Goal: Information Seeking & Learning: Learn about a topic

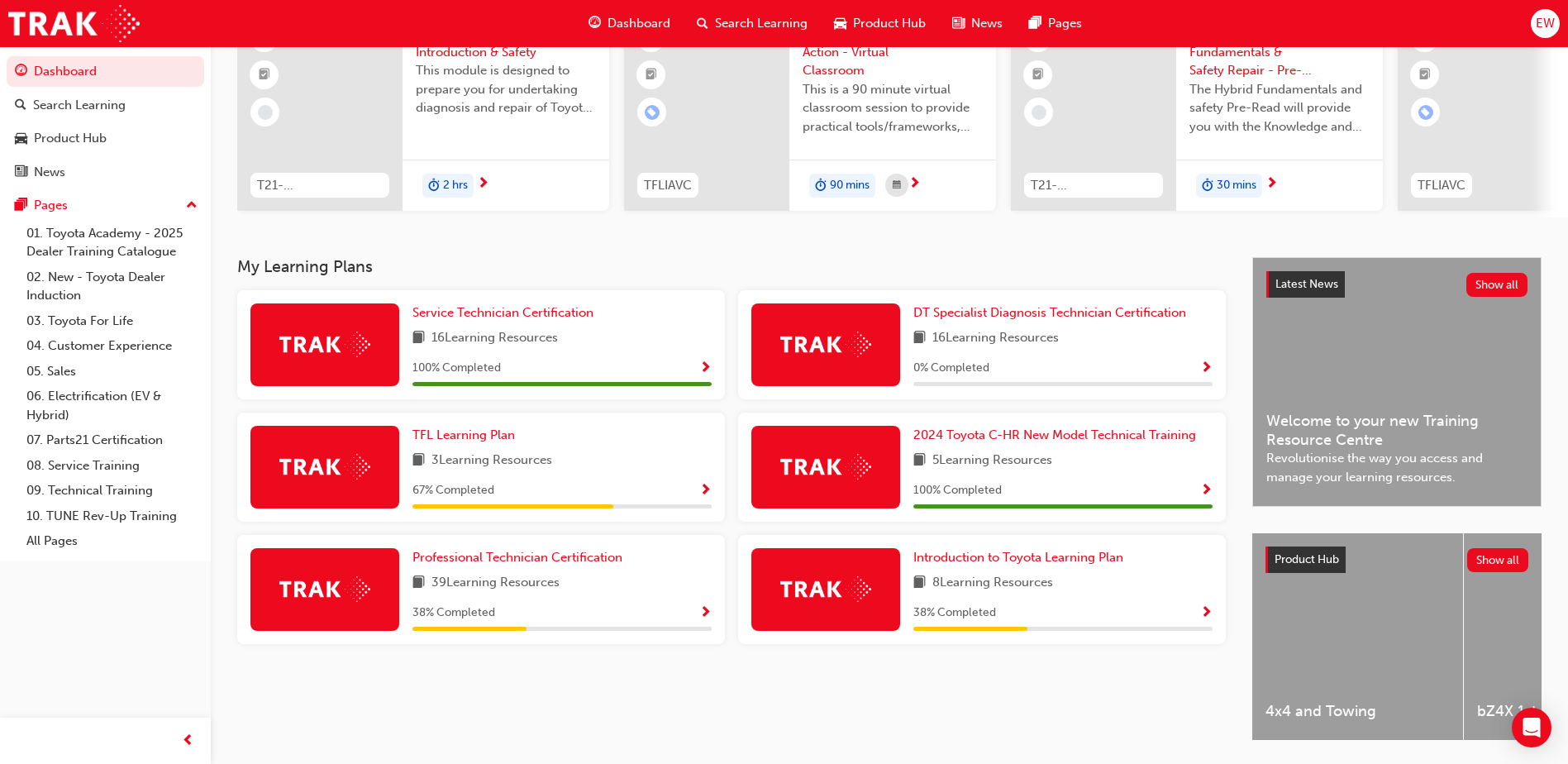
scroll to position [166, 0]
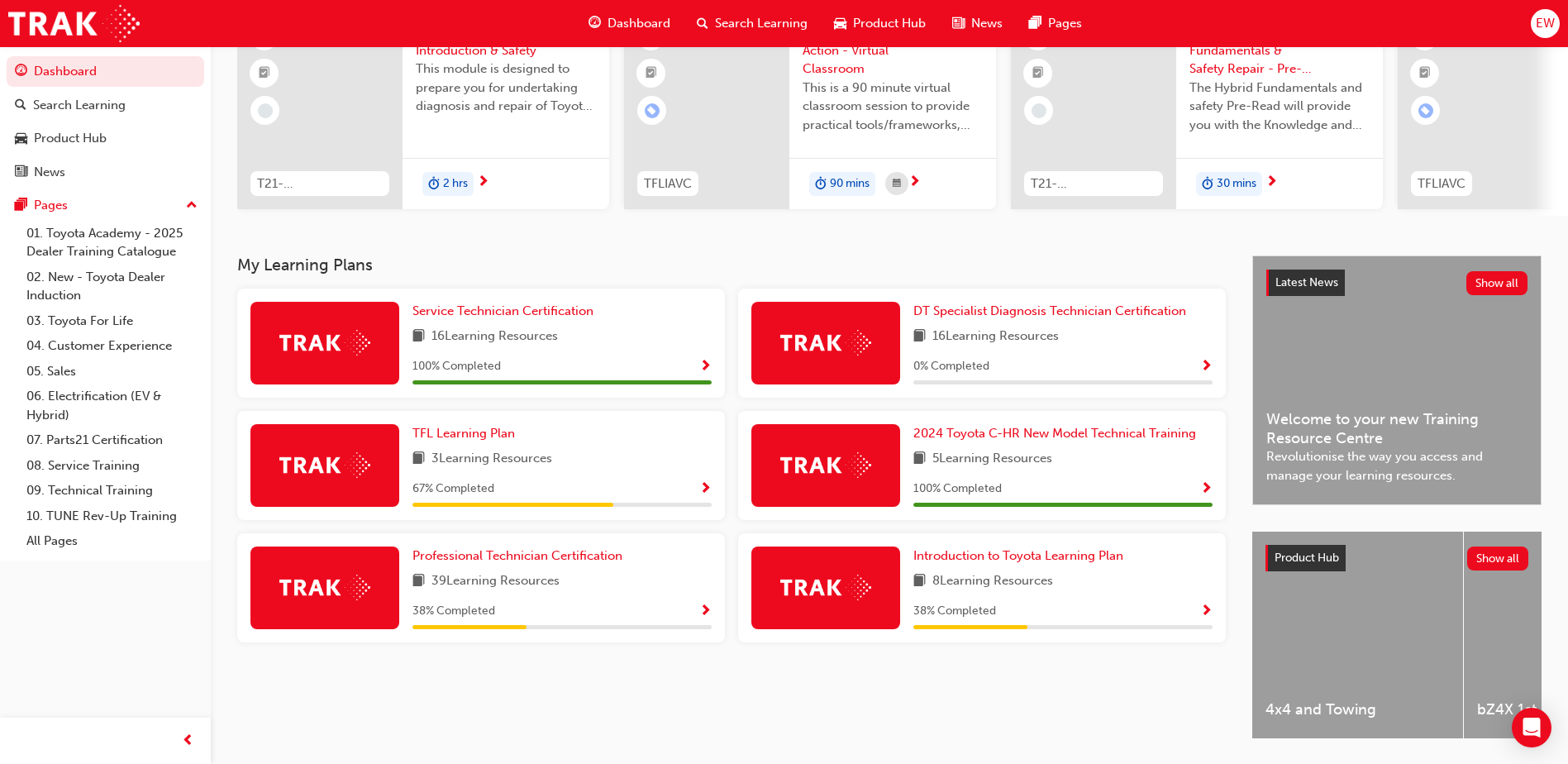
click at [549, 443] on div "TFL Learning Plan" at bounding box center [562, 433] width 299 height 19
click at [509, 438] on span "TFL Learning Plan" at bounding box center [464, 433] width 103 height 15
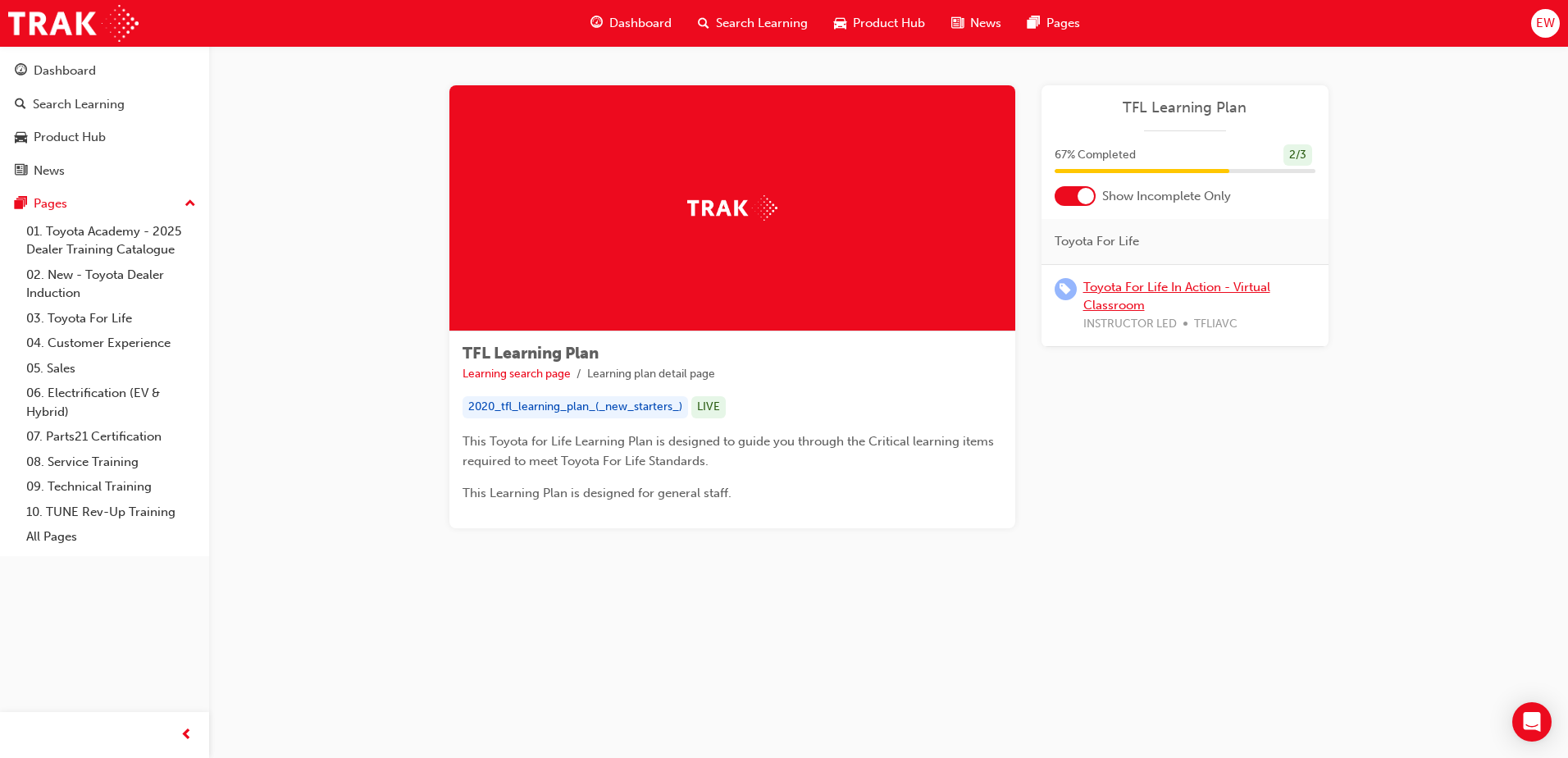
click at [1123, 289] on link "Toyota For Life In Action - Virtual Classroom" at bounding box center [1177, 296] width 187 height 34
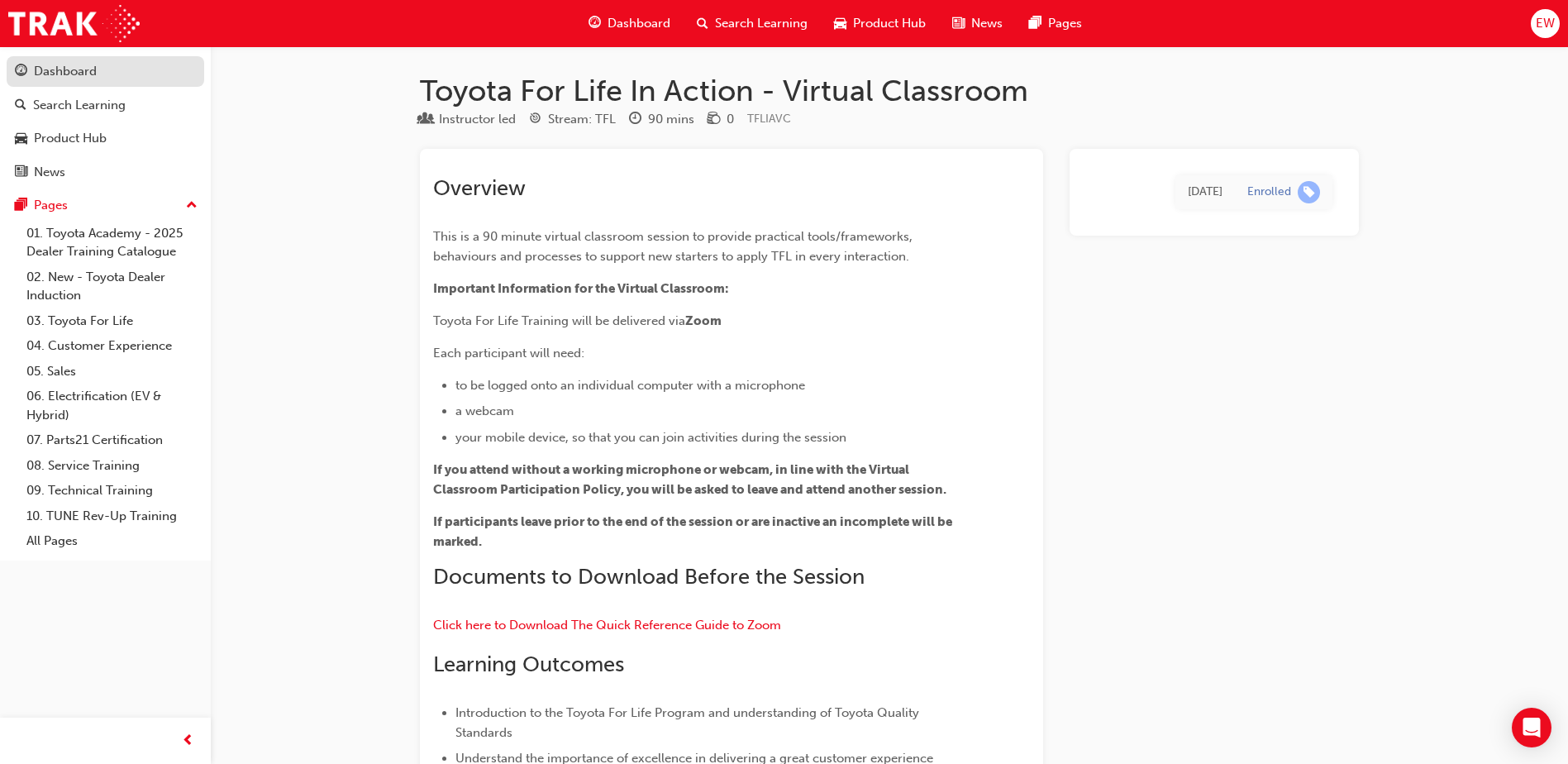
click at [92, 77] on div "Dashboard" at bounding box center [65, 71] width 63 height 19
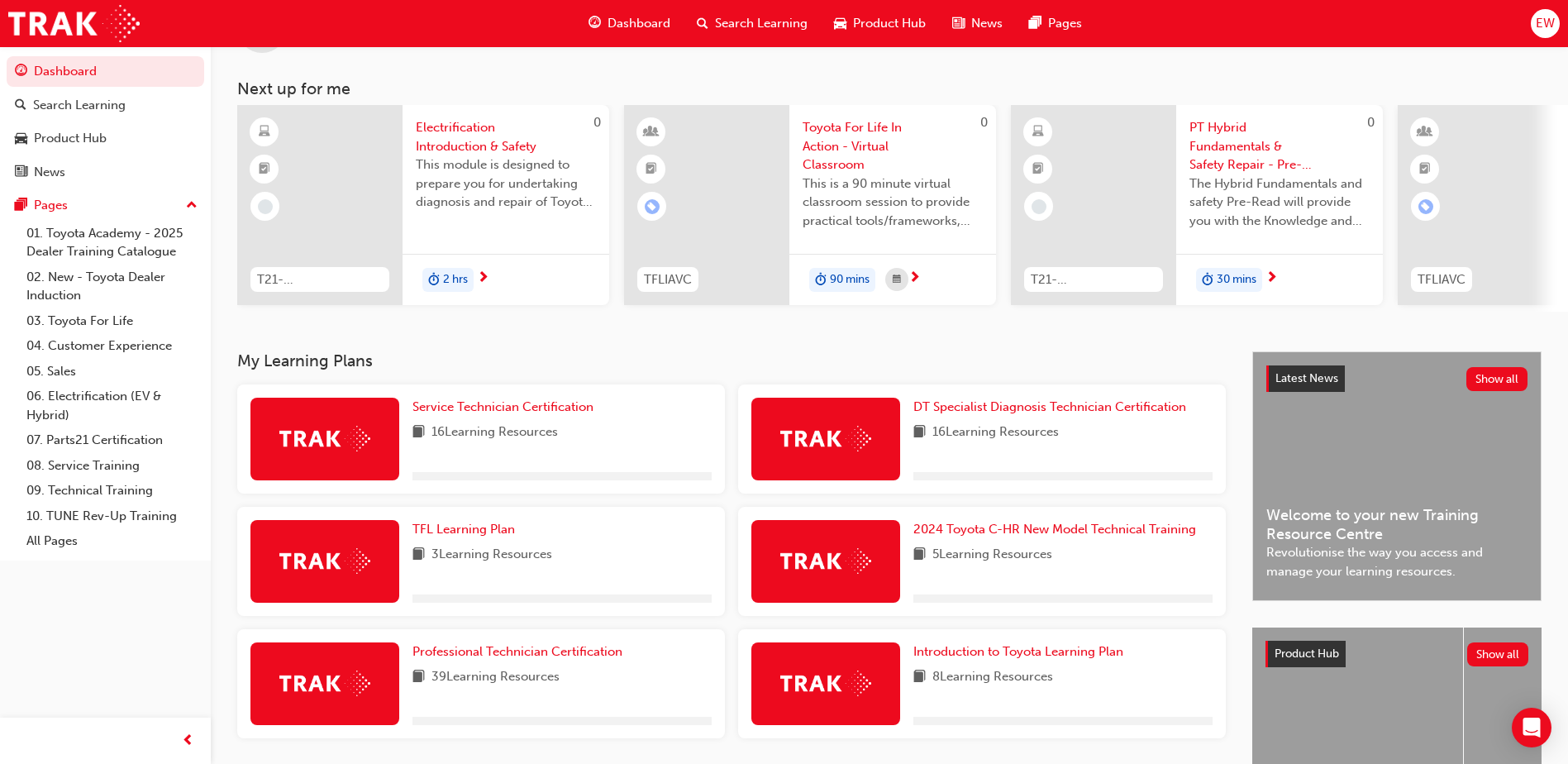
scroll to position [166, 0]
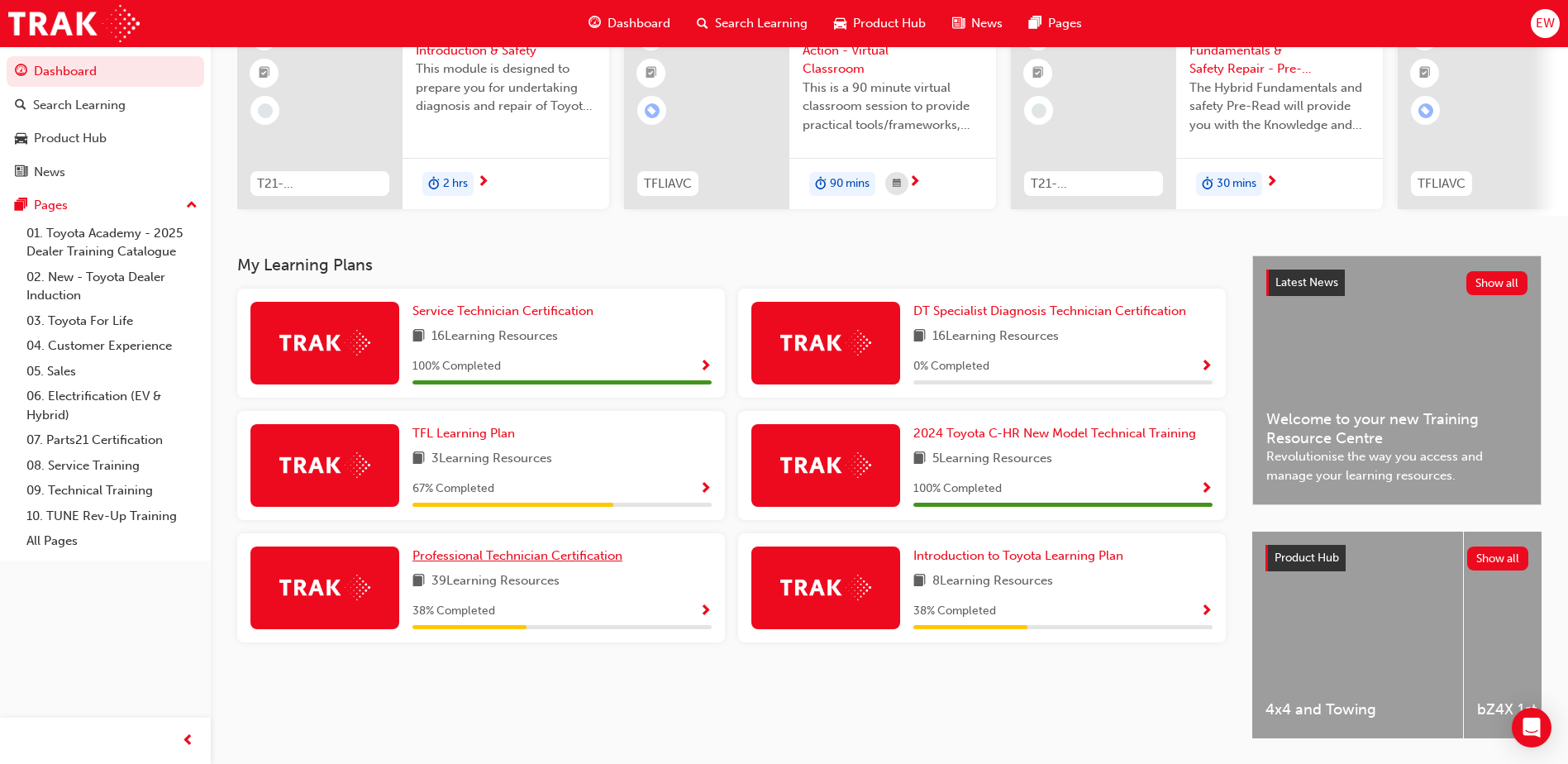
click at [572, 563] on span "Professional Technician Certification" at bounding box center [517, 555] width 210 height 15
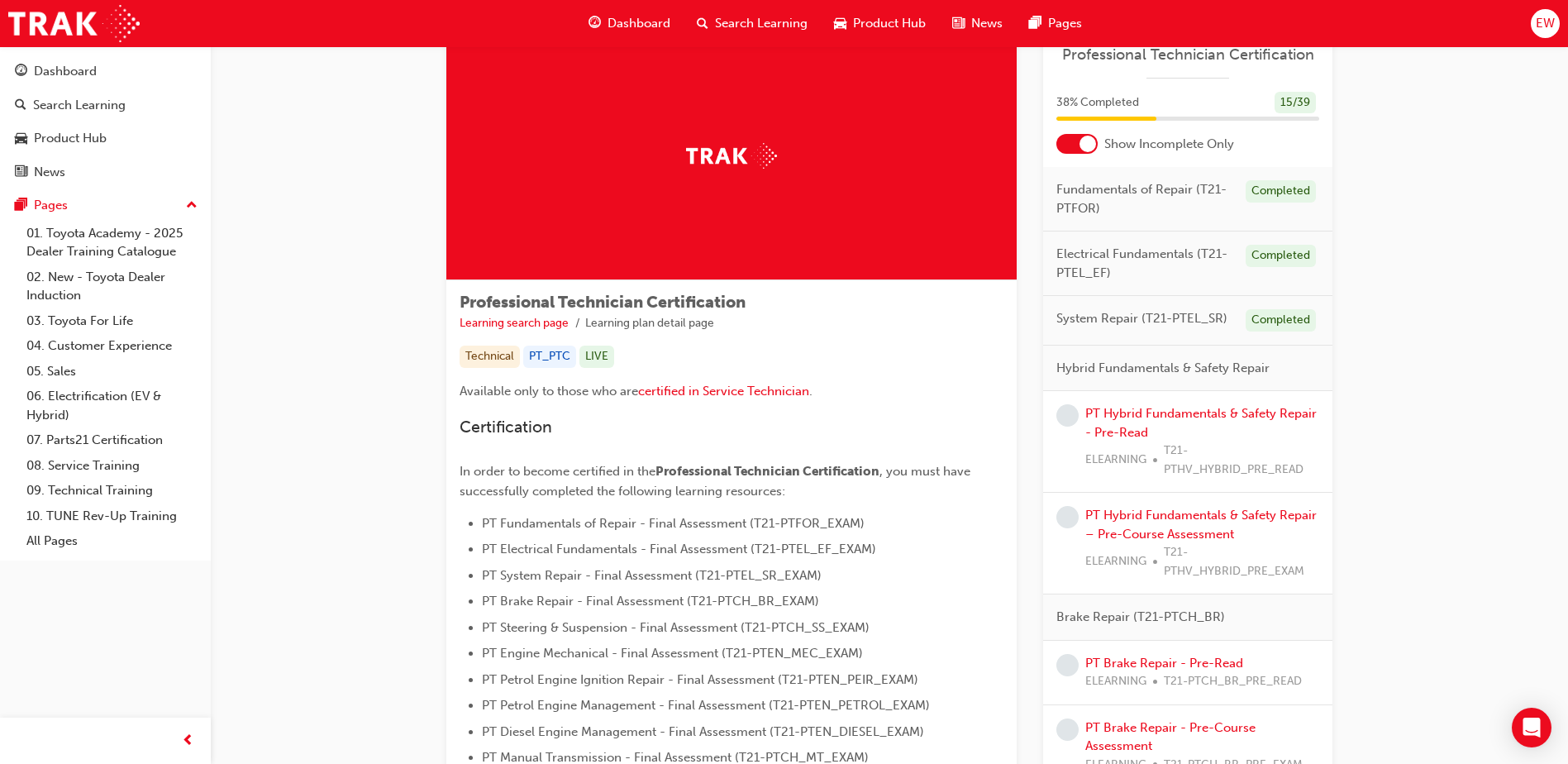
scroll to position [83, 0]
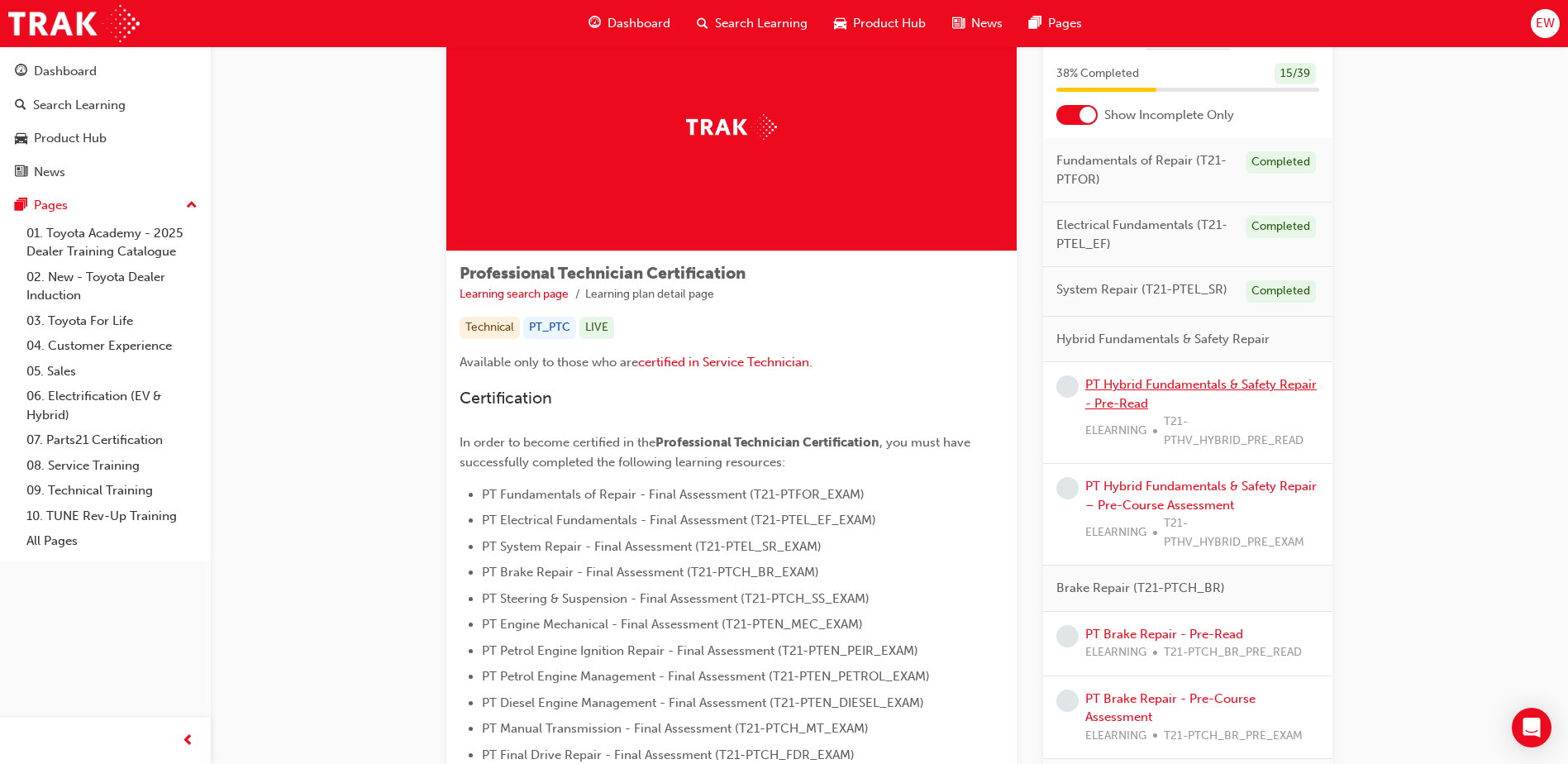
click at [1164, 391] on link "PT Hybrid Fundamentals & Safety Repair - Pre-Read" at bounding box center [1201, 394] width 231 height 34
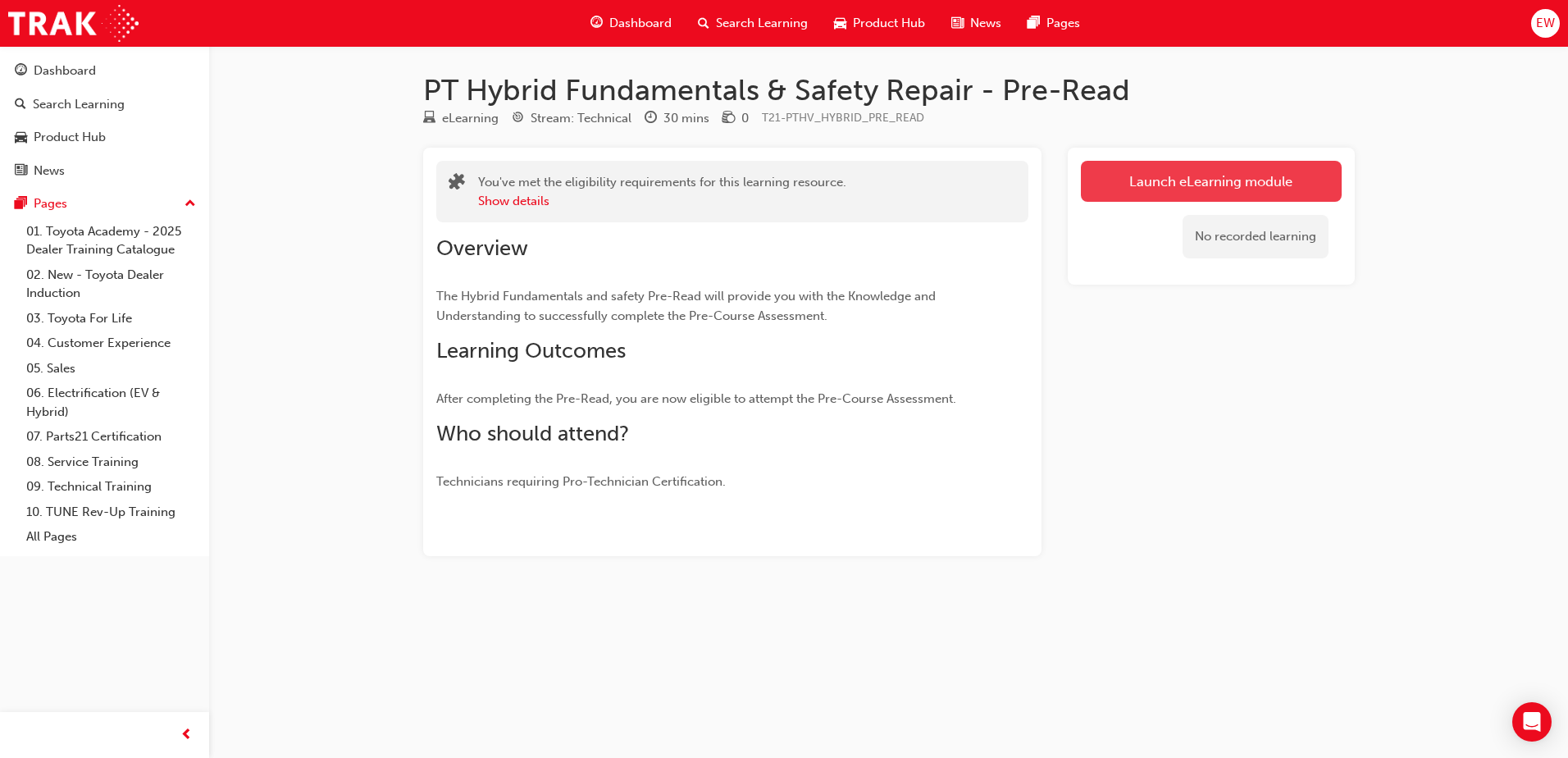
click at [1220, 194] on link "Launch eLearning module" at bounding box center [1211, 182] width 261 height 41
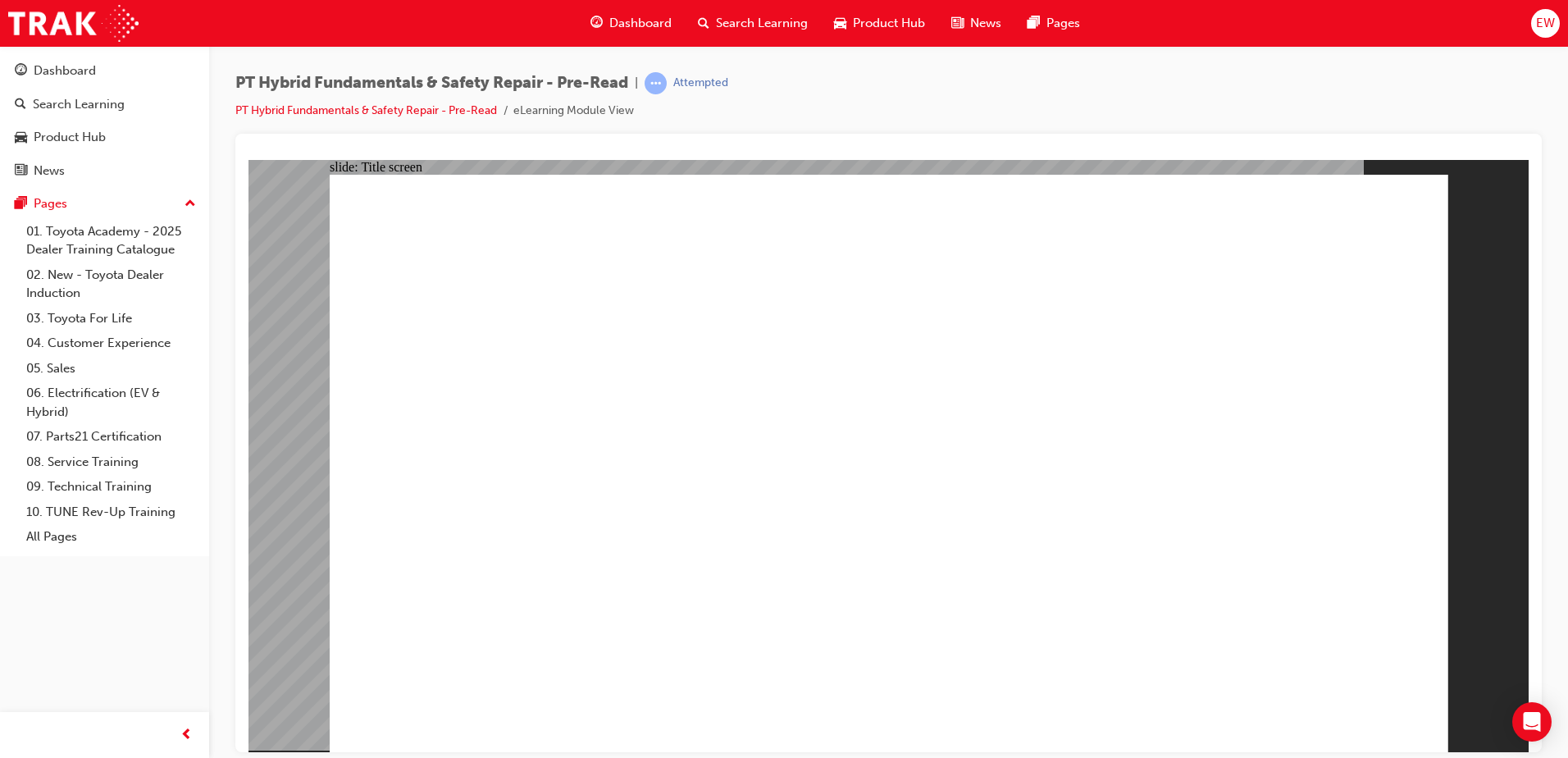
drag, startPoint x: 1316, startPoint y: 701, endPoint x: 1305, endPoint y: 710, distance: 14.2
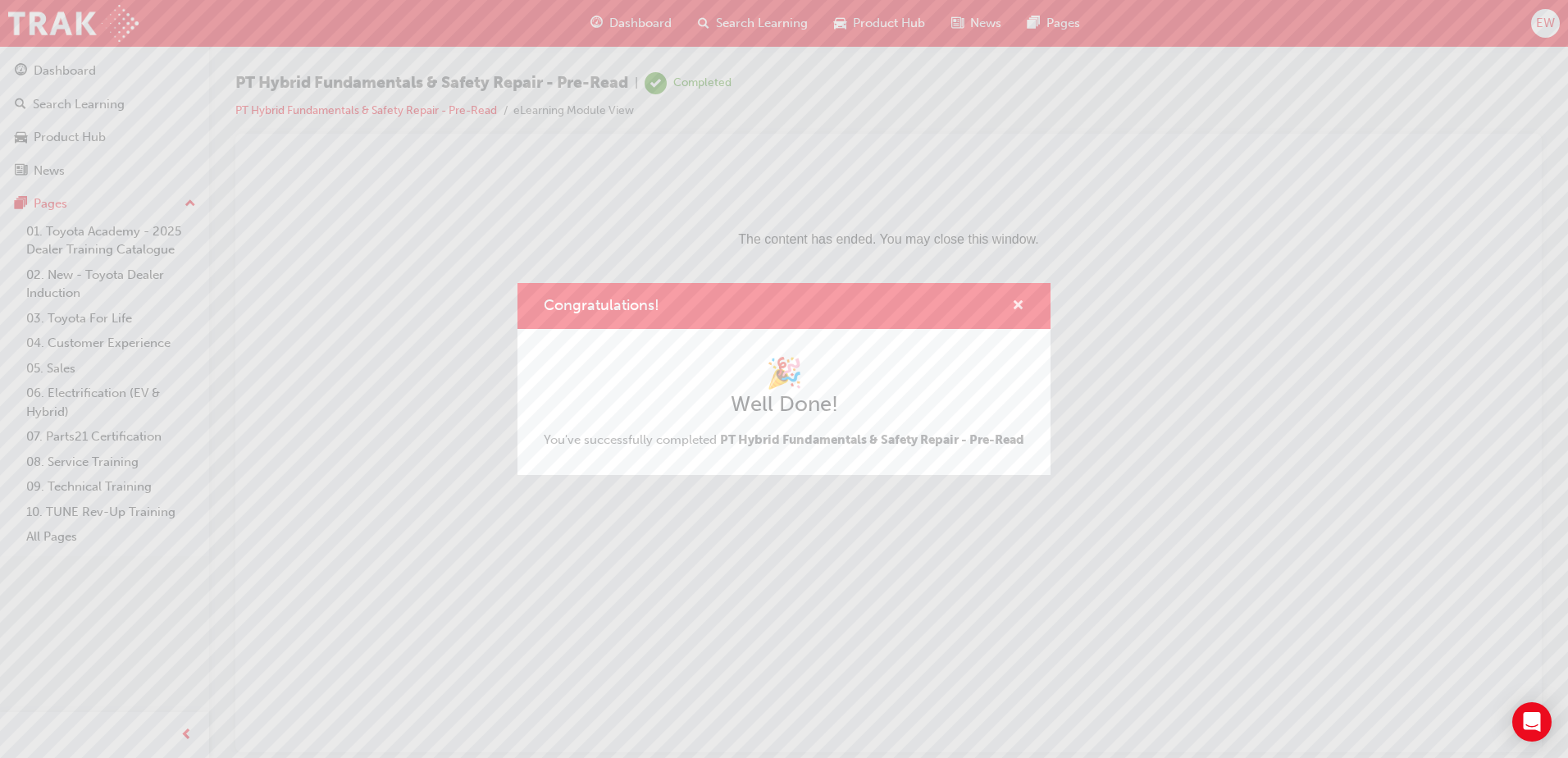
click at [1014, 299] on span "cross-icon" at bounding box center [1018, 307] width 12 height 15
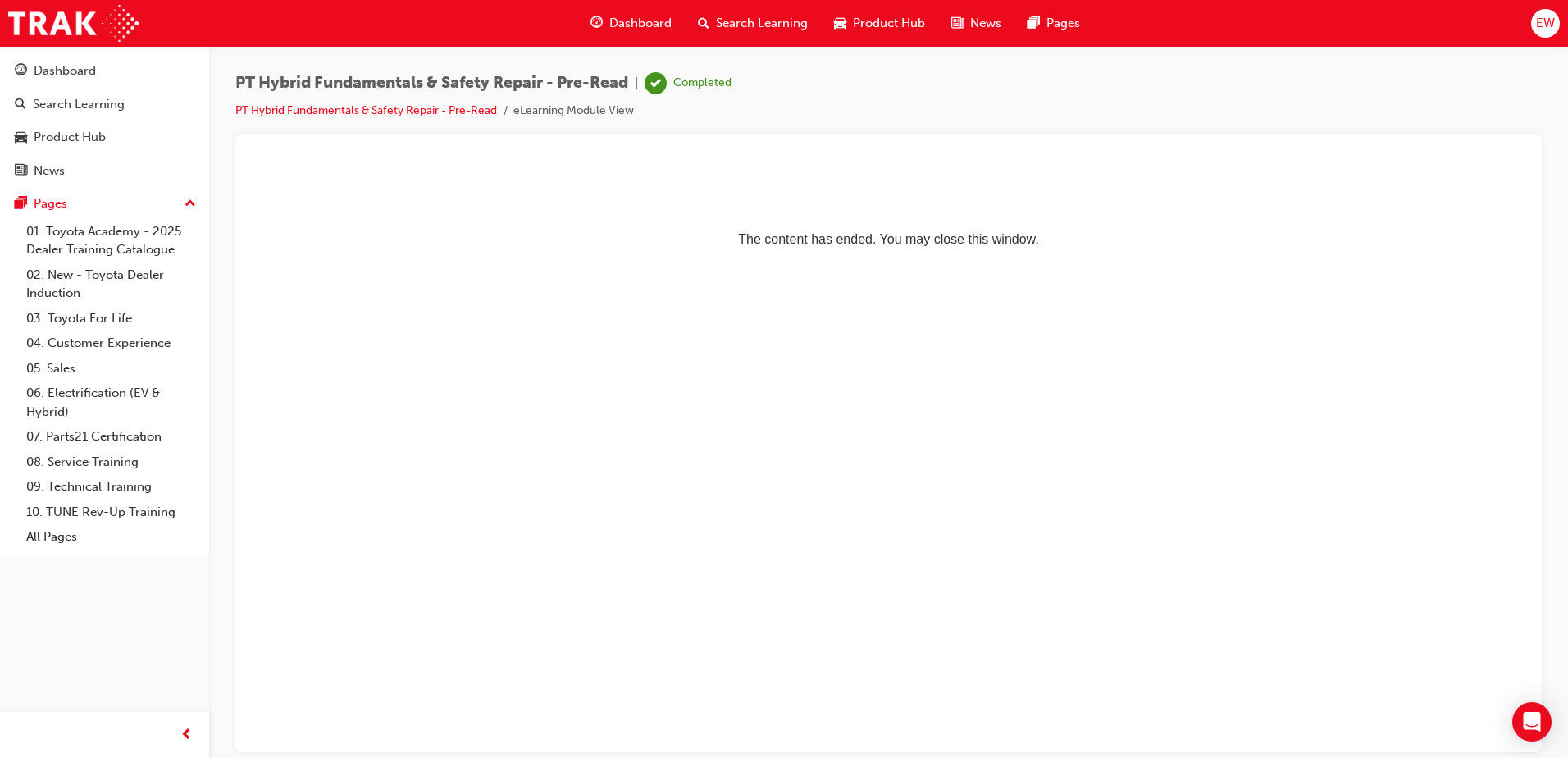
click at [294, 101] on ul "PT Hybrid Fundamentals & Safety Repair - Pre-Read eLearning Module View" at bounding box center [483, 111] width 497 height 20
click at [293, 114] on link "PT Hybrid Fundamentals & Safety Repair - Pre-Read" at bounding box center [366, 110] width 261 height 14
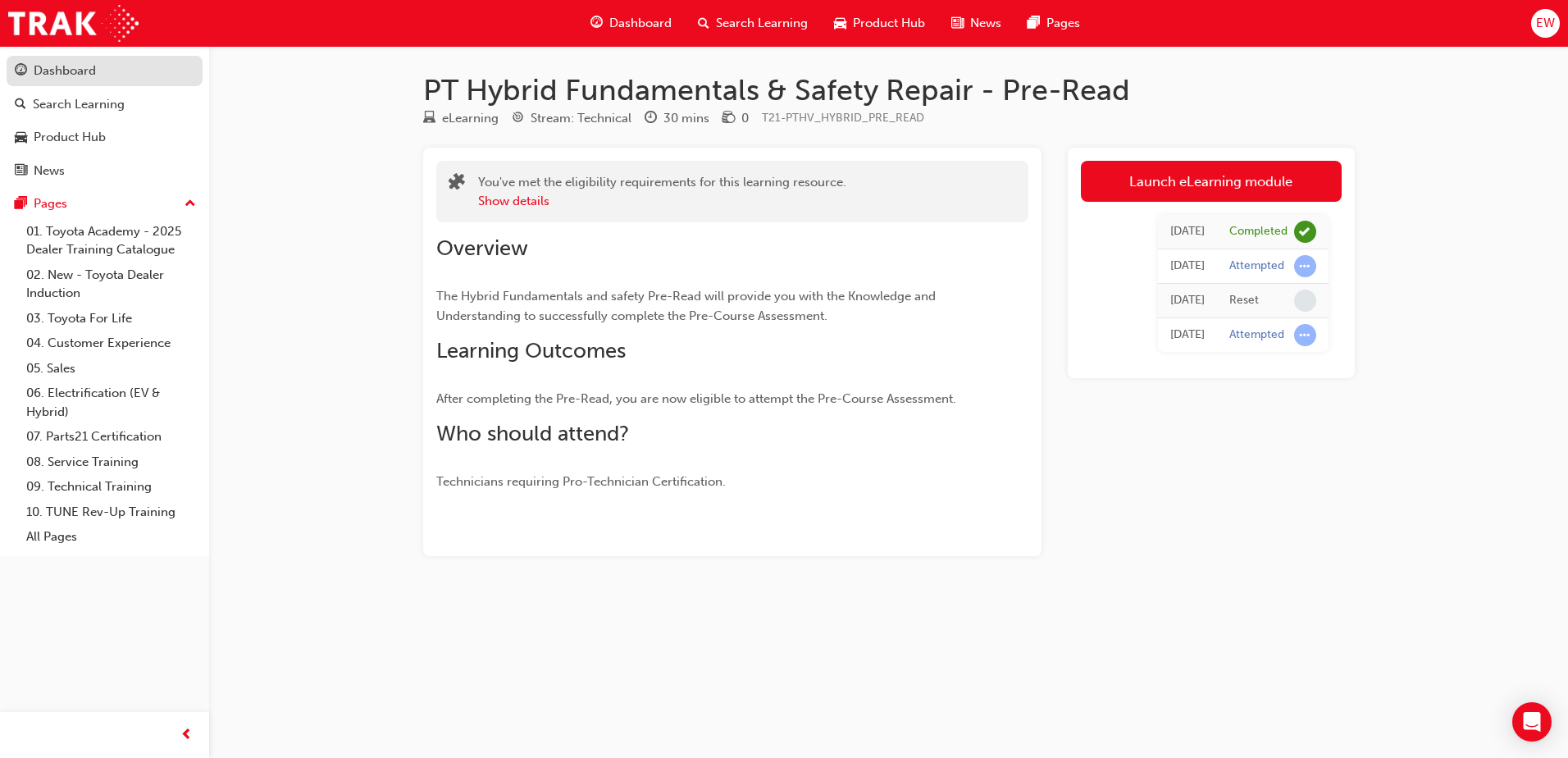
click at [71, 75] on div "Dashboard" at bounding box center [65, 71] width 62 height 19
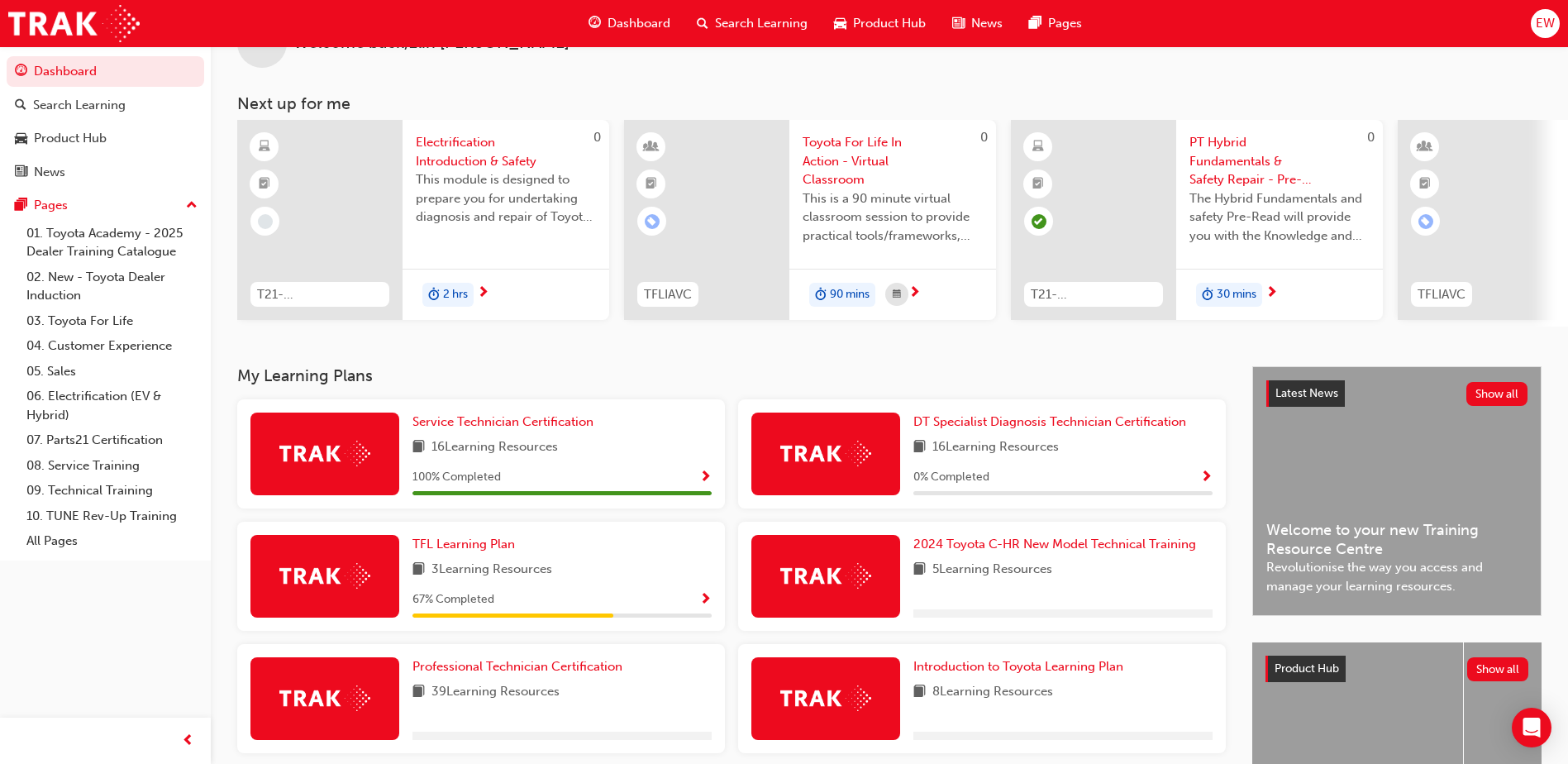
scroll to position [166, 0]
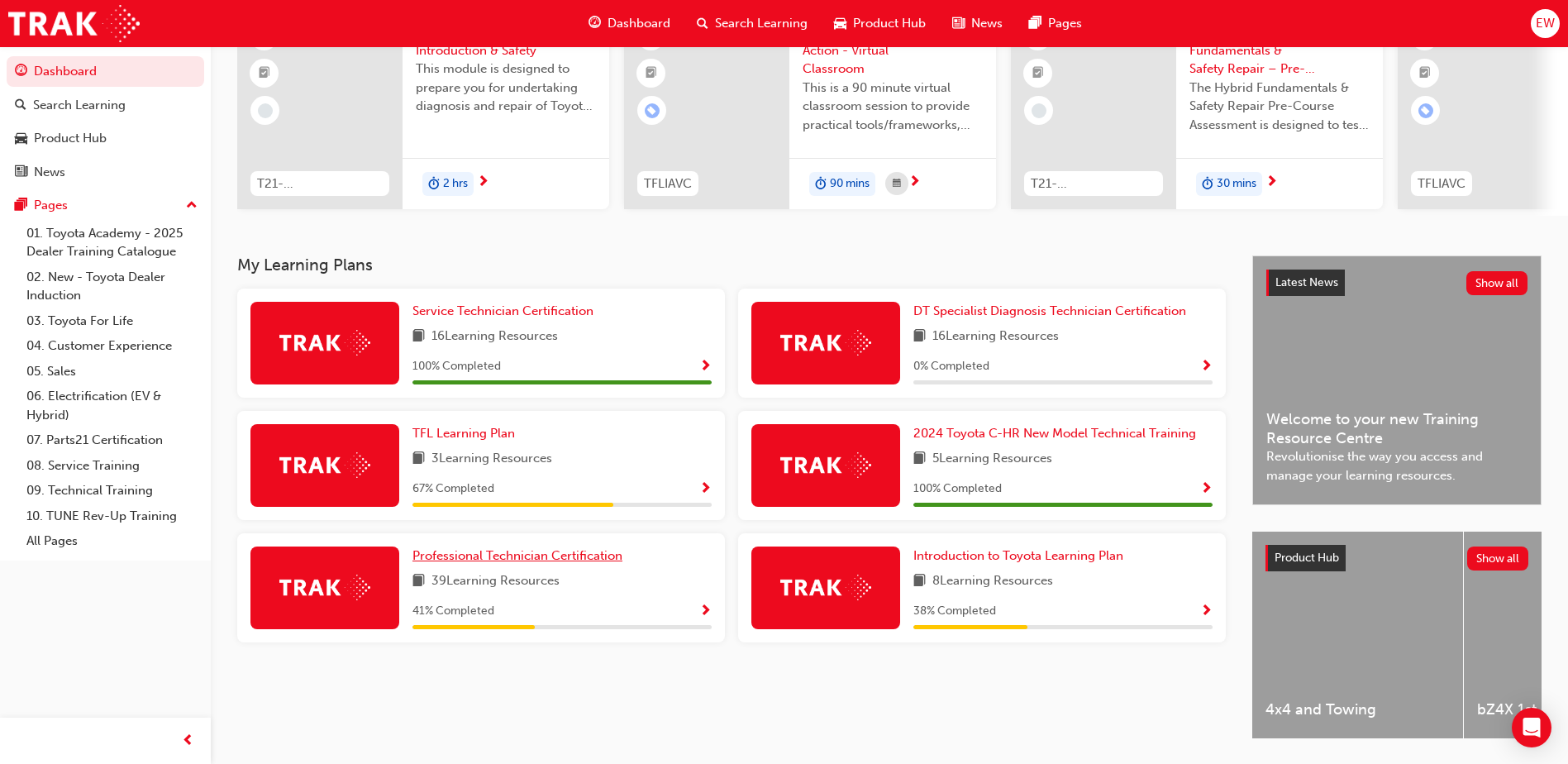
click at [491, 558] on span "Professional Technician Certification" at bounding box center [517, 555] width 210 height 15
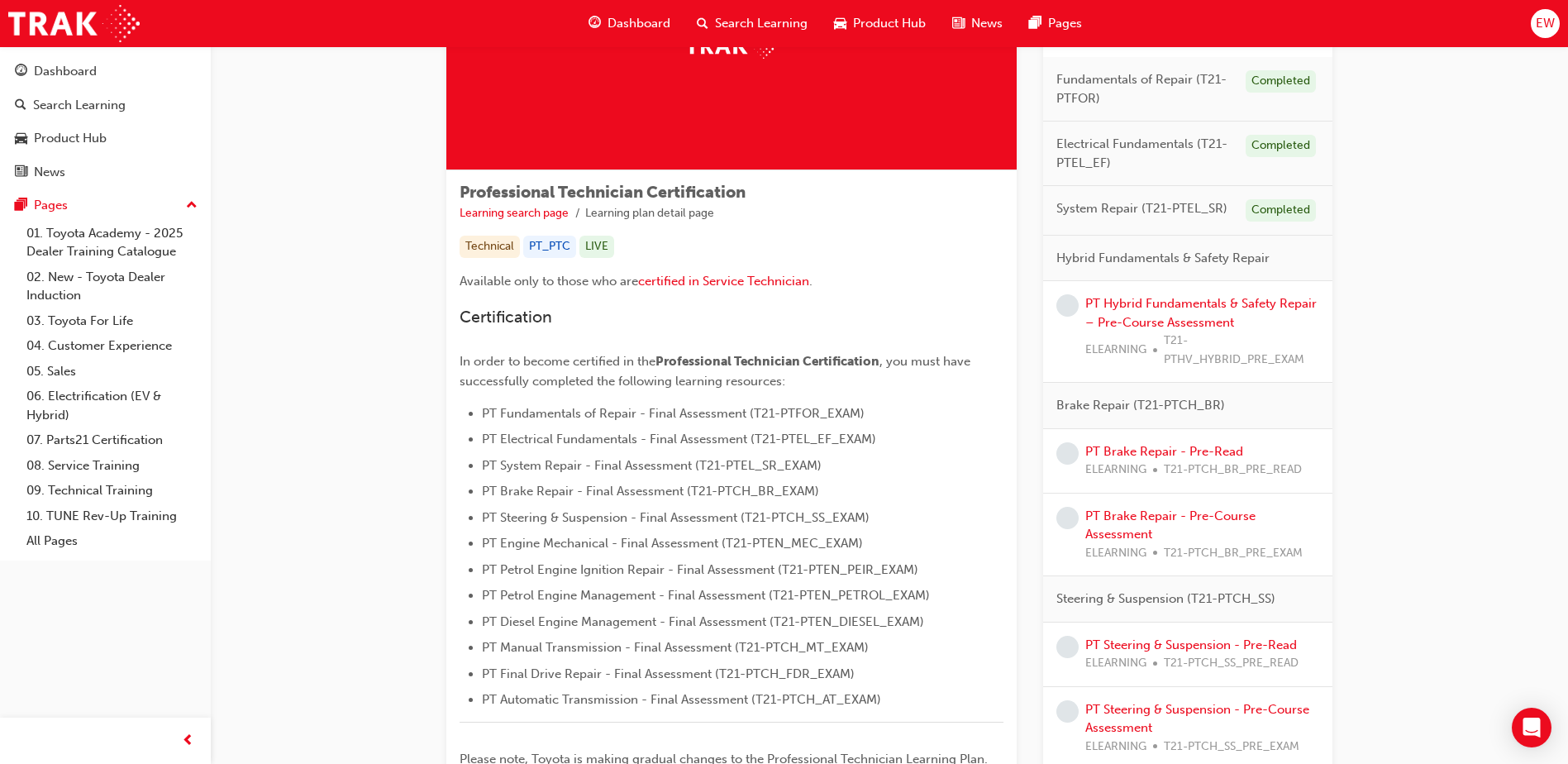
scroll to position [166, 0]
click at [1179, 315] on link "PT Hybrid Fundamentals & Safety Repair – Pre-Course Assessment" at bounding box center [1201, 311] width 231 height 34
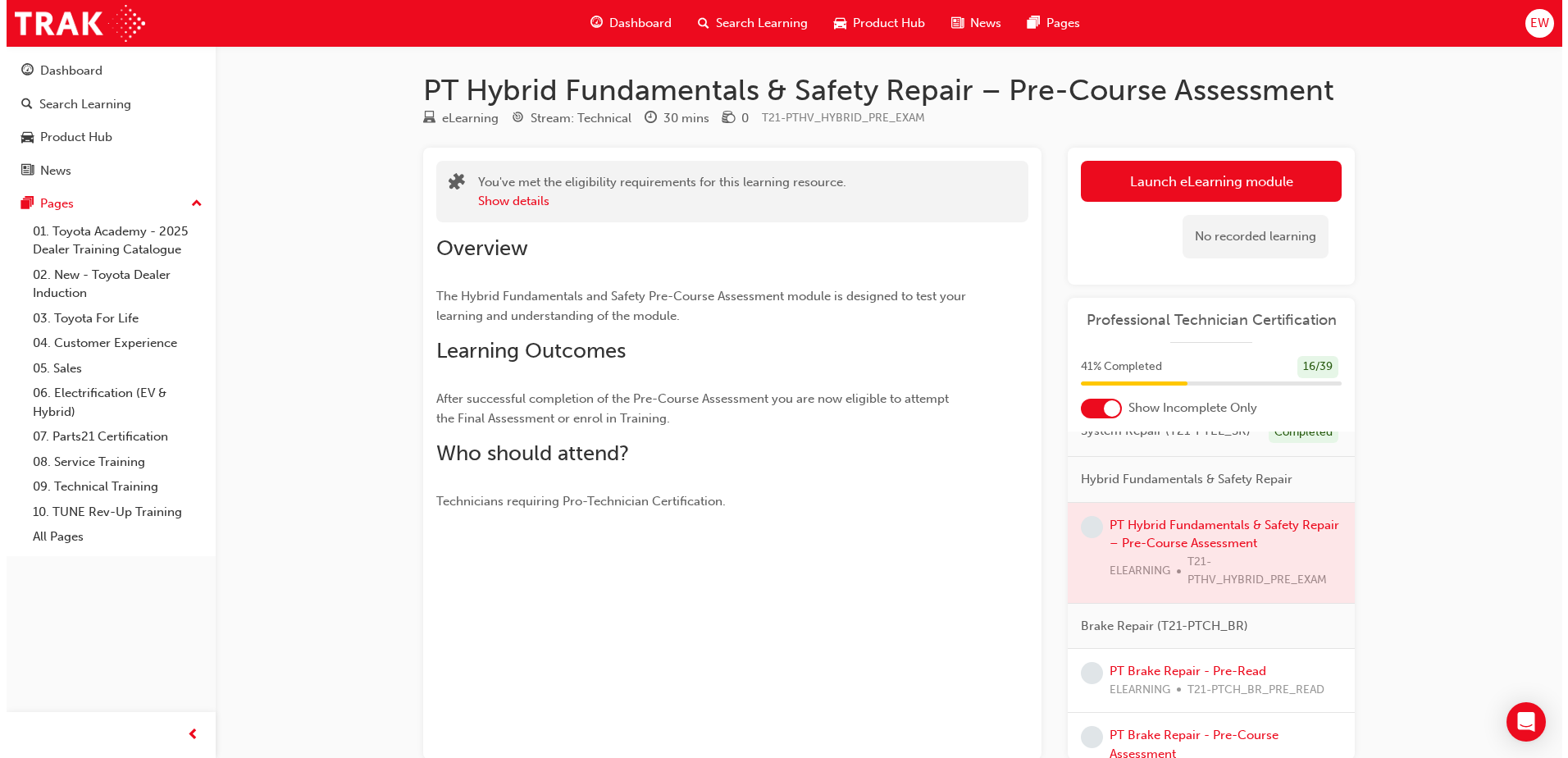
scroll to position [164, 0]
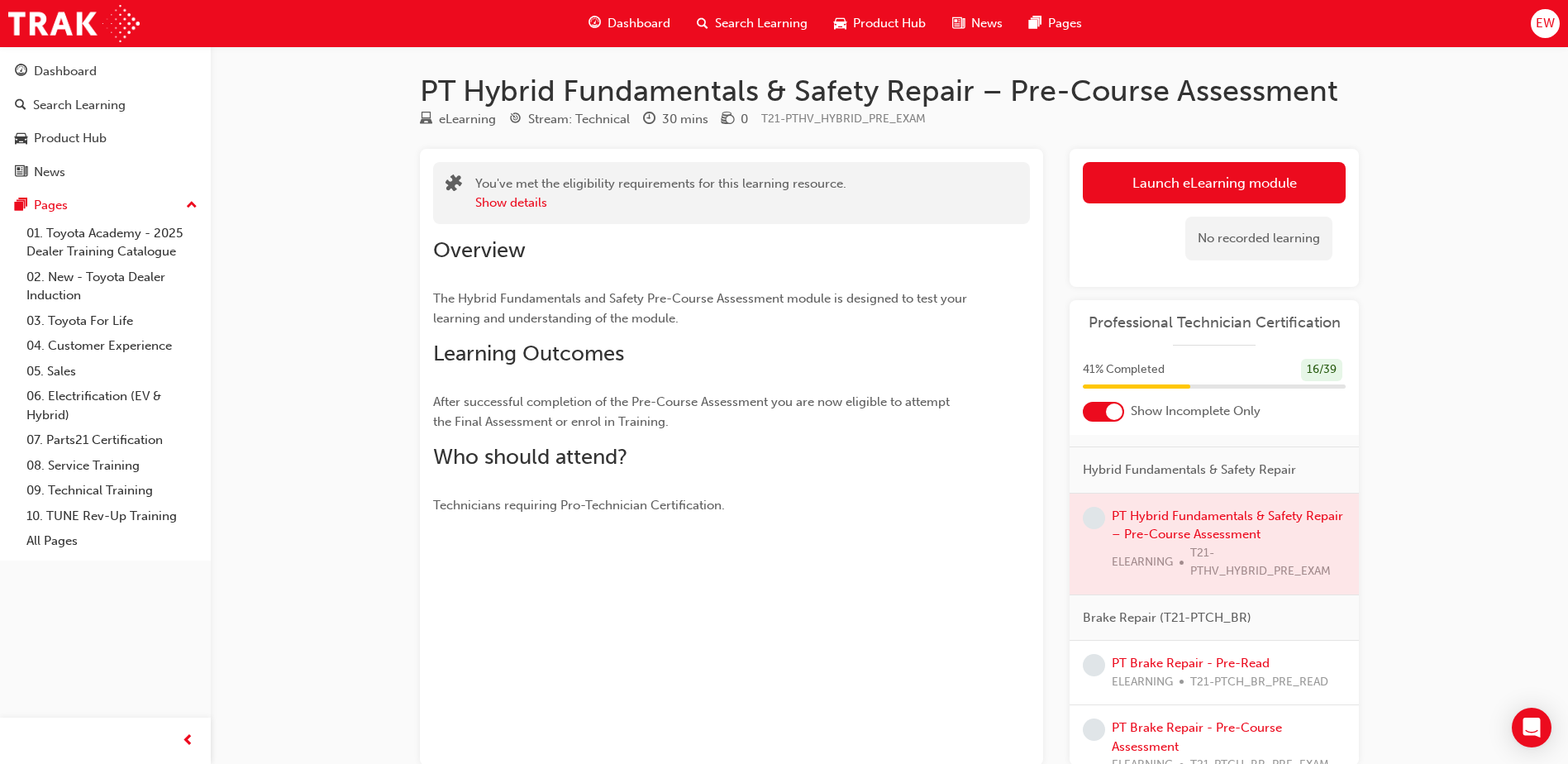
click at [1134, 531] on div at bounding box center [1214, 544] width 289 height 101
click at [1146, 192] on link "Launch eLearning module" at bounding box center [1214, 183] width 263 height 41
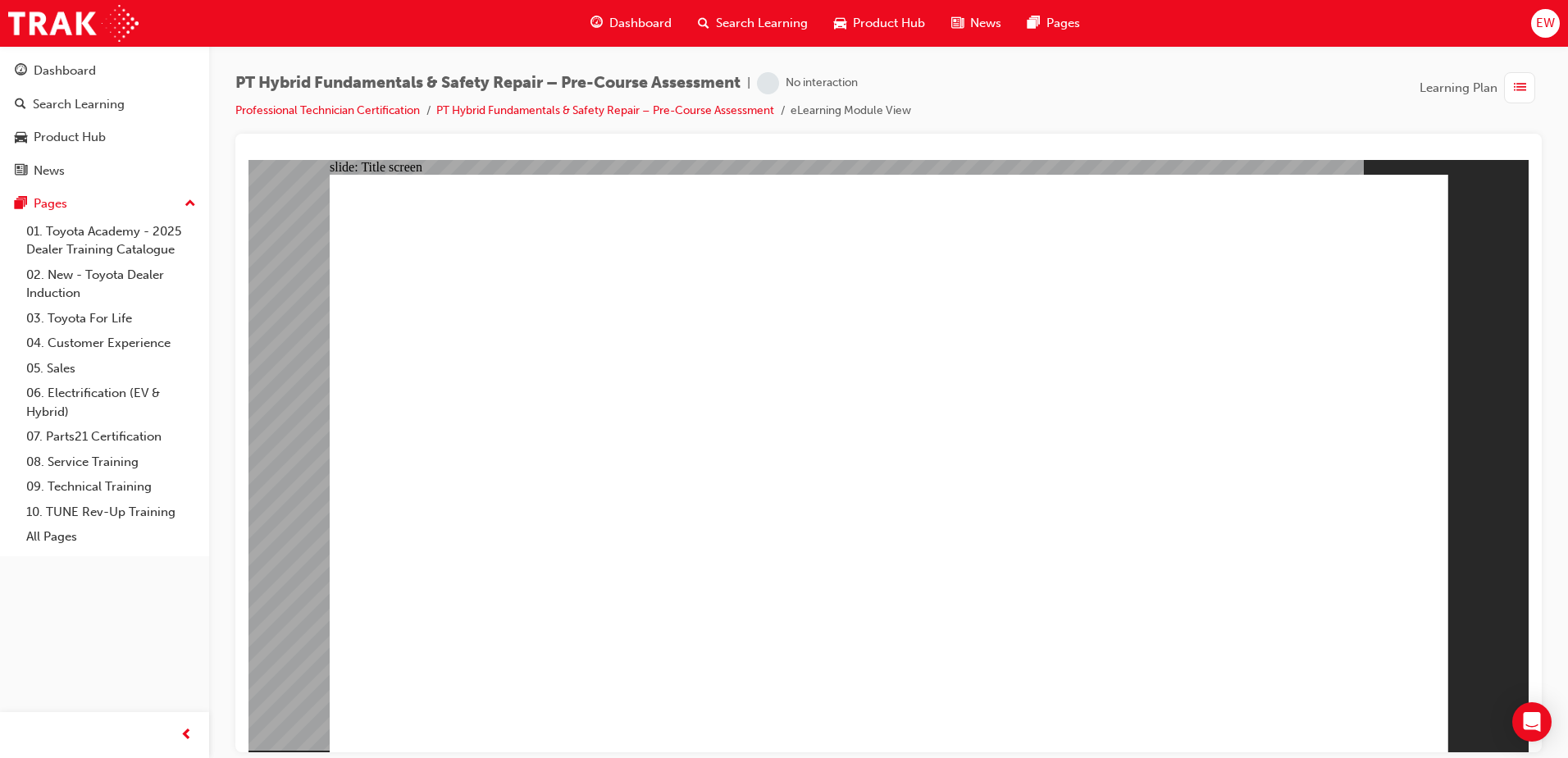
click at [1519, 92] on span "list-icon" at bounding box center [1519, 88] width 12 height 21
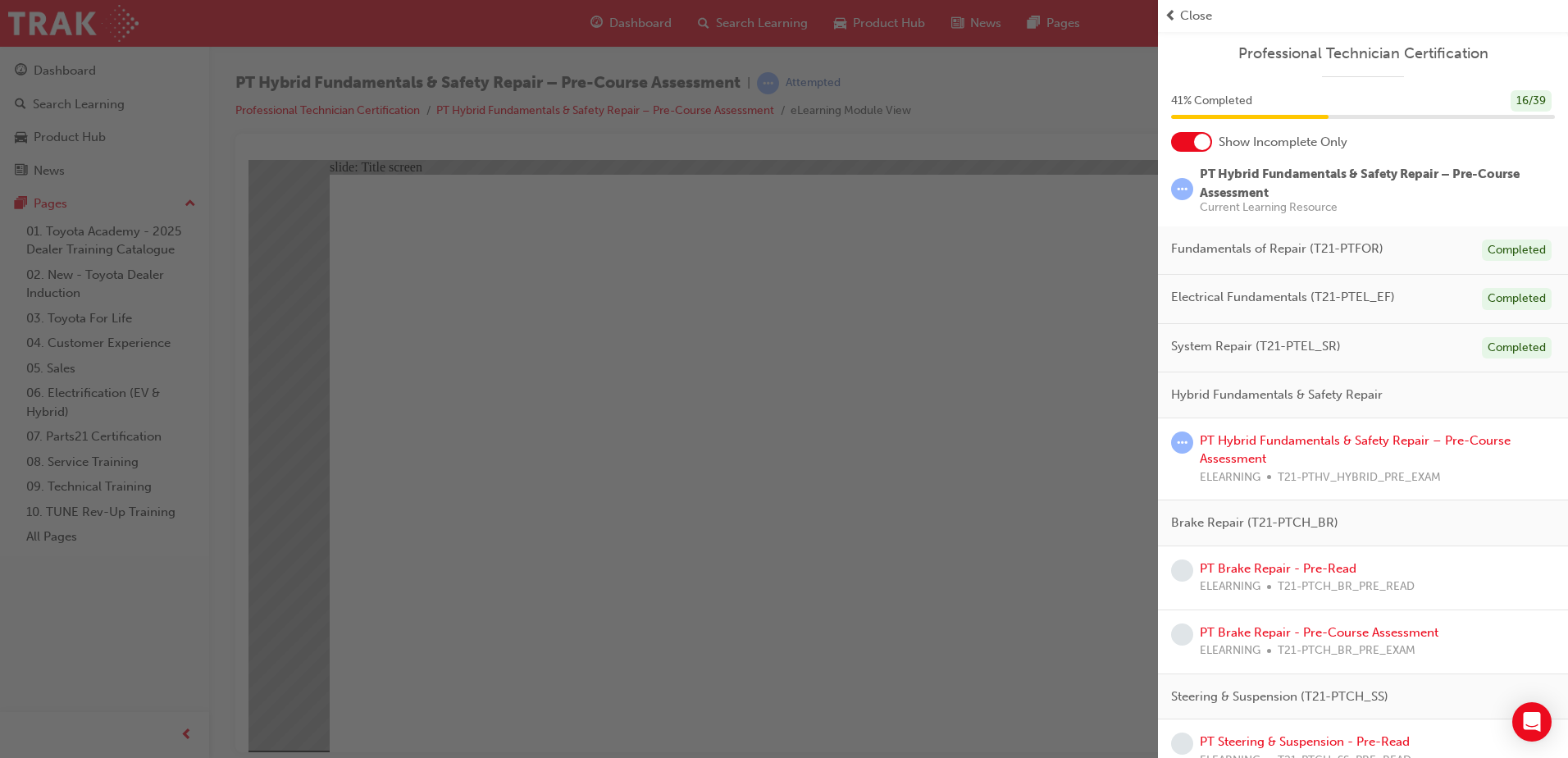
click at [1198, 21] on span "Close" at bounding box center [1196, 16] width 32 height 19
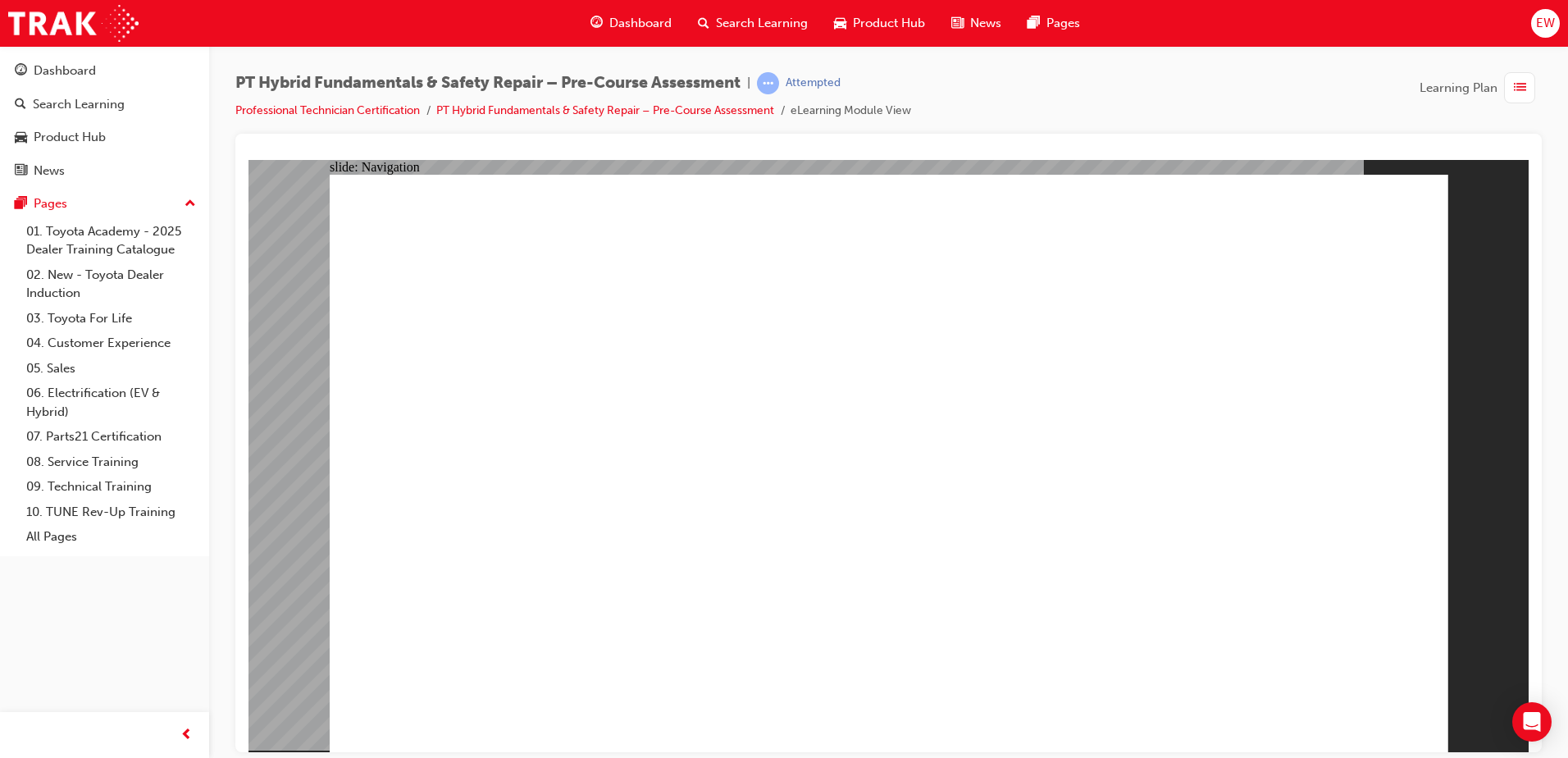
radio input "true"
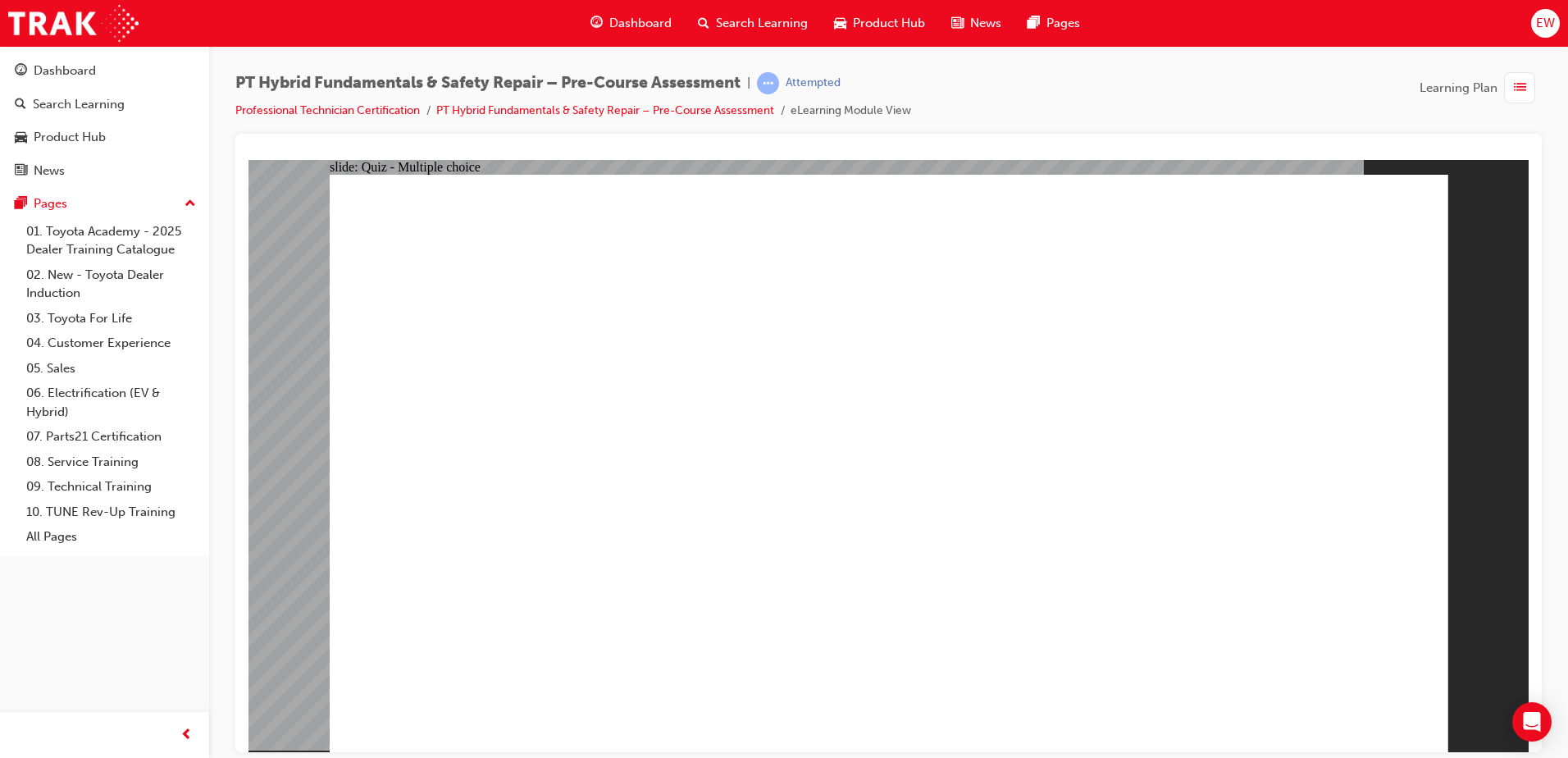
radio input "true"
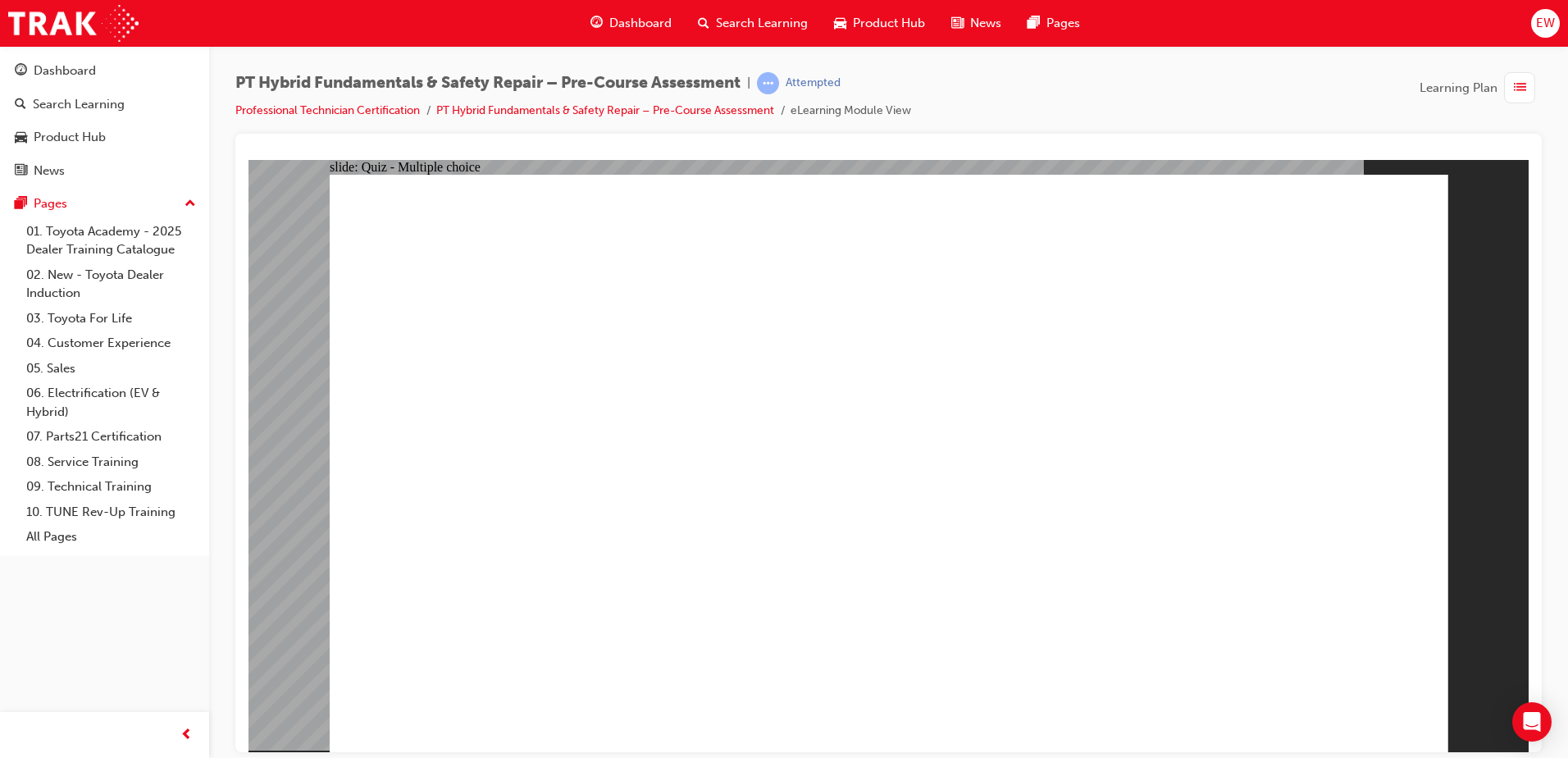
radio input "true"
checkbox input "true"
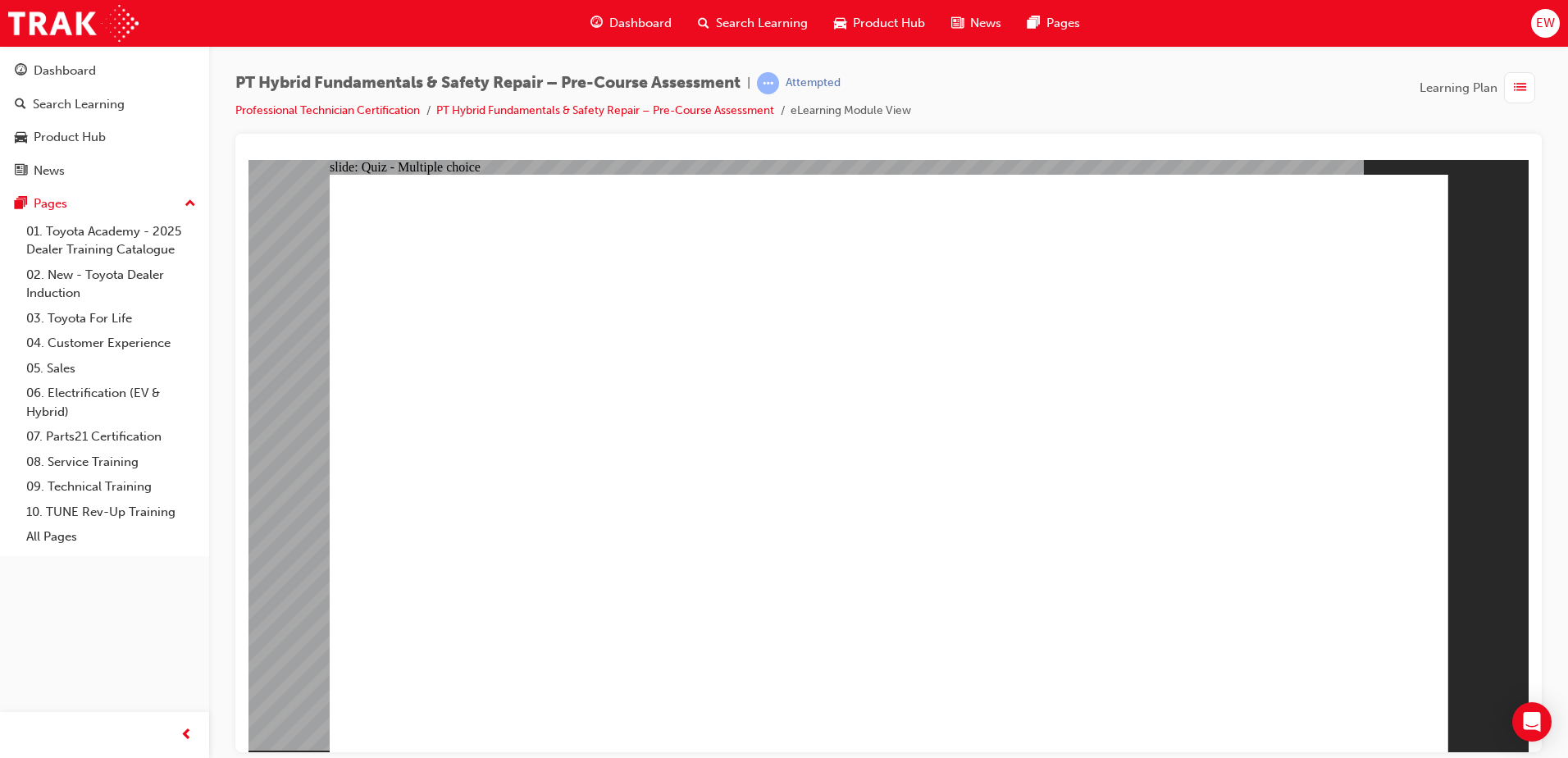
checkbox input "true"
checkbox input "false"
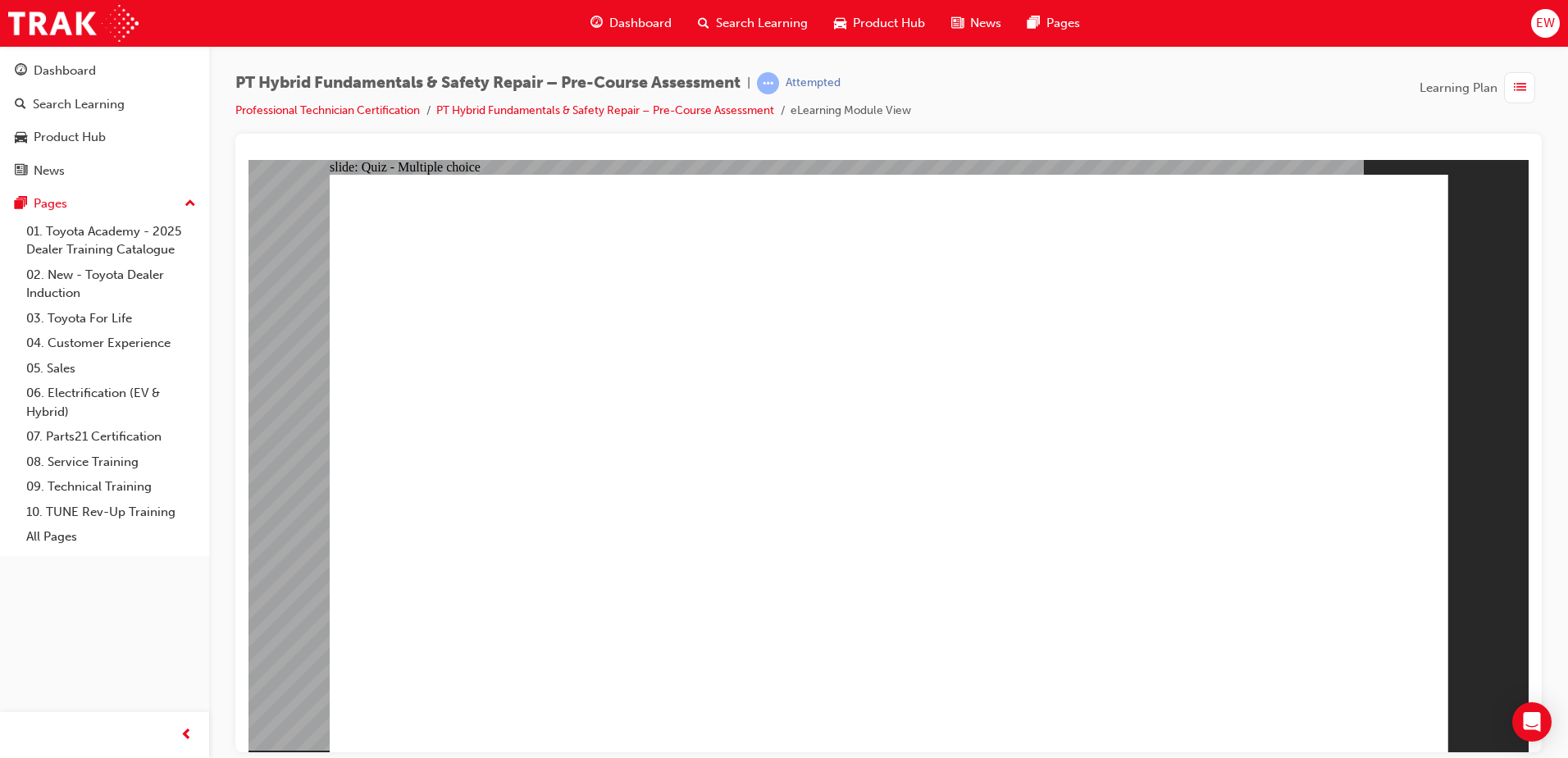
checkbox input "true"
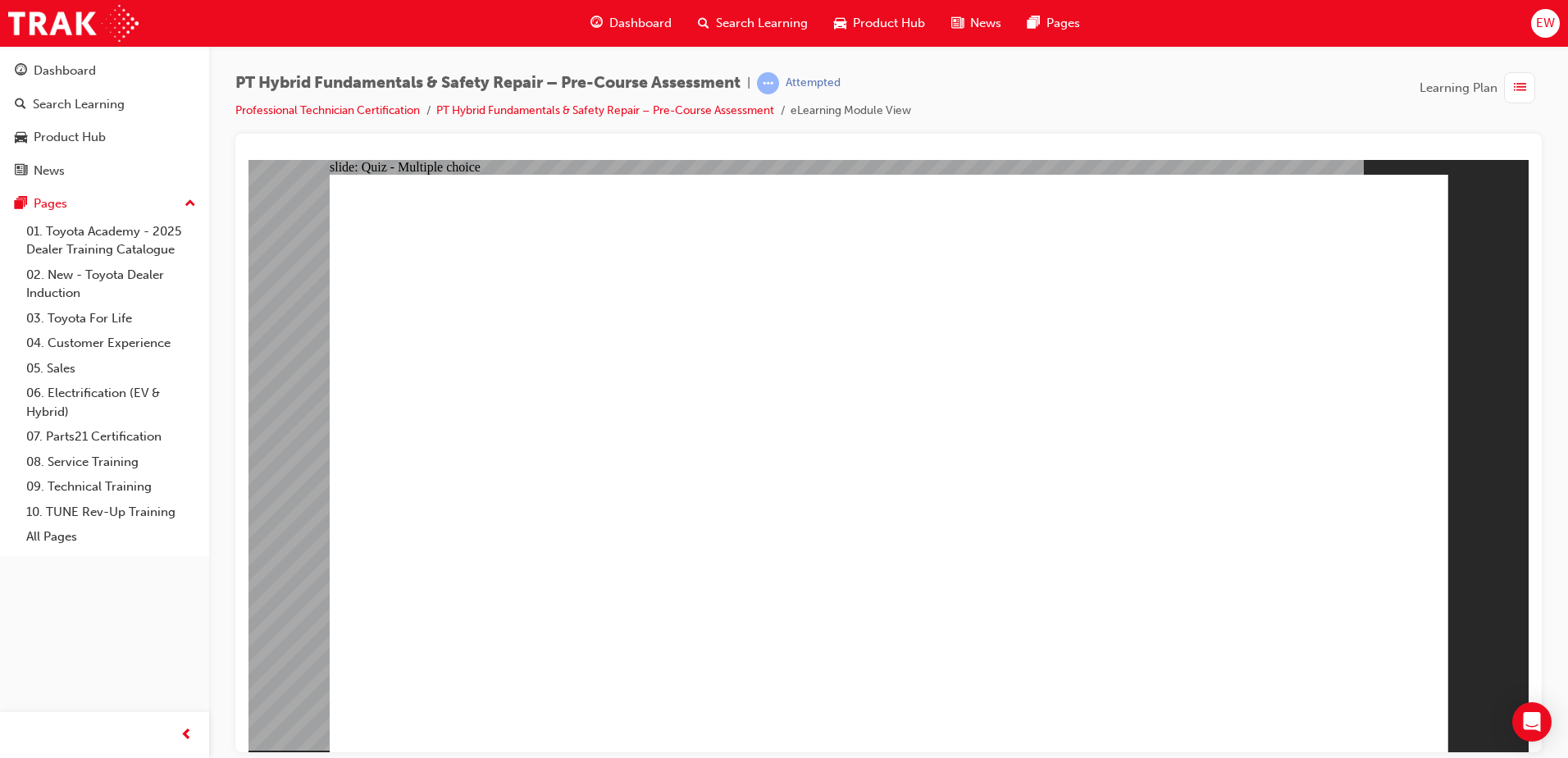
radio input "true"
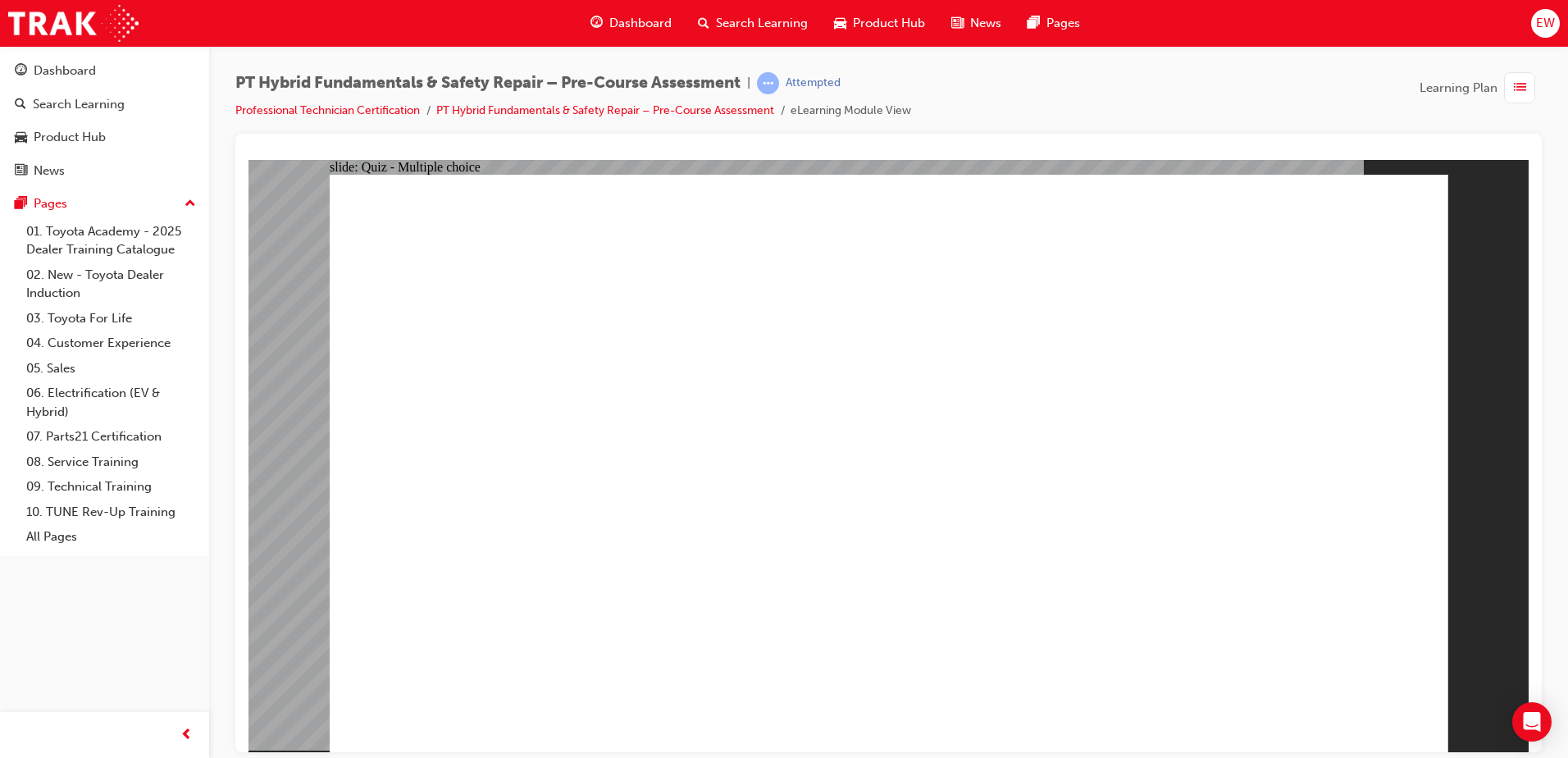
radio input "true"
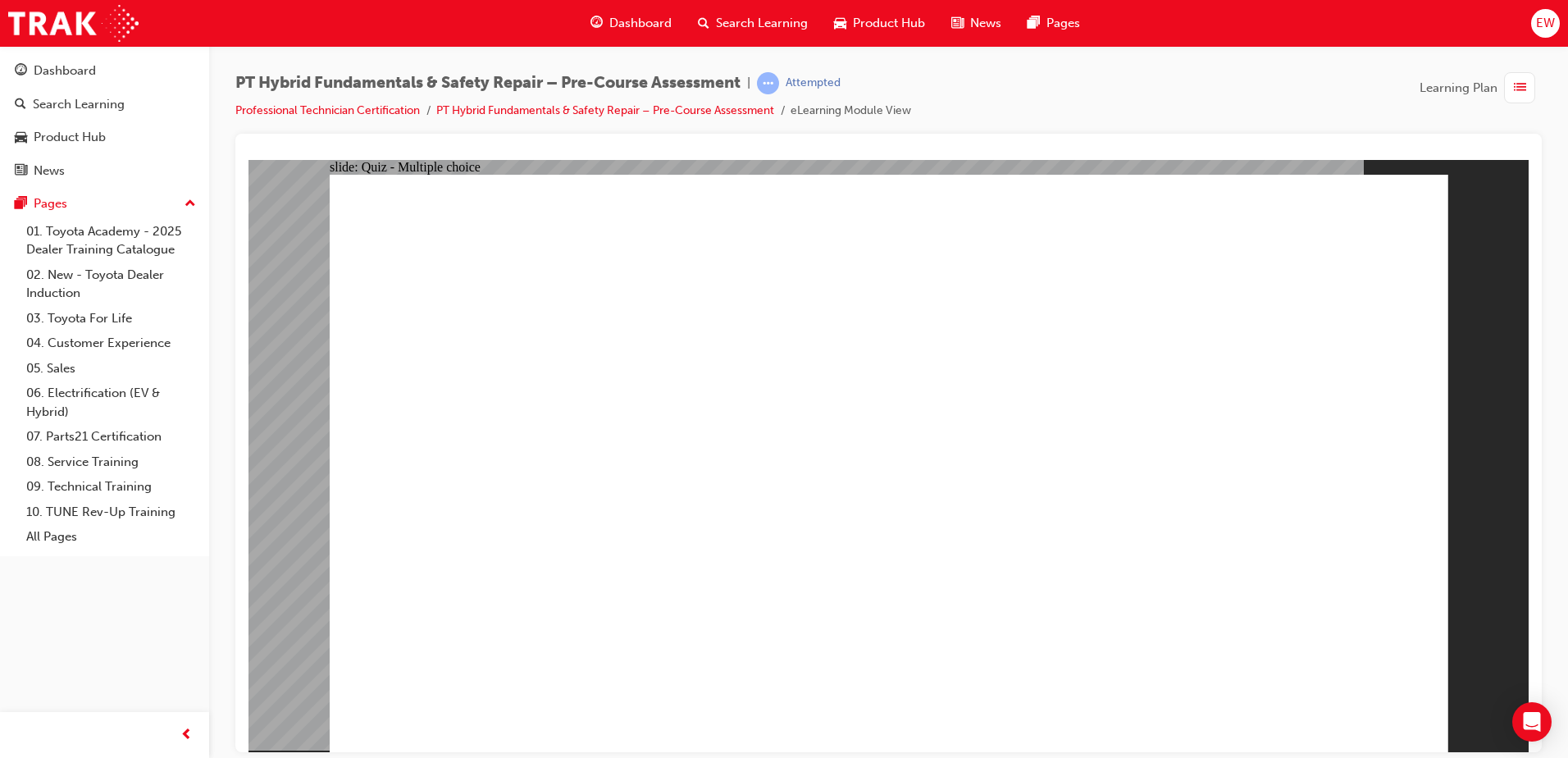
radio input "true"
drag, startPoint x: 571, startPoint y: 350, endPoint x: 577, endPoint y: 369, distance: 19.9
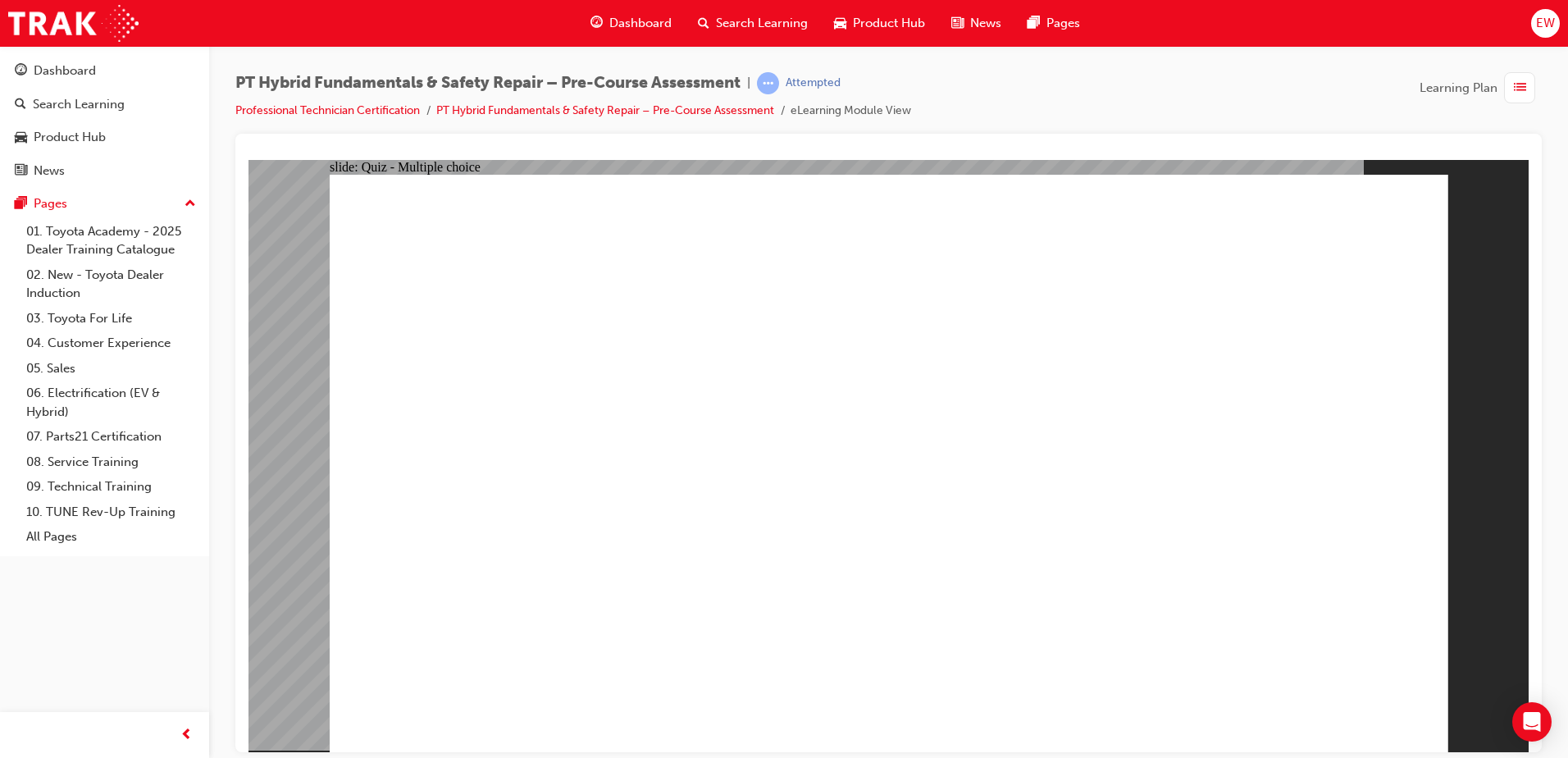
drag, startPoint x: 963, startPoint y: 552, endPoint x: 954, endPoint y: 471, distance: 81.5
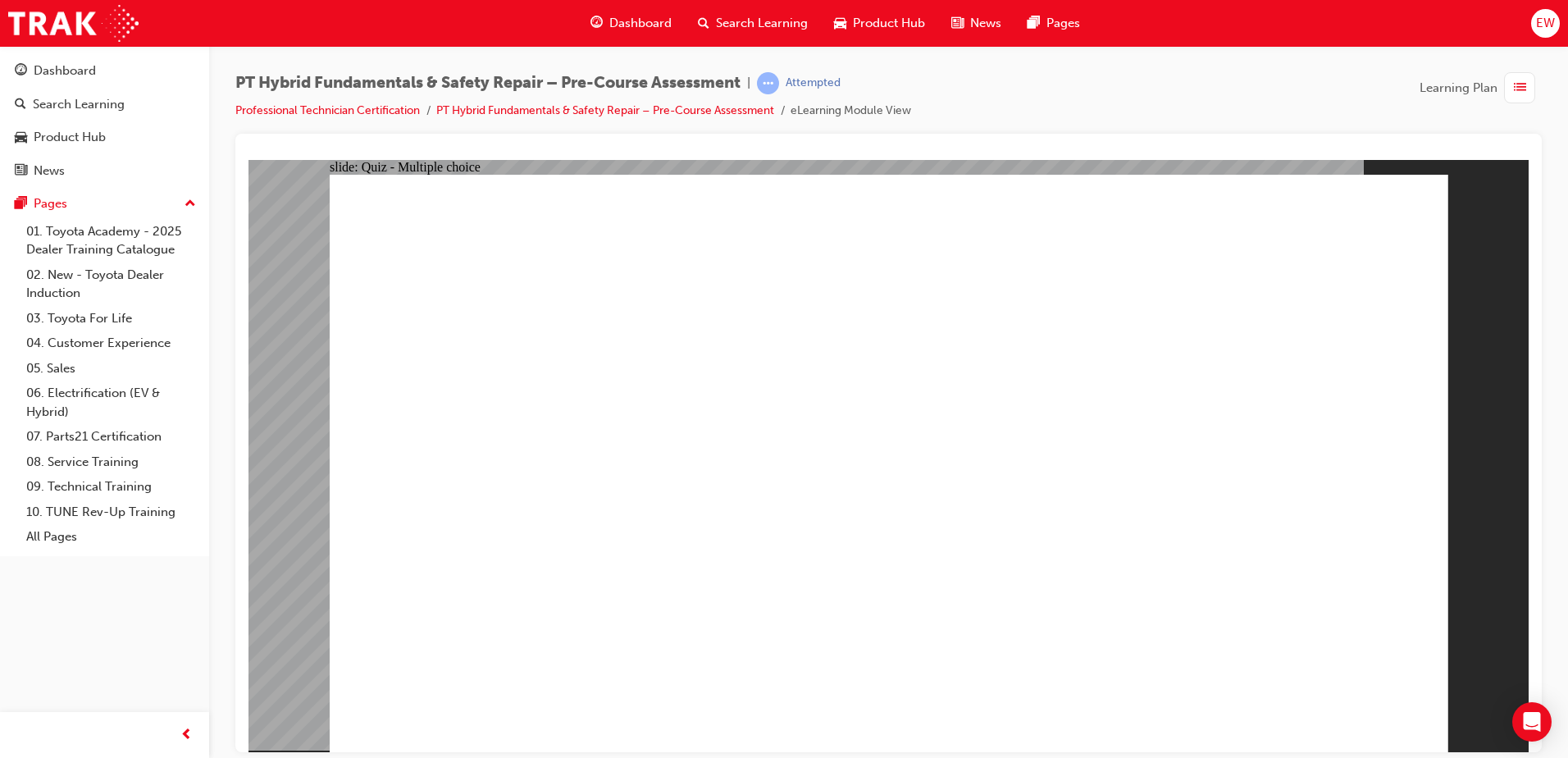
drag, startPoint x: 810, startPoint y: 589, endPoint x: 841, endPoint y: 495, distance: 99.0
drag, startPoint x: 844, startPoint y: 492, endPoint x: 863, endPoint y: 441, distance: 54.4
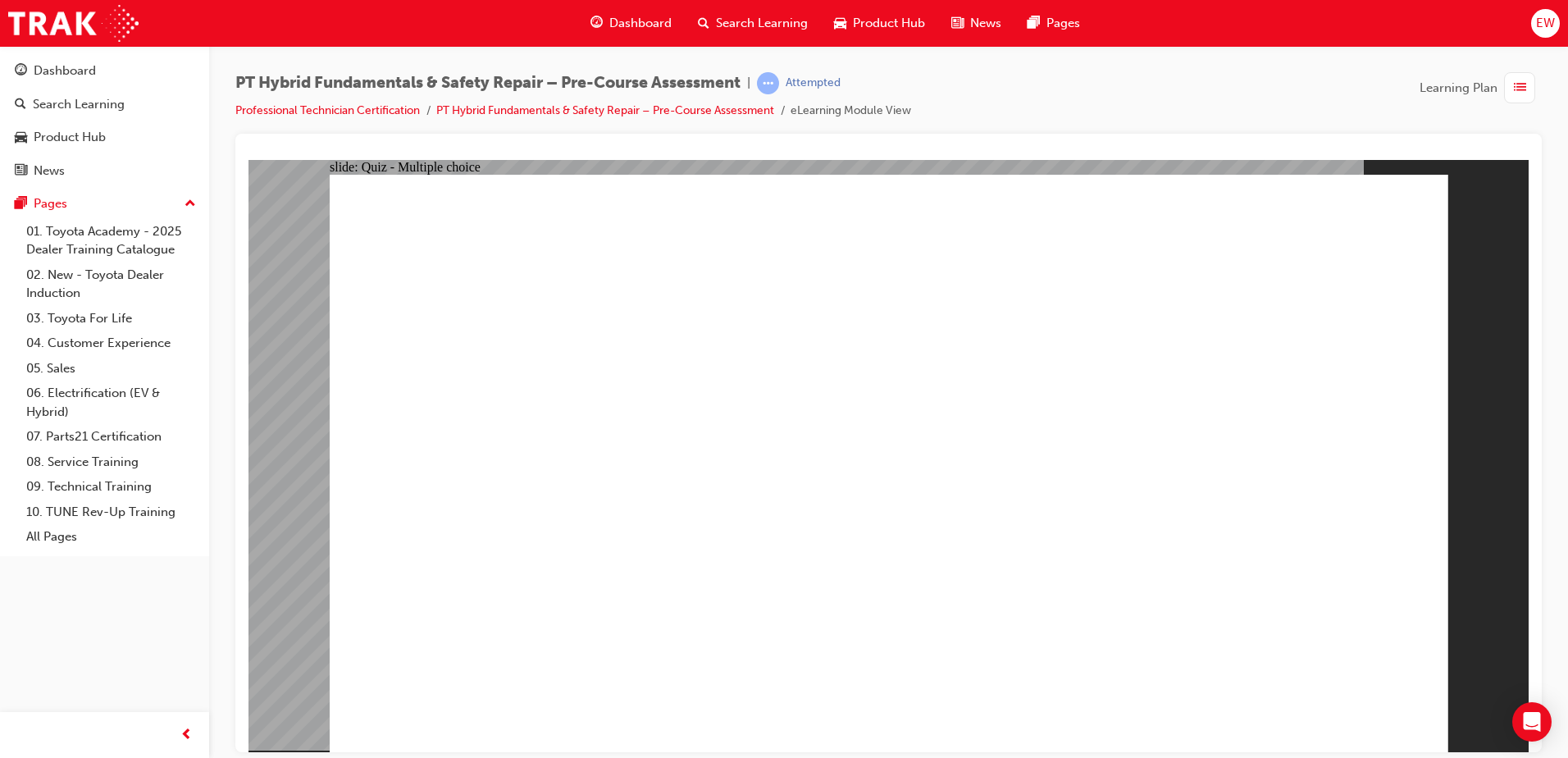
drag, startPoint x: 761, startPoint y: 441, endPoint x: 668, endPoint y: 437, distance: 93.1
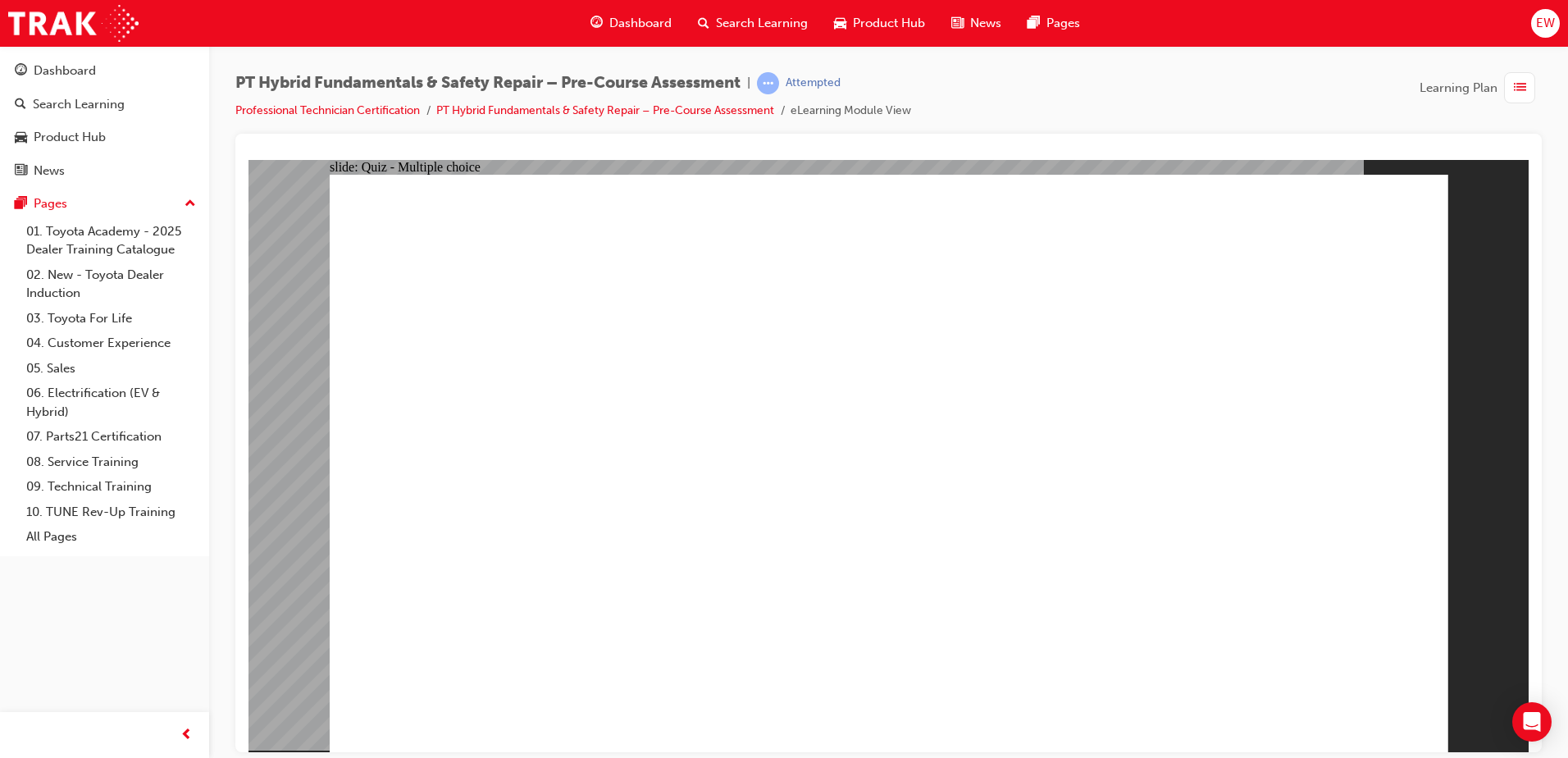
drag, startPoint x: 668, startPoint y: 437, endPoint x: 617, endPoint y: 430, distance: 51.5
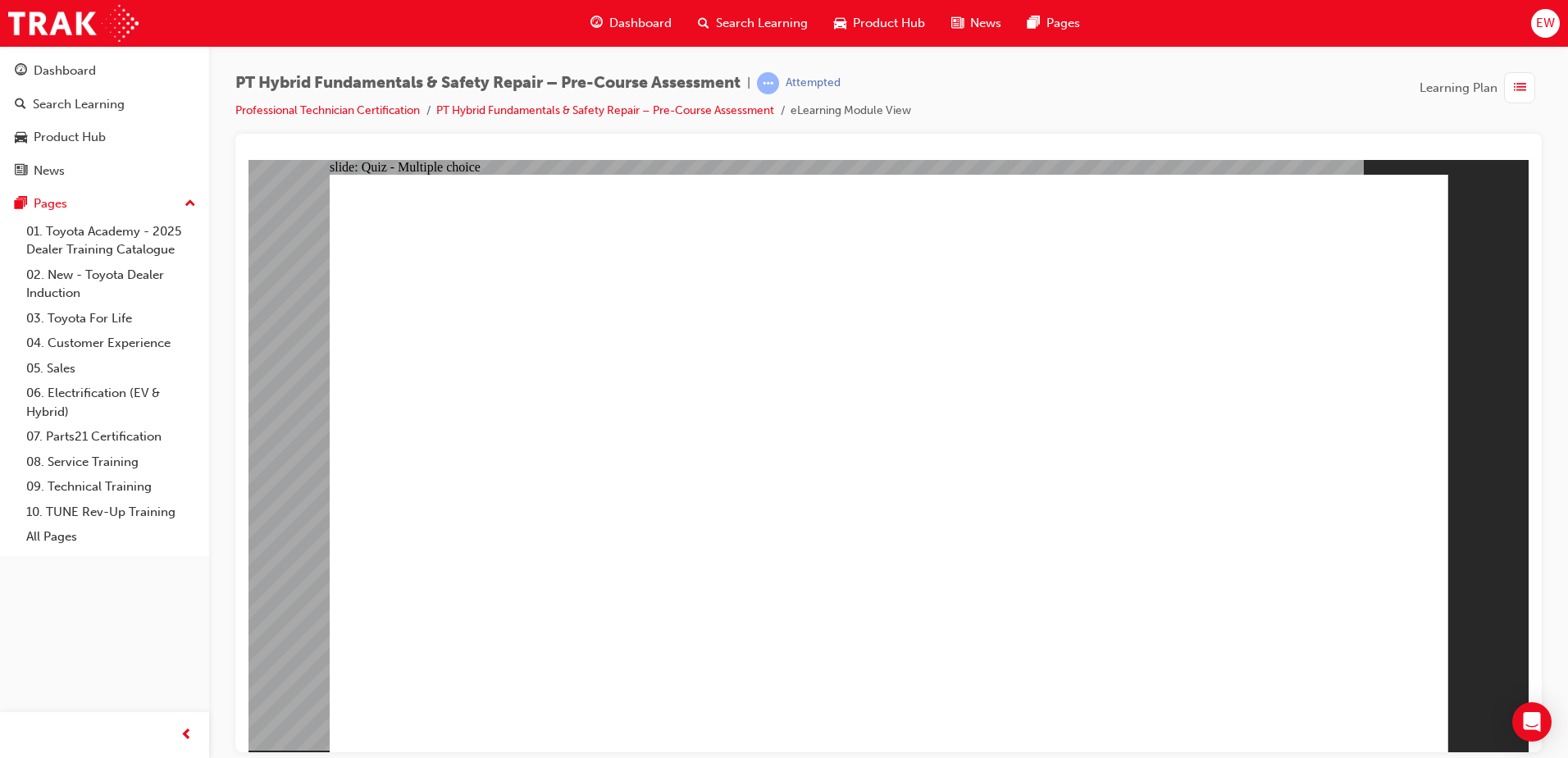
drag, startPoint x: 647, startPoint y: 532, endPoint x: 691, endPoint y: 574, distance: 60.8
drag, startPoint x: 691, startPoint y: 574, endPoint x: 686, endPoint y: 612, distance: 38.3
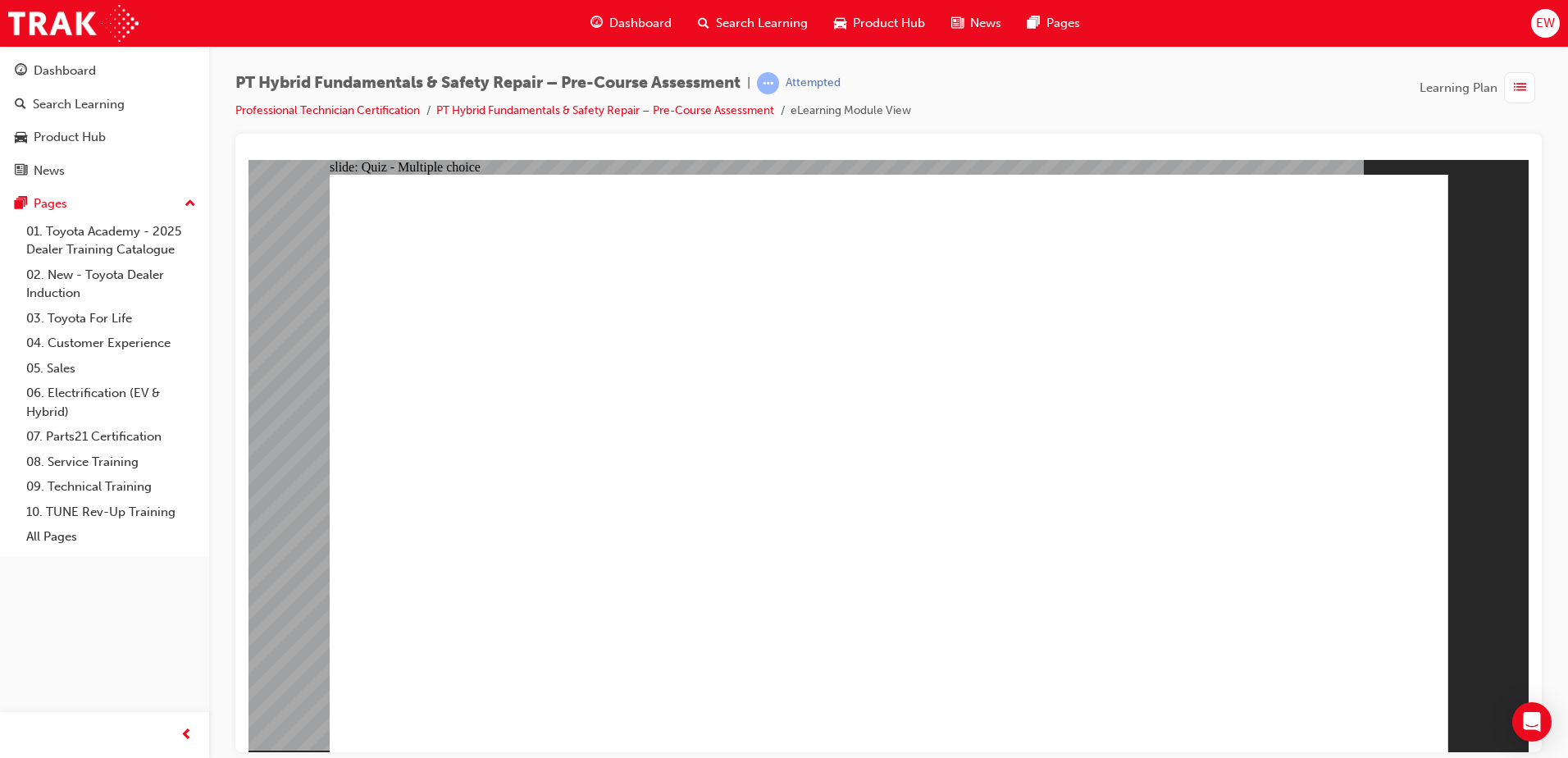
drag, startPoint x: 691, startPoint y: 639, endPoint x: 585, endPoint y: 380, distance: 279.9
click at [624, 107] on link "PT Hybrid Fundamentals & Safety Repair – Pre-Course Assessment" at bounding box center [605, 110] width 338 height 14
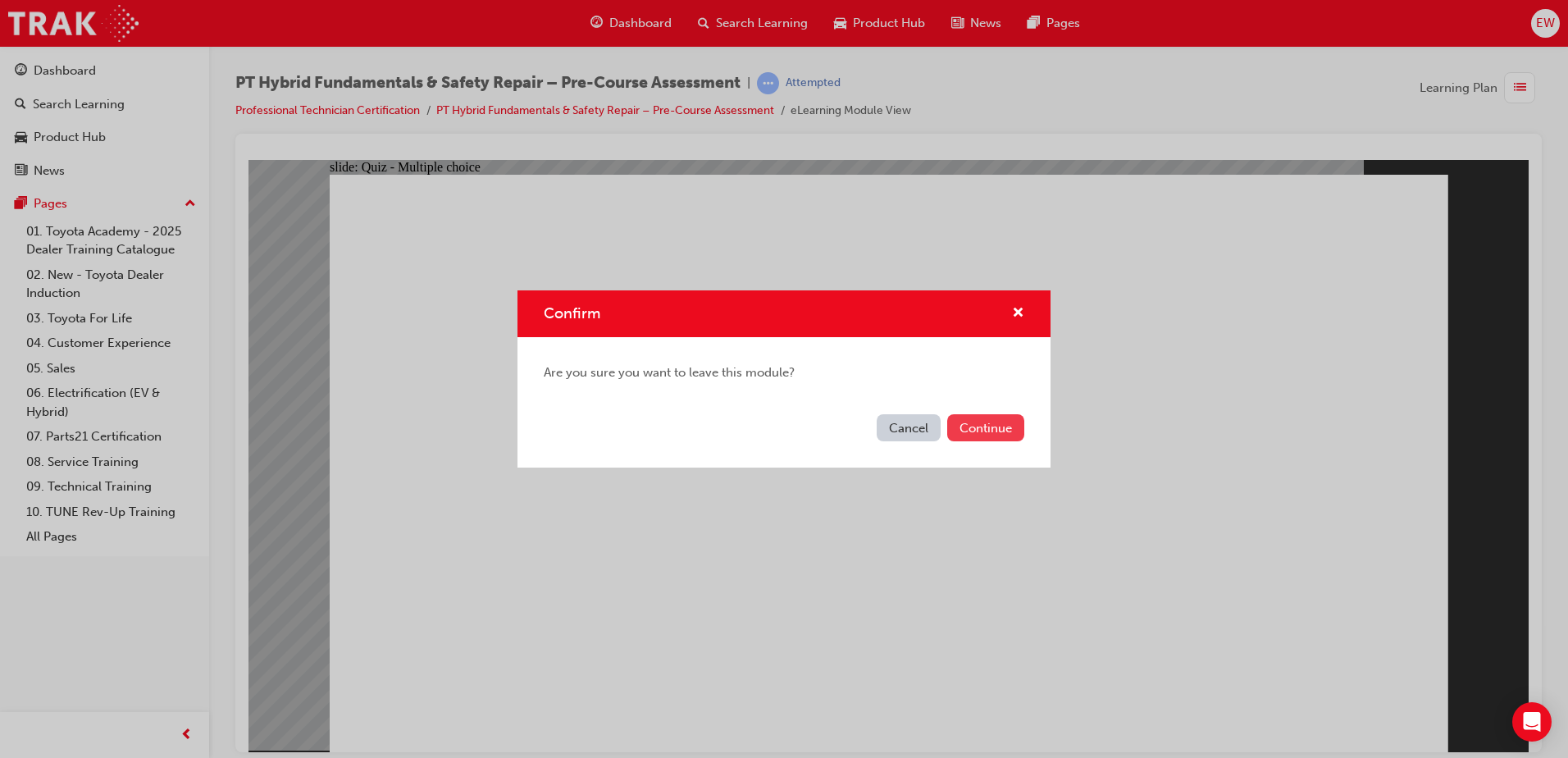
click at [962, 428] on button "Continue" at bounding box center [986, 428] width 77 height 27
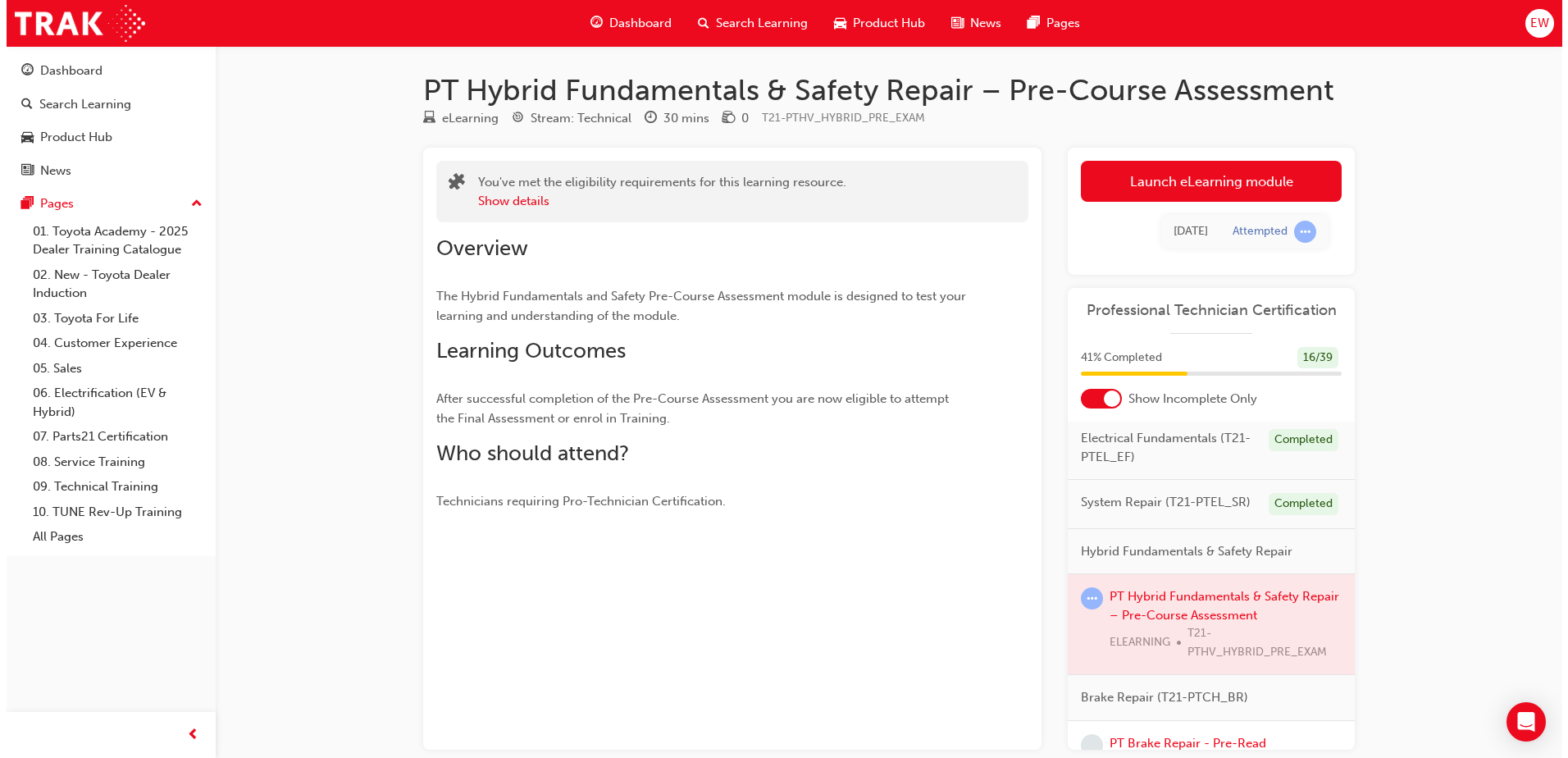
scroll to position [164, 0]
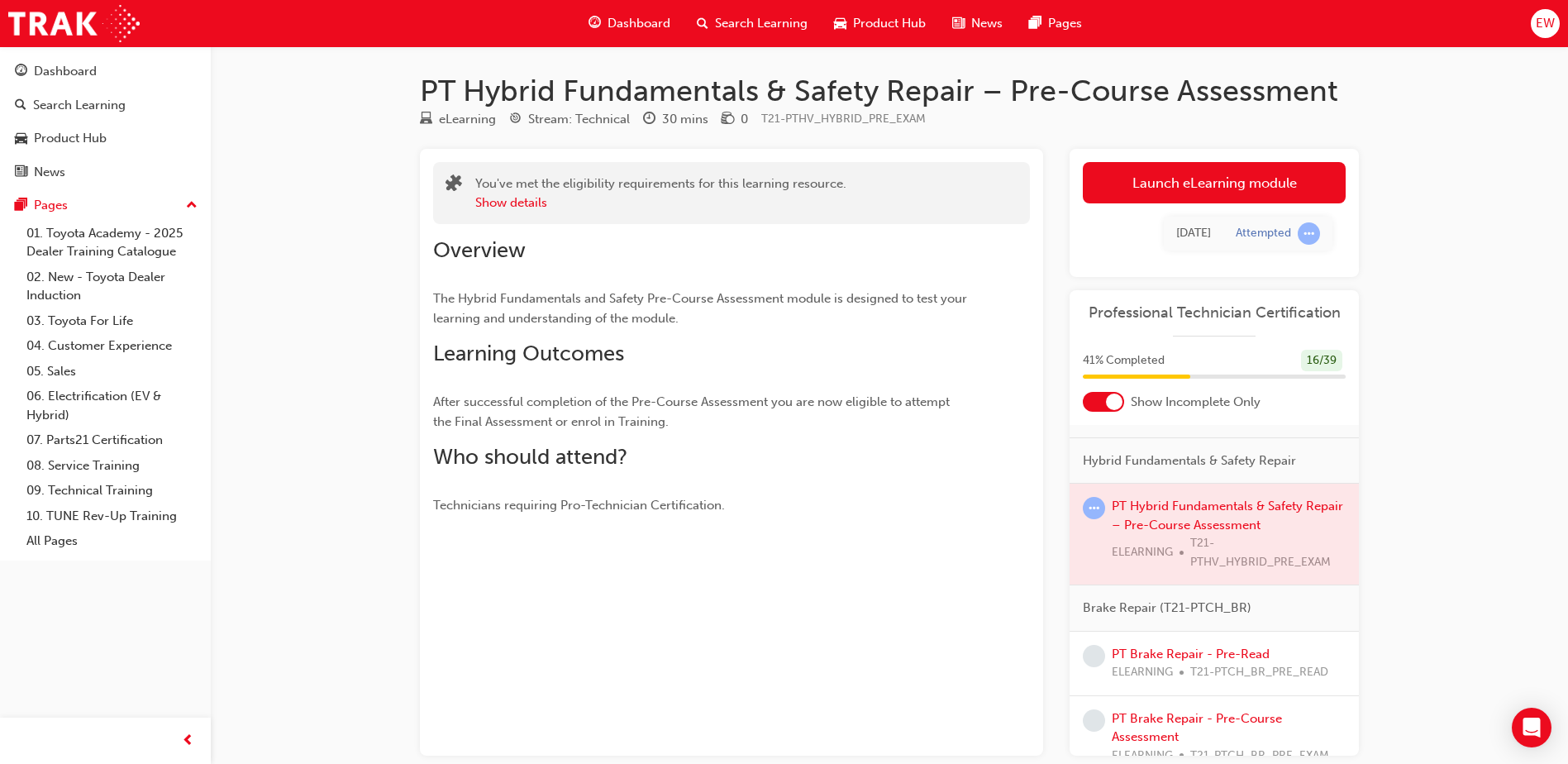
click at [1168, 525] on div at bounding box center [1214, 534] width 289 height 101
click at [1171, 521] on div at bounding box center [1214, 534] width 289 height 101
click at [1099, 518] on span "learningRecordVerb_ATTEMPT-icon" at bounding box center [1094, 508] width 22 height 22
click at [1141, 515] on div at bounding box center [1214, 534] width 289 height 101
click at [1214, 190] on link "Launch eLearning module" at bounding box center [1214, 183] width 263 height 41
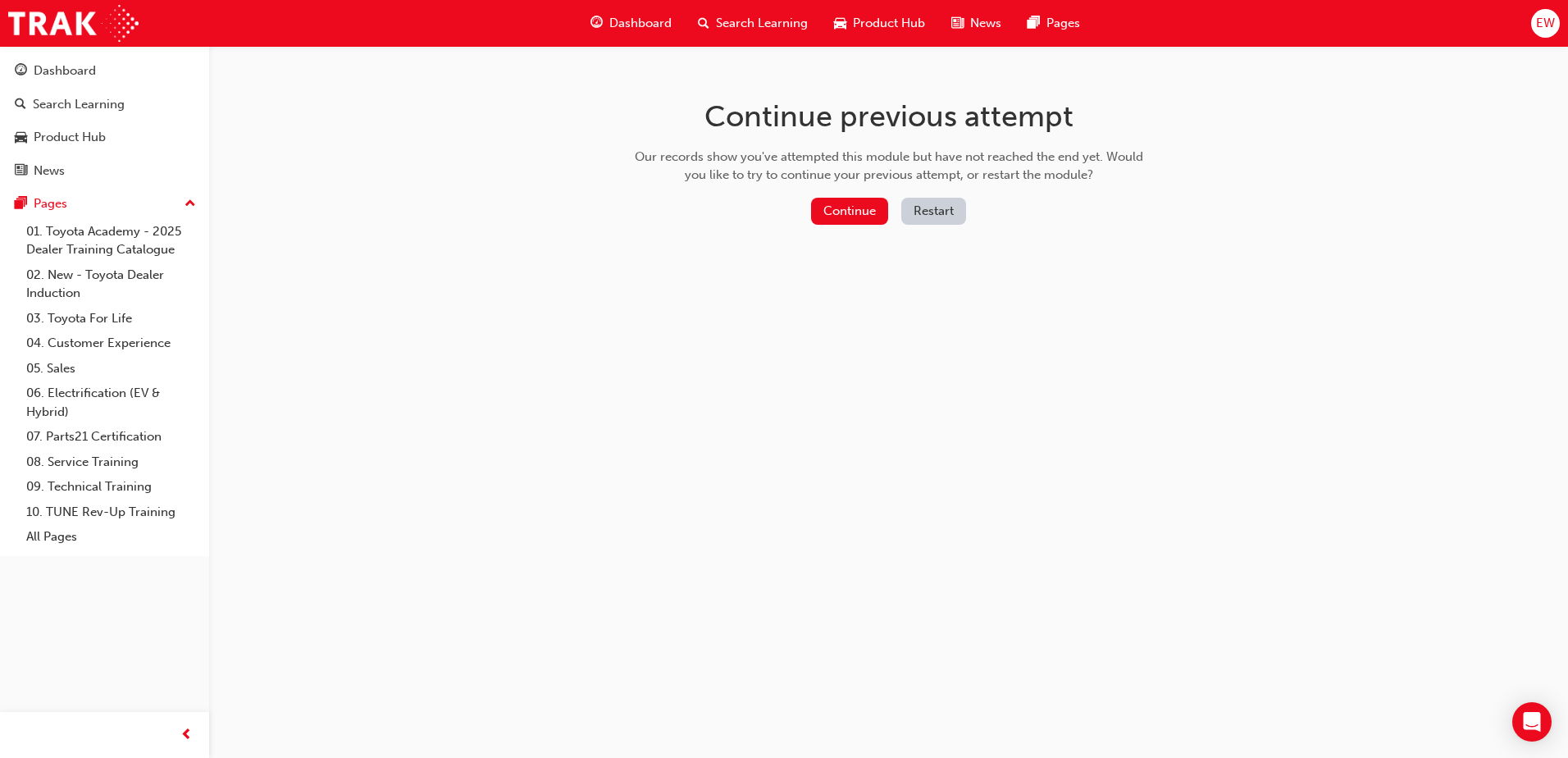
click at [937, 209] on button "Restart" at bounding box center [933, 210] width 65 height 27
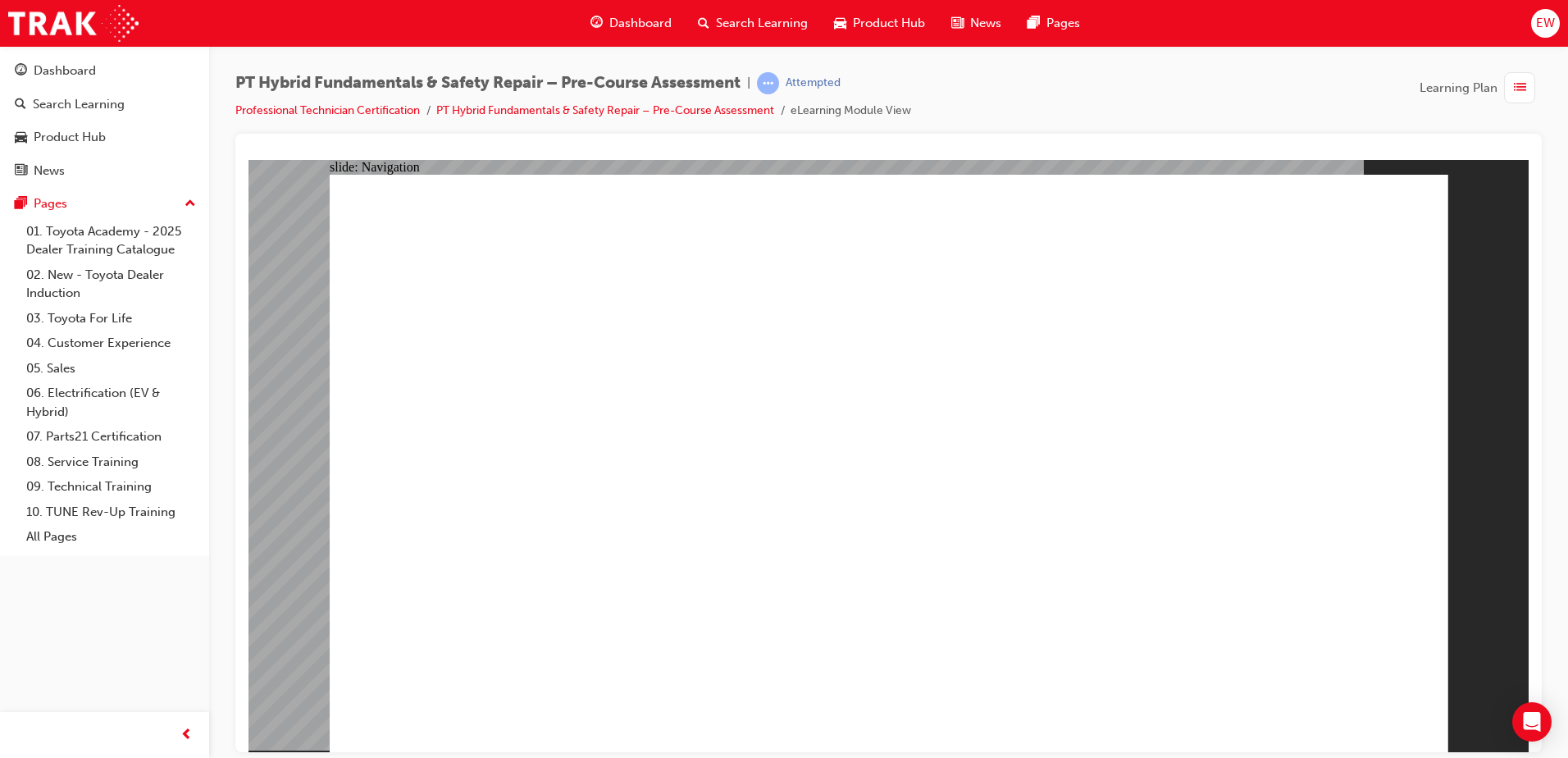
radio input "true"
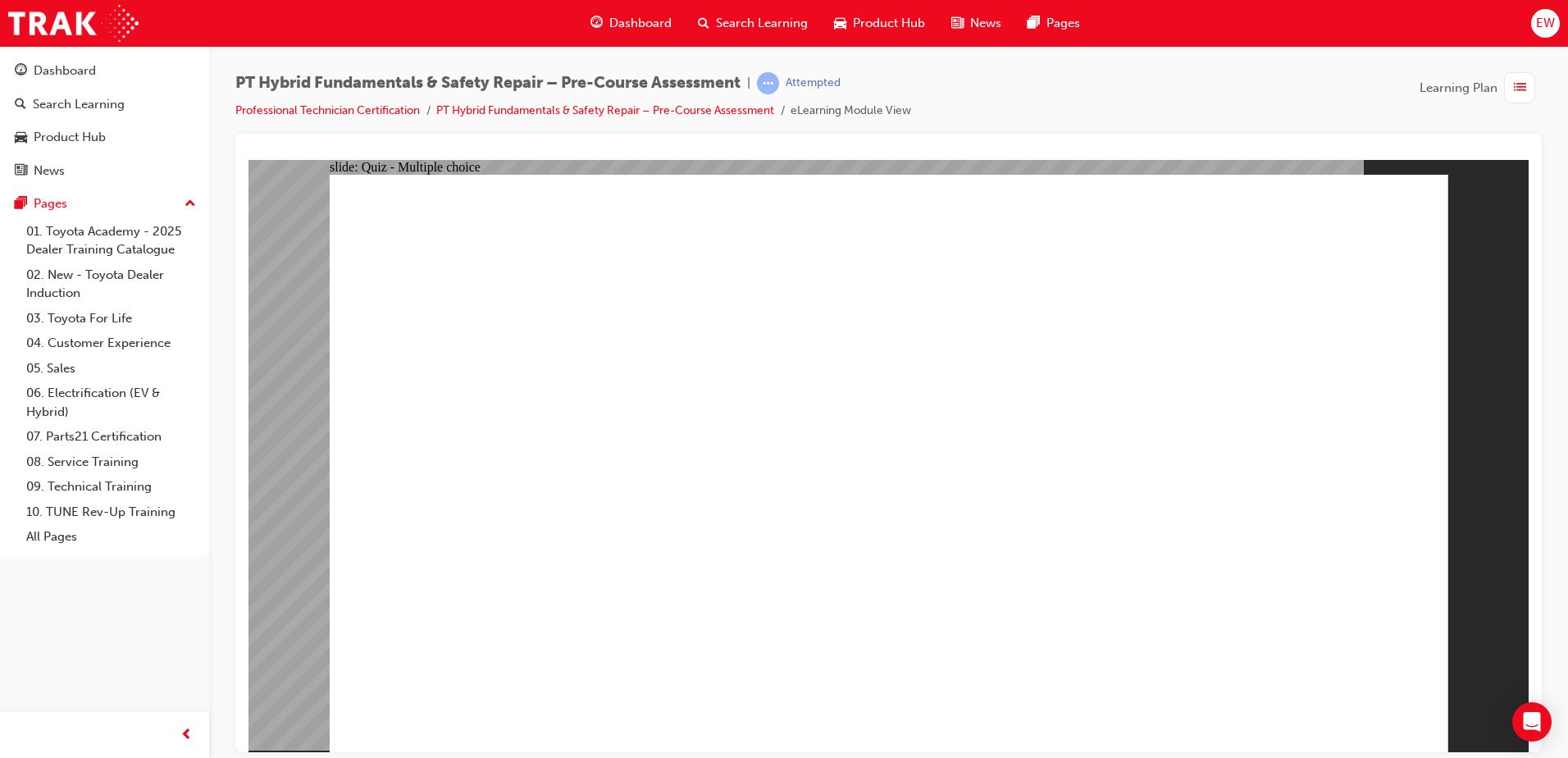
radio input "true"
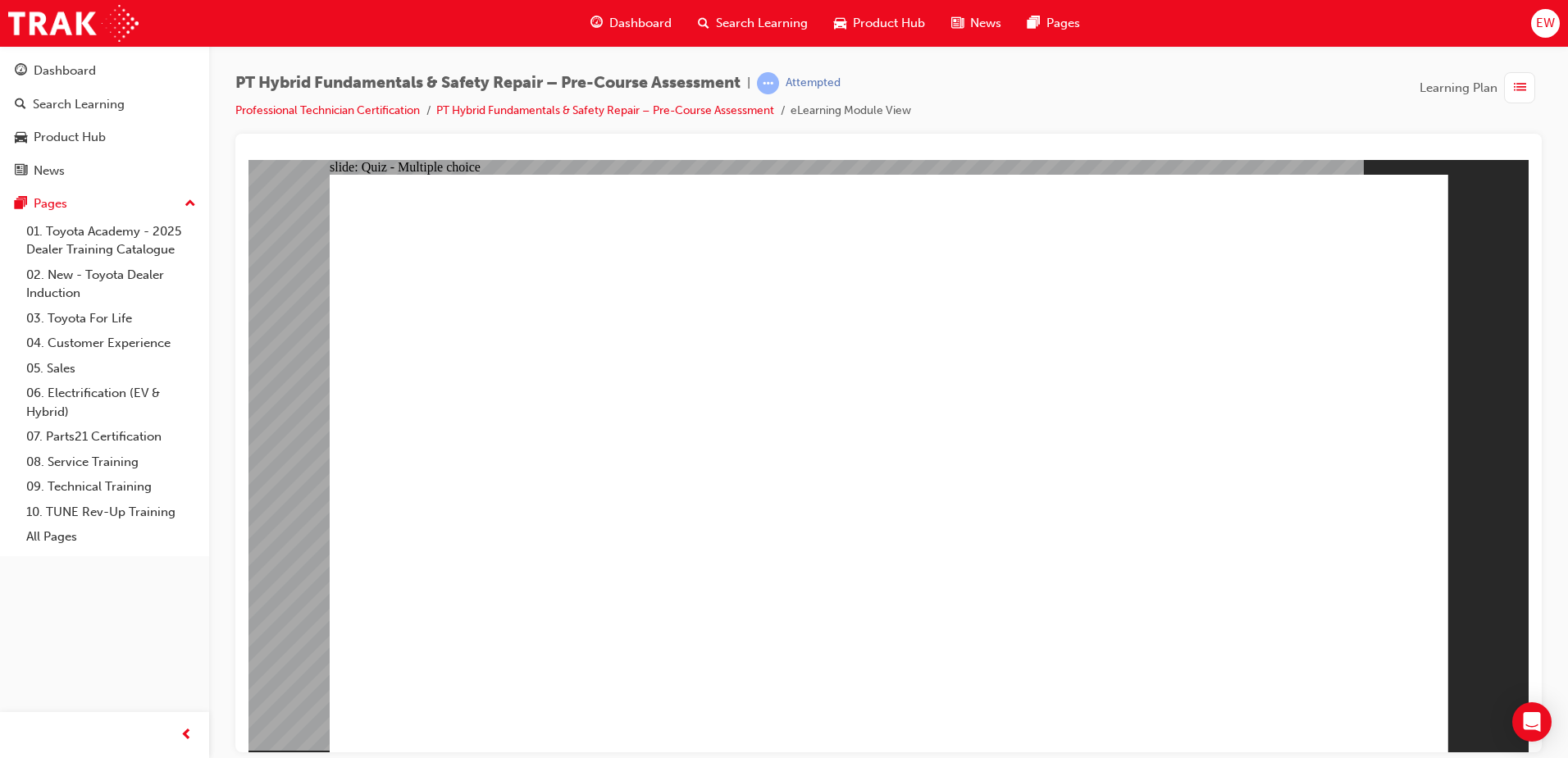
radio input "true"
checkbox input "true"
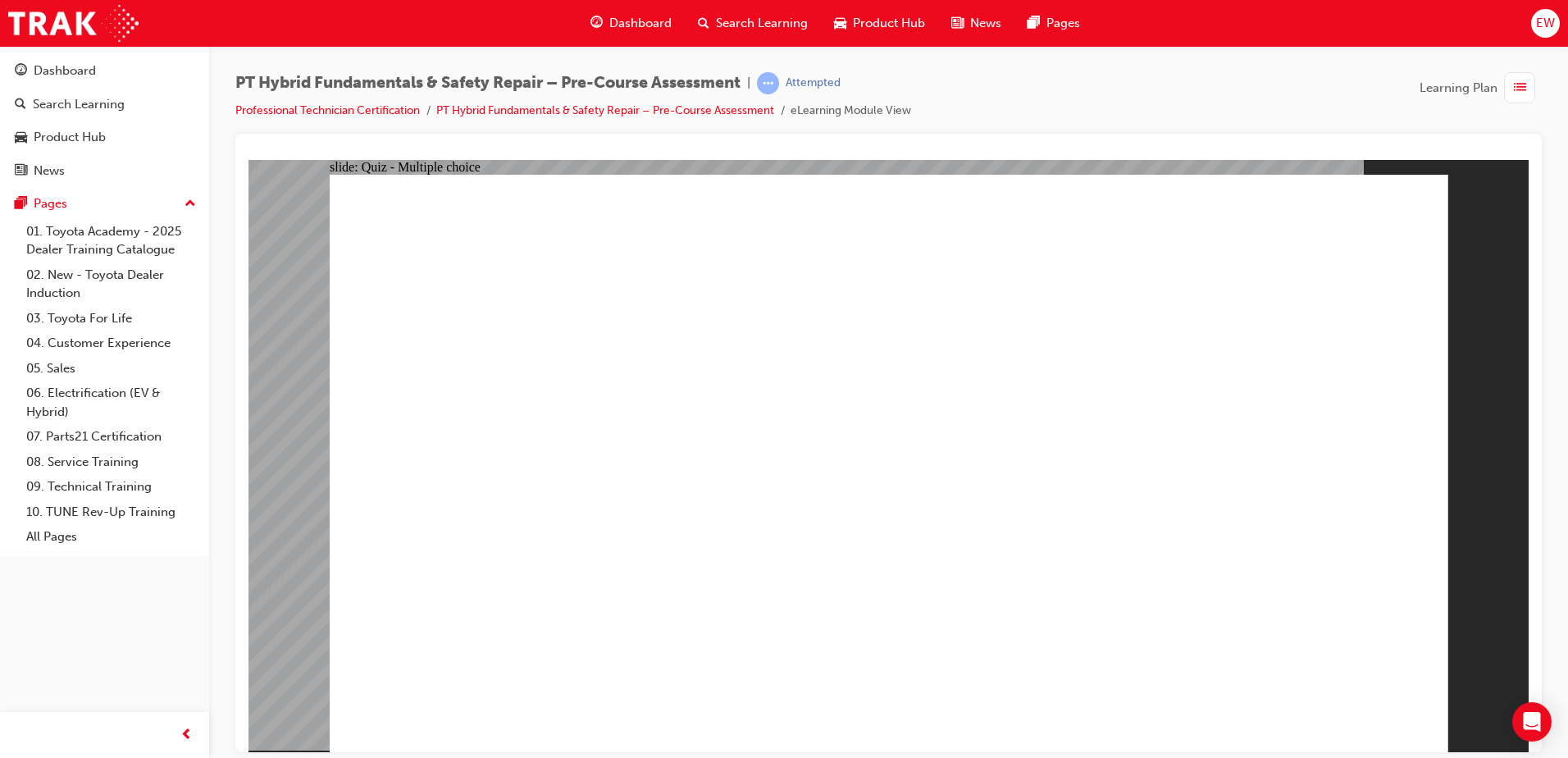
checkbox input "true"
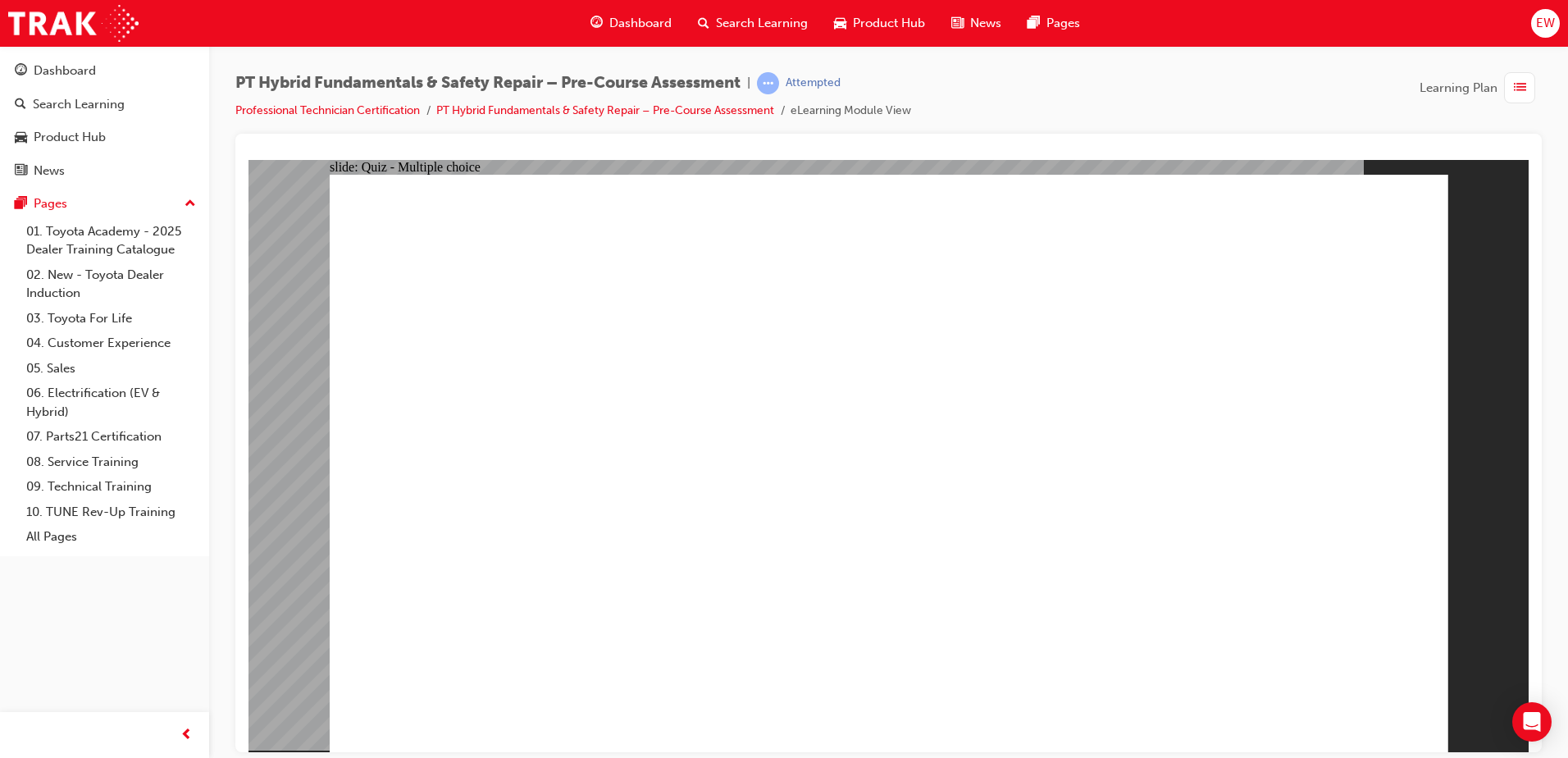
radio input "false"
radio input "true"
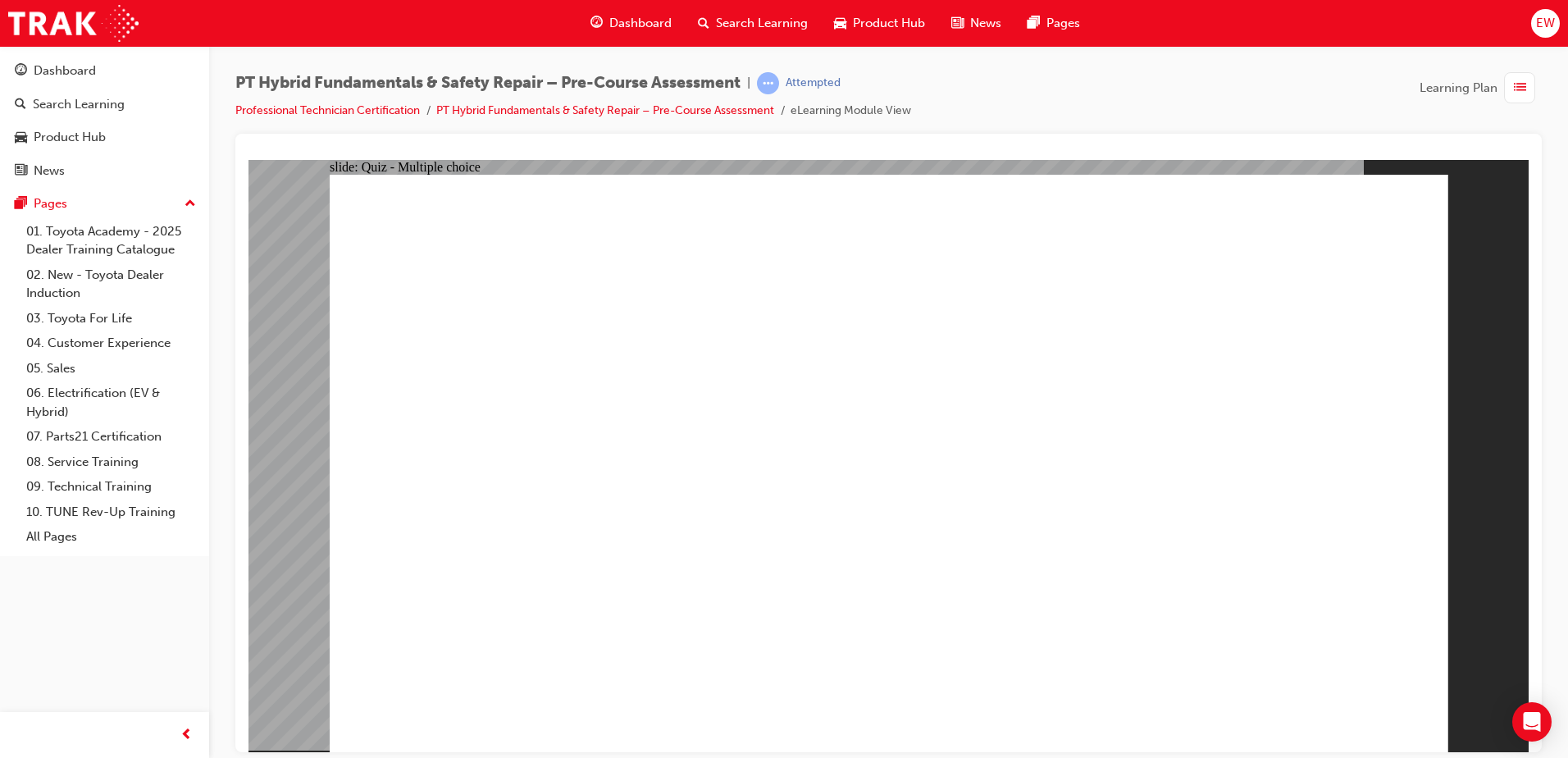
drag, startPoint x: 623, startPoint y: 663, endPoint x: 629, endPoint y: 682, distance: 19.9
radio input "true"
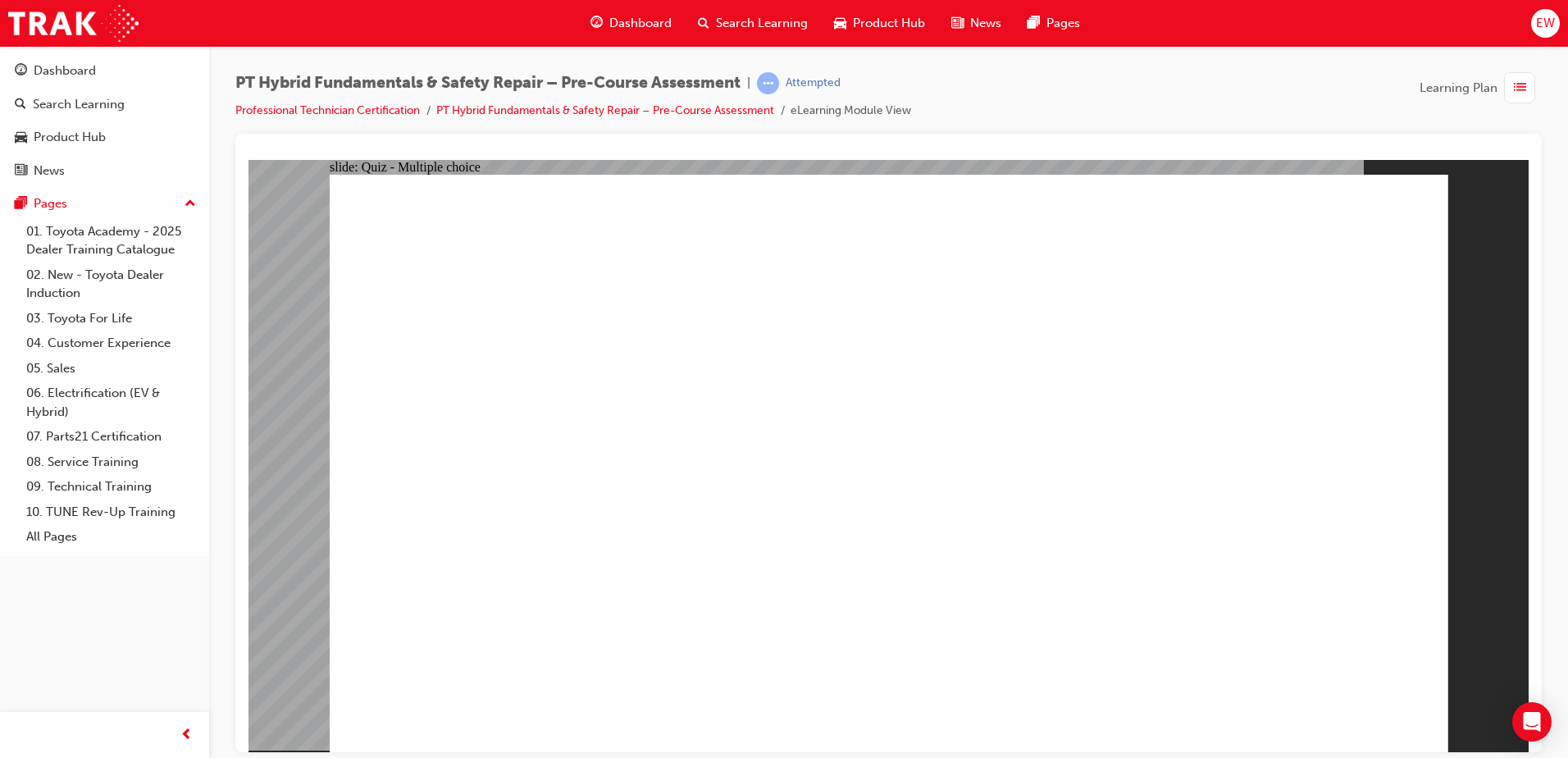
radio input "true"
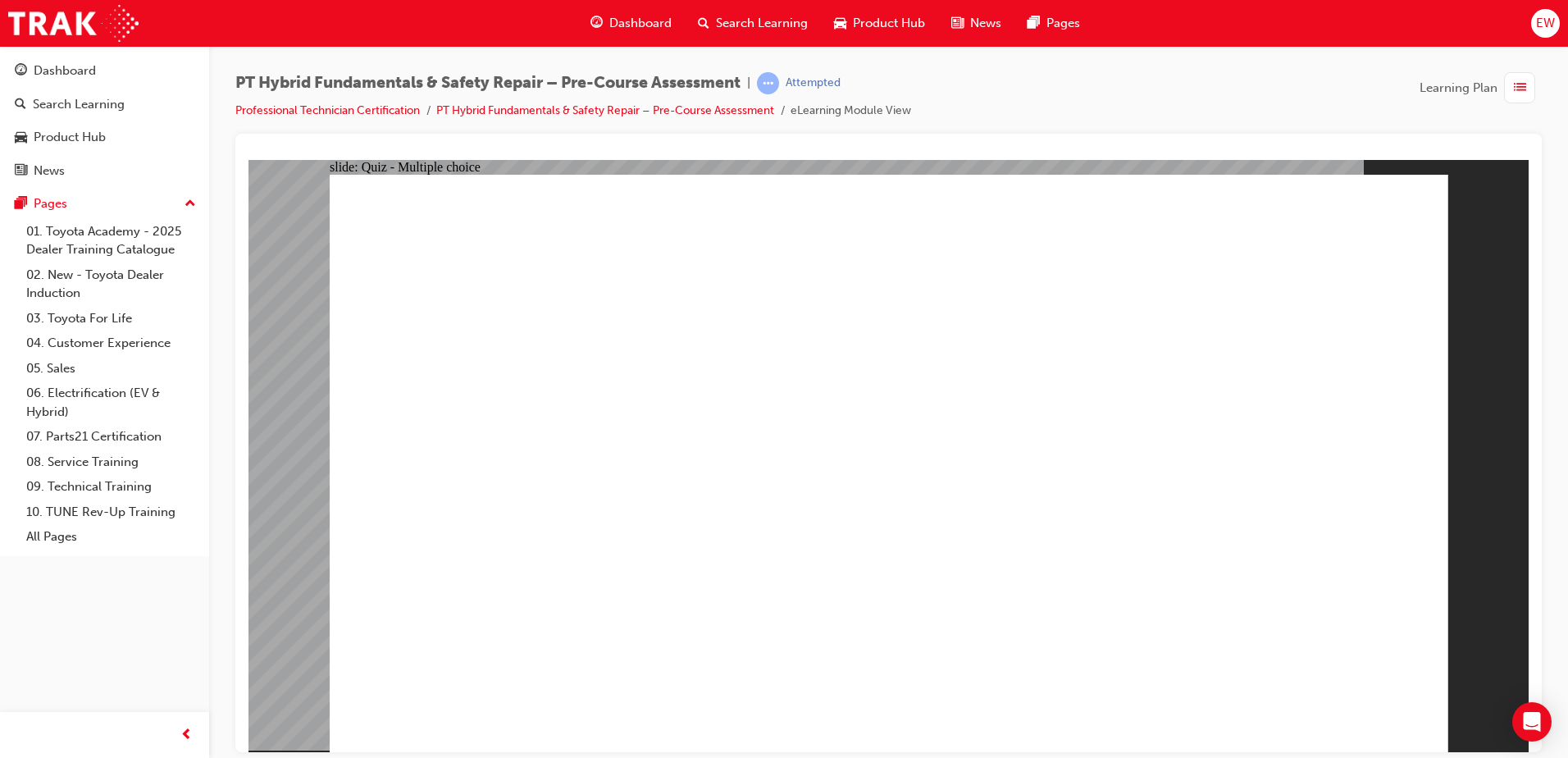
click at [822, 84] on div "Attempted" at bounding box center [813, 83] width 55 height 16
click at [1515, 90] on span "list-icon" at bounding box center [1519, 88] width 12 height 21
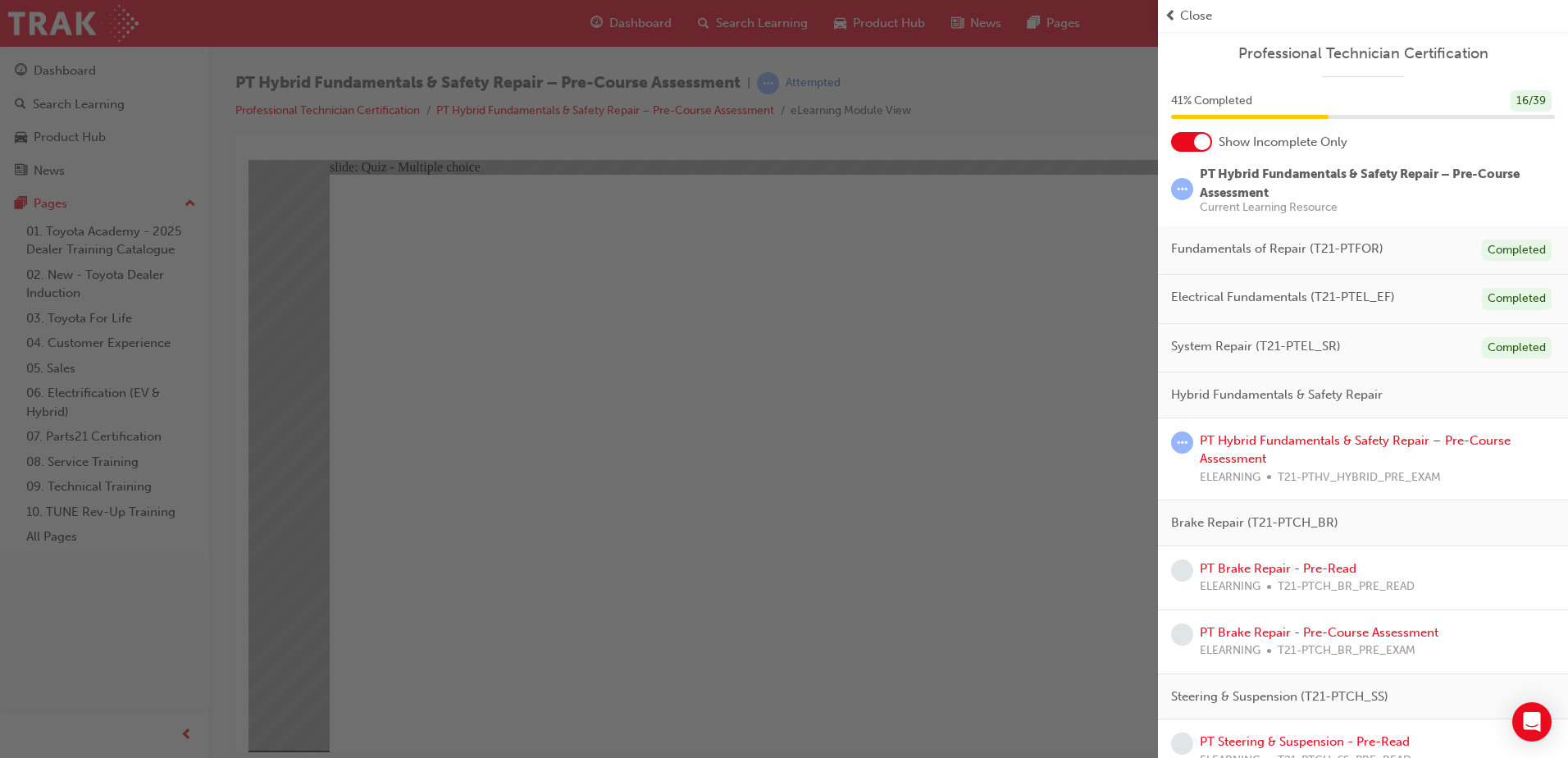
click at [1175, 12] on span "prev-icon" at bounding box center [1170, 16] width 12 height 19
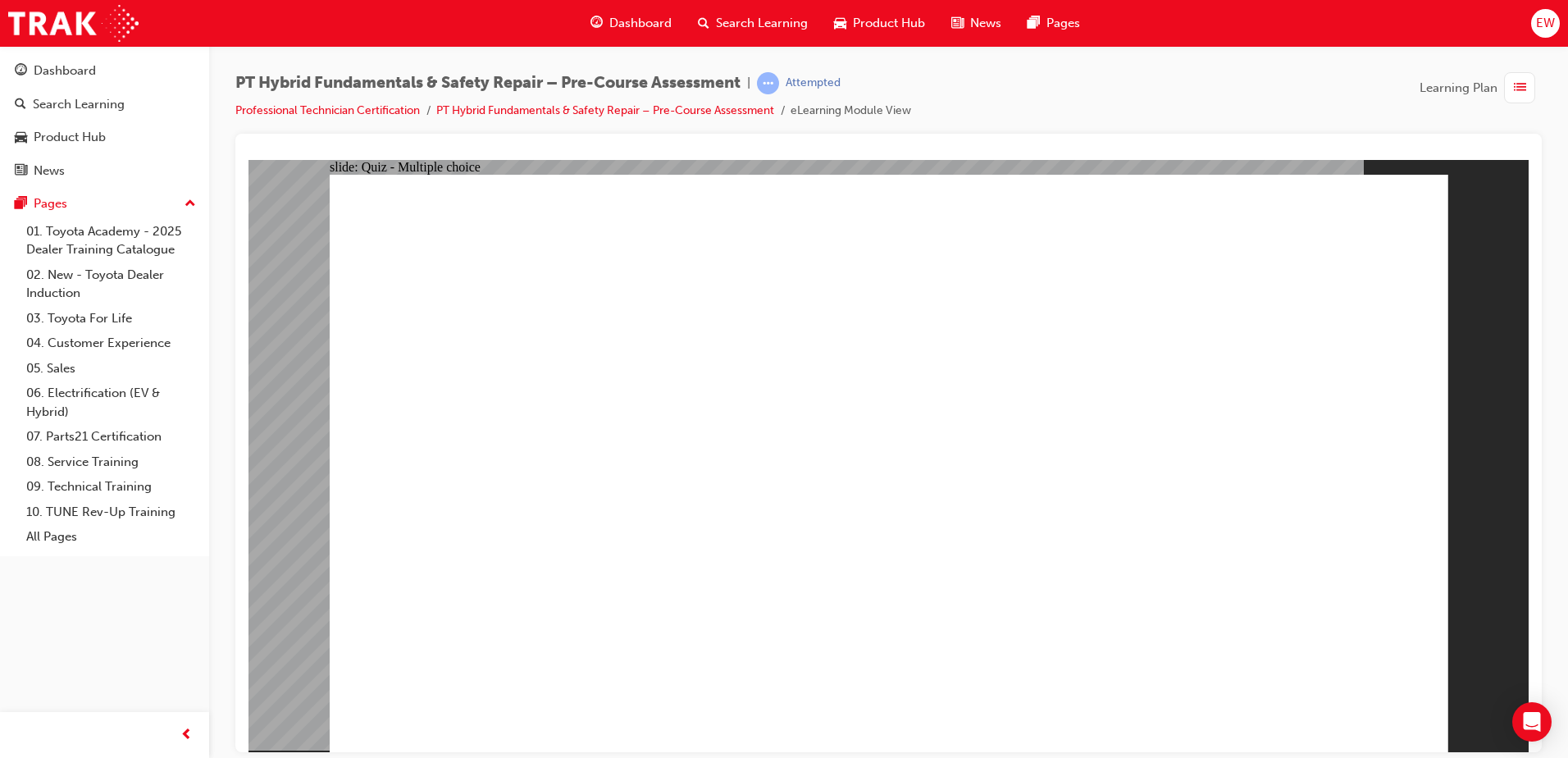
drag, startPoint x: 788, startPoint y: 551, endPoint x: 807, endPoint y: 507, distance: 47.9
drag, startPoint x: 804, startPoint y: 493, endPoint x: 798, endPoint y: 505, distance: 13.4
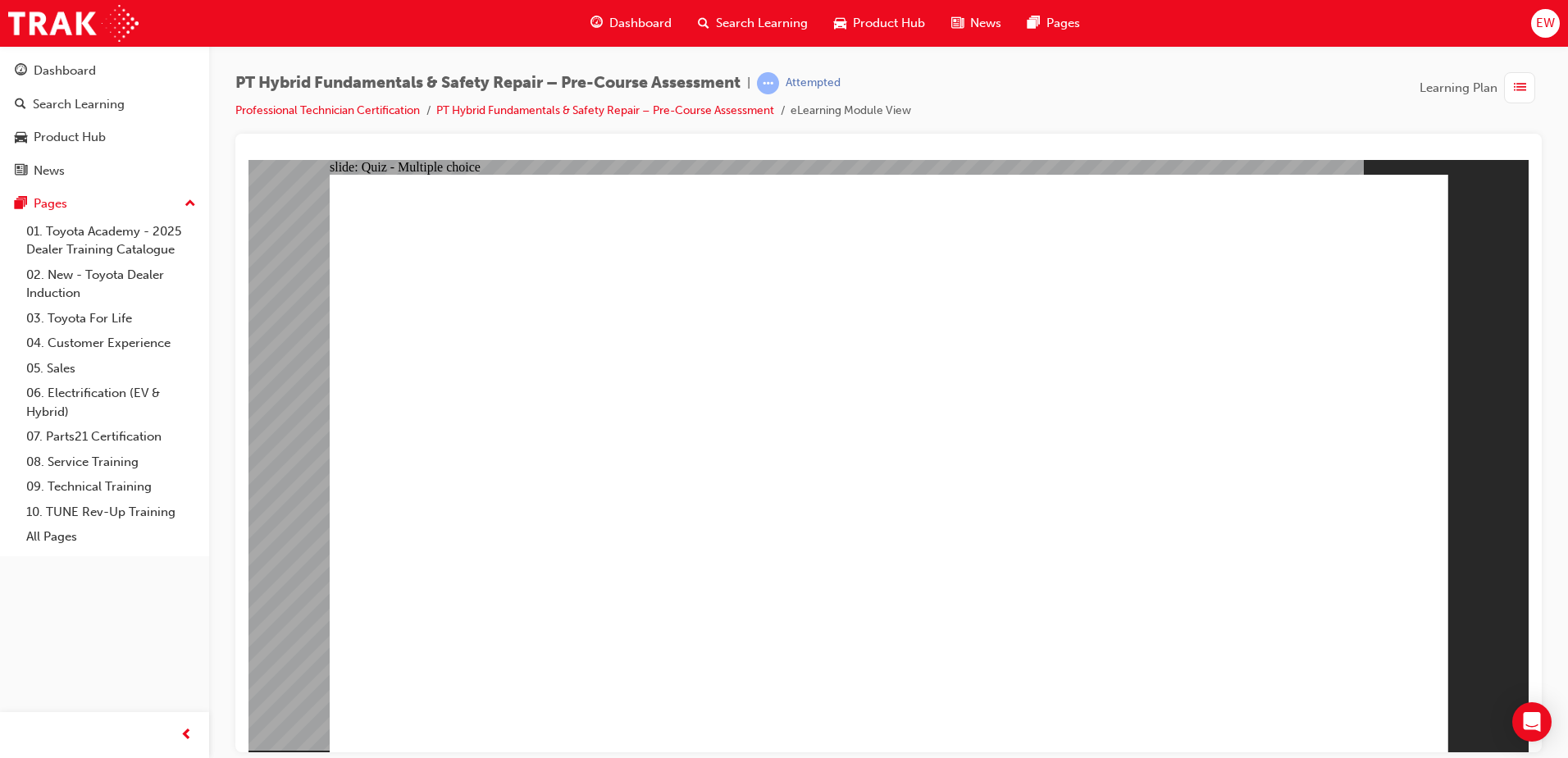
drag, startPoint x: 1088, startPoint y: 697, endPoint x: 1088, endPoint y: 674, distance: 23.0
drag, startPoint x: 1088, startPoint y: 674, endPoint x: 1075, endPoint y: 695, distance: 24.7
drag, startPoint x: 1075, startPoint y: 695, endPoint x: 511, endPoint y: 551, distance: 582.1
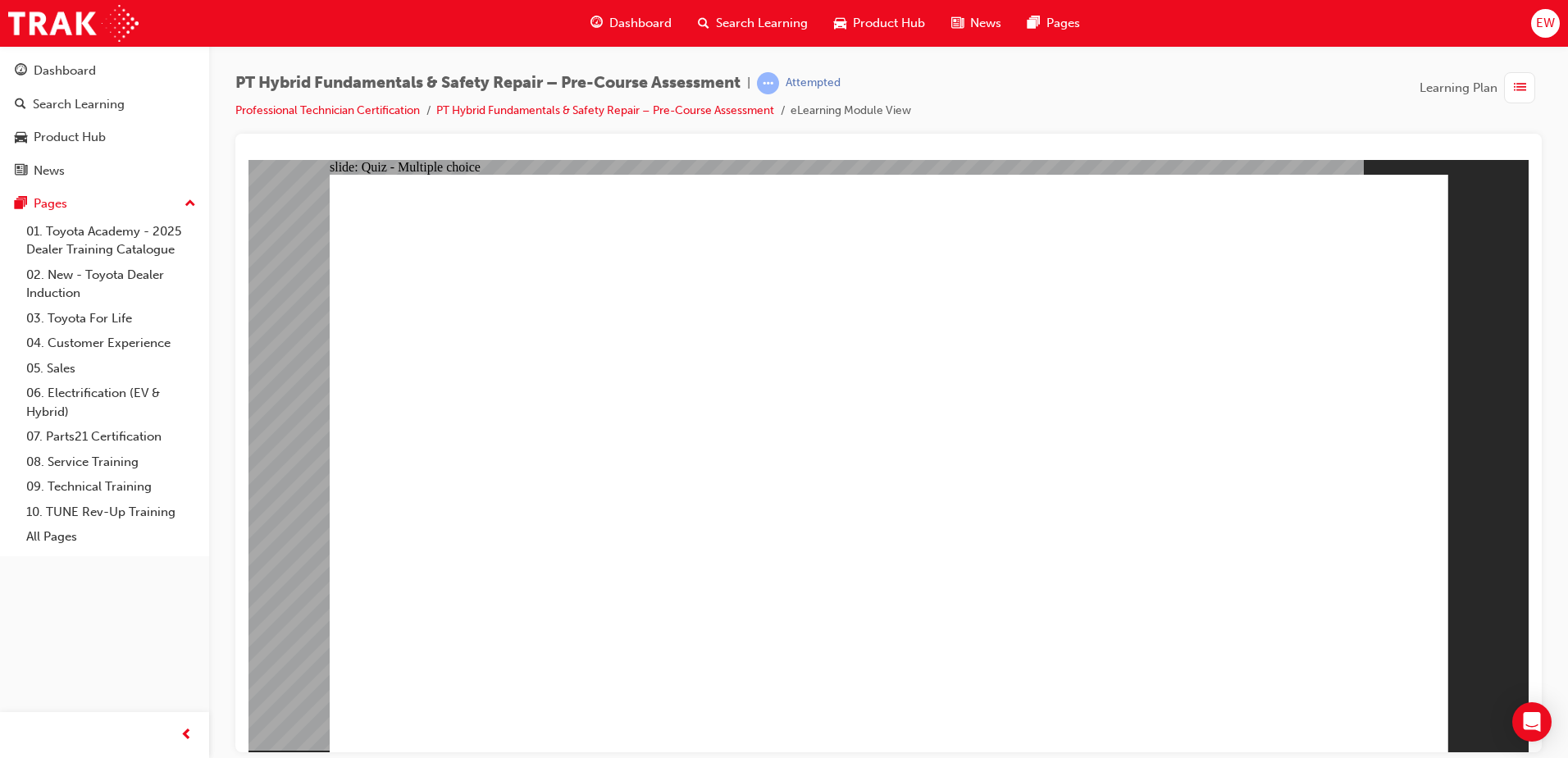
click at [622, 113] on link "PT Hybrid Fundamentals & Safety Repair – Pre-Course Assessment" at bounding box center [605, 110] width 338 height 14
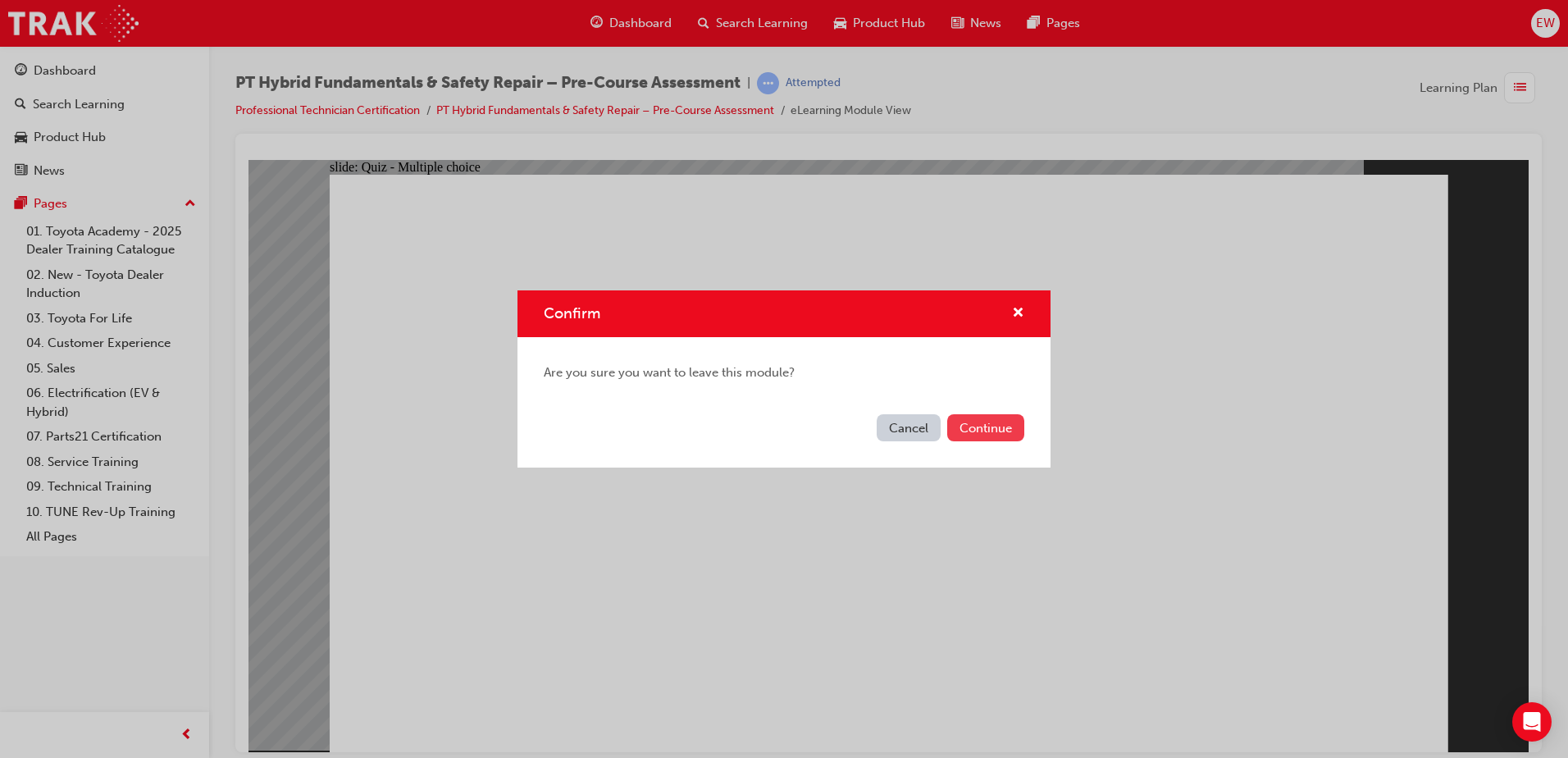
click at [988, 417] on button "Continue" at bounding box center [986, 428] width 77 height 27
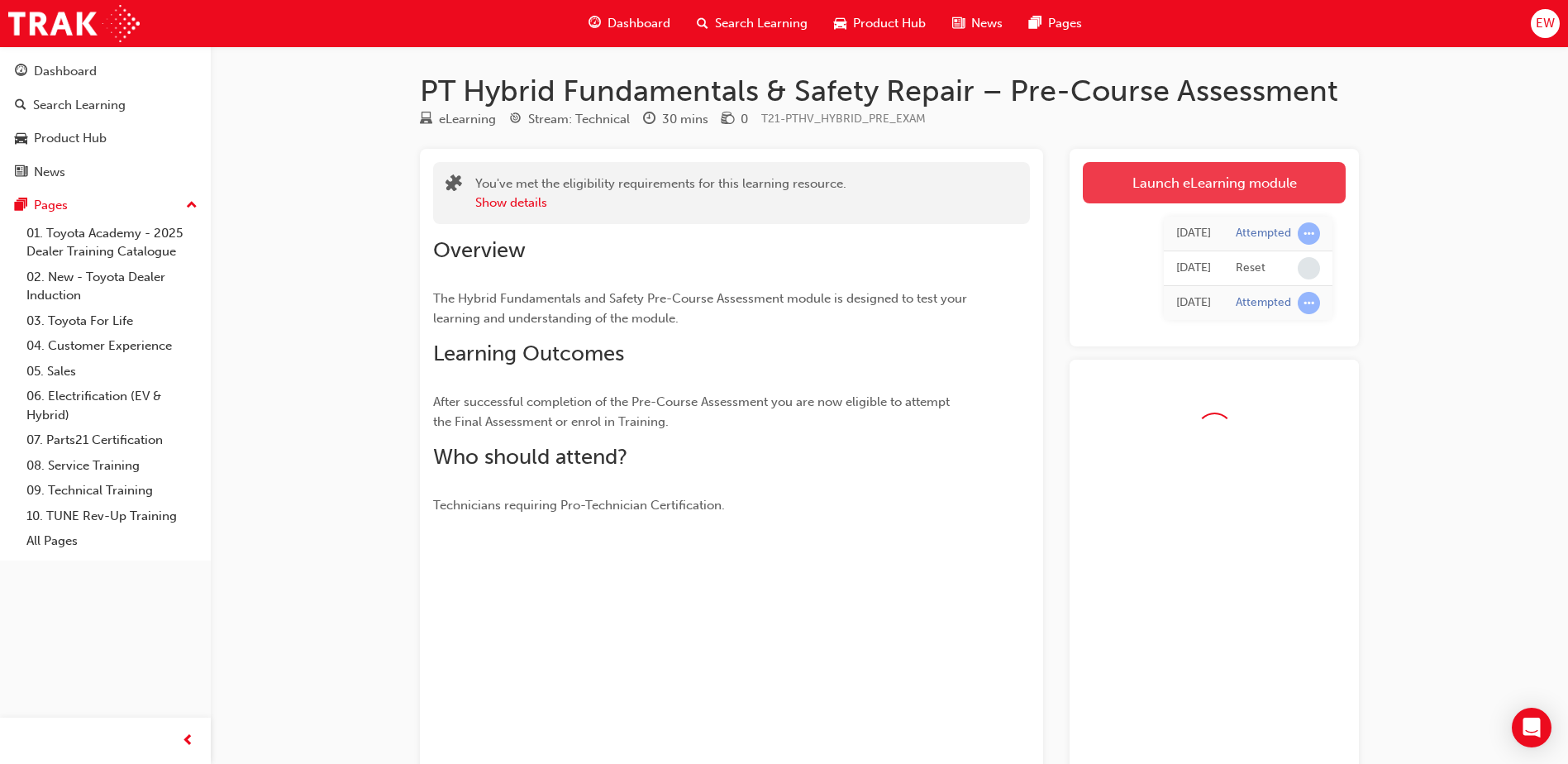
click at [1227, 191] on link "Launch eLearning module" at bounding box center [1214, 183] width 263 height 41
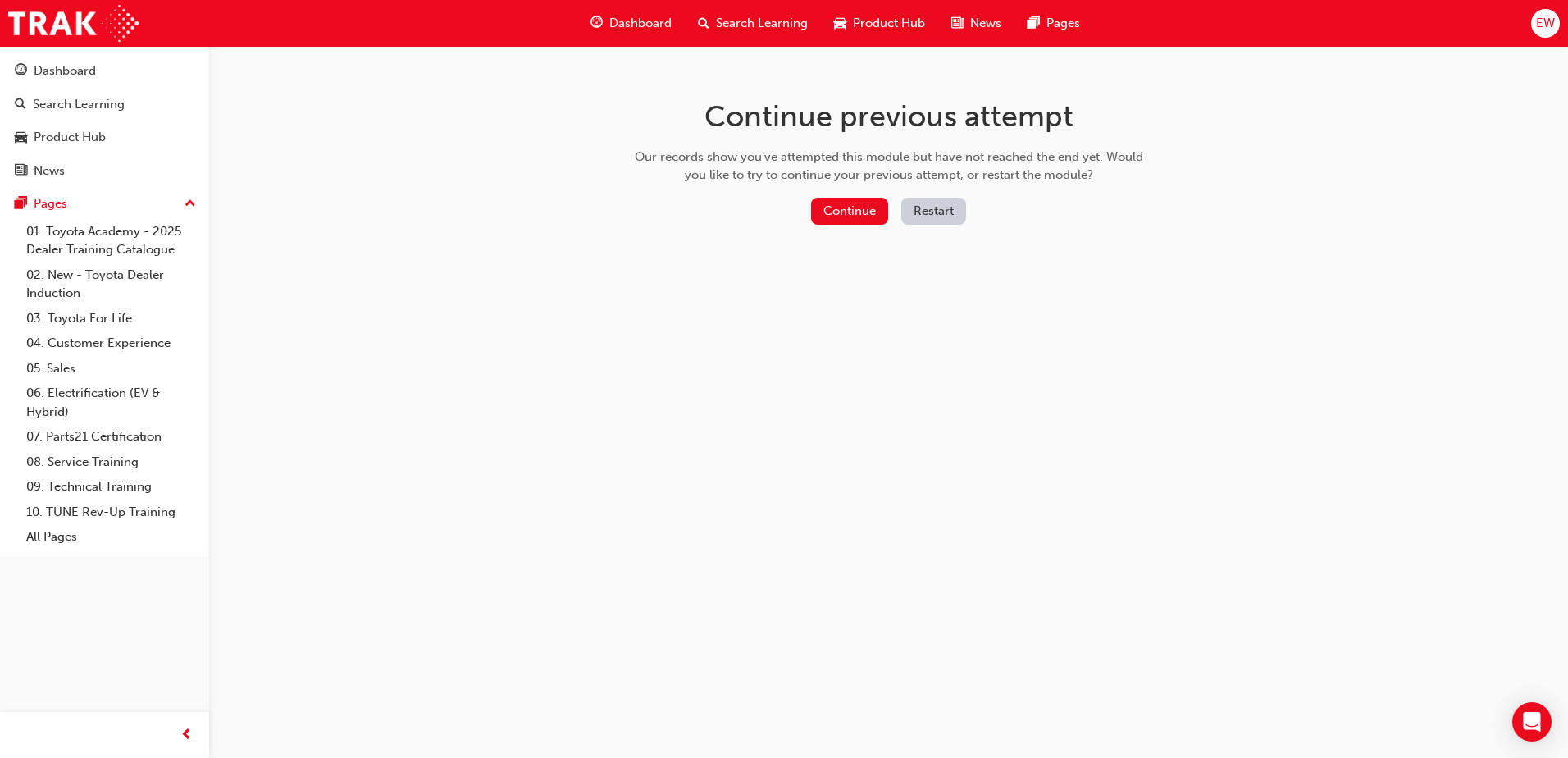
click at [931, 217] on button "Restart" at bounding box center [933, 210] width 65 height 27
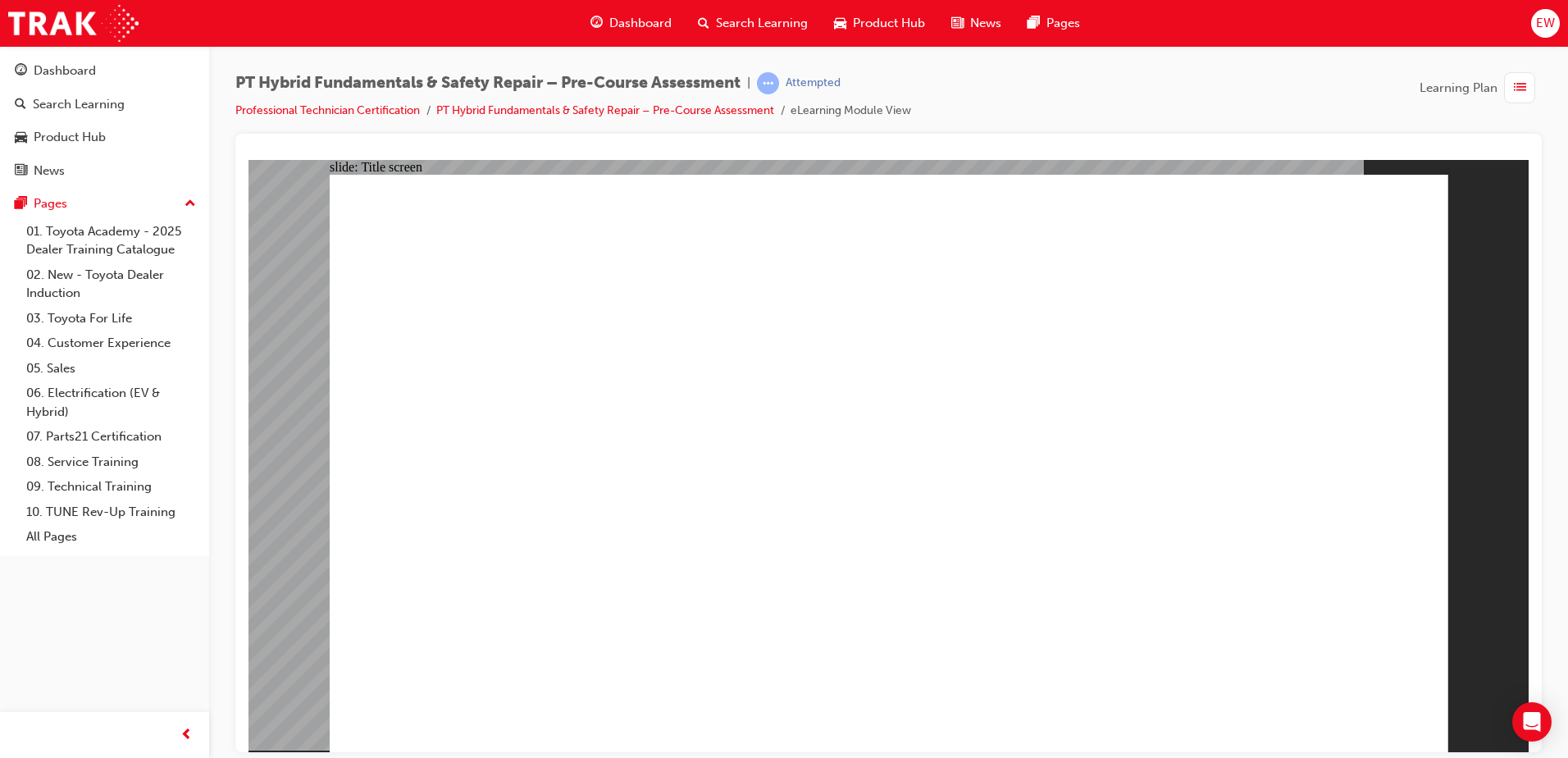
radio input "true"
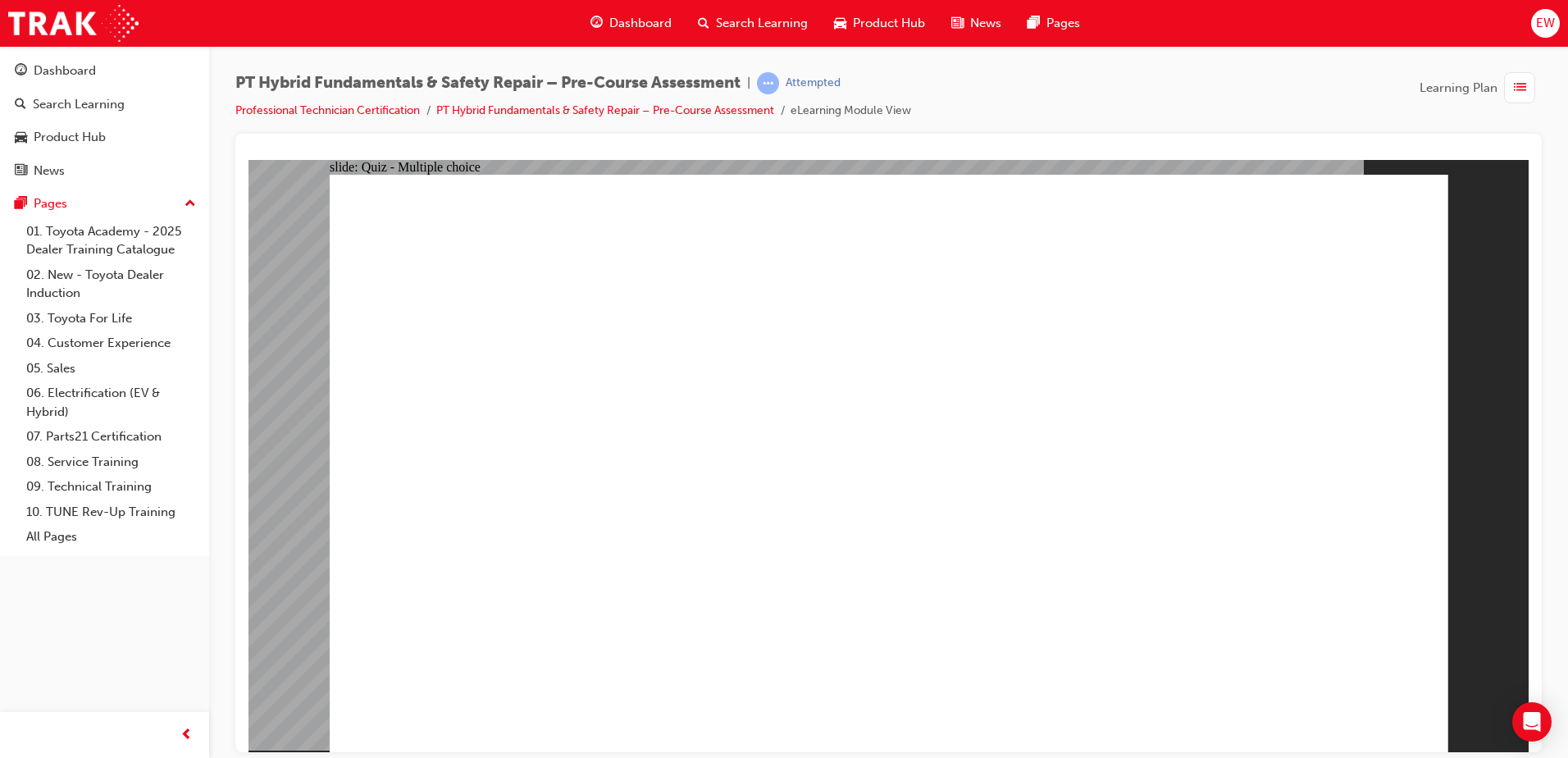
radio input "true"
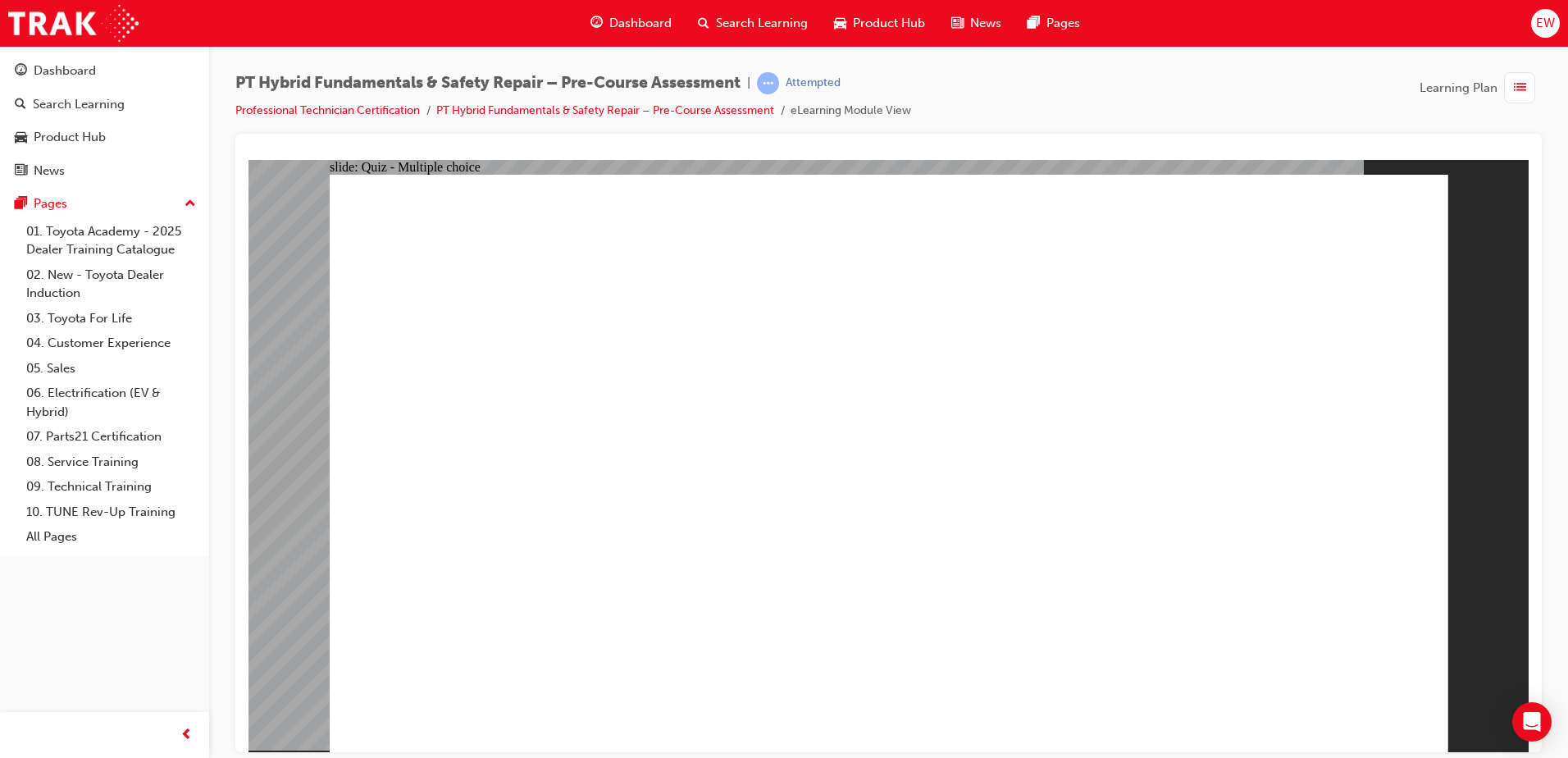
radio input "true"
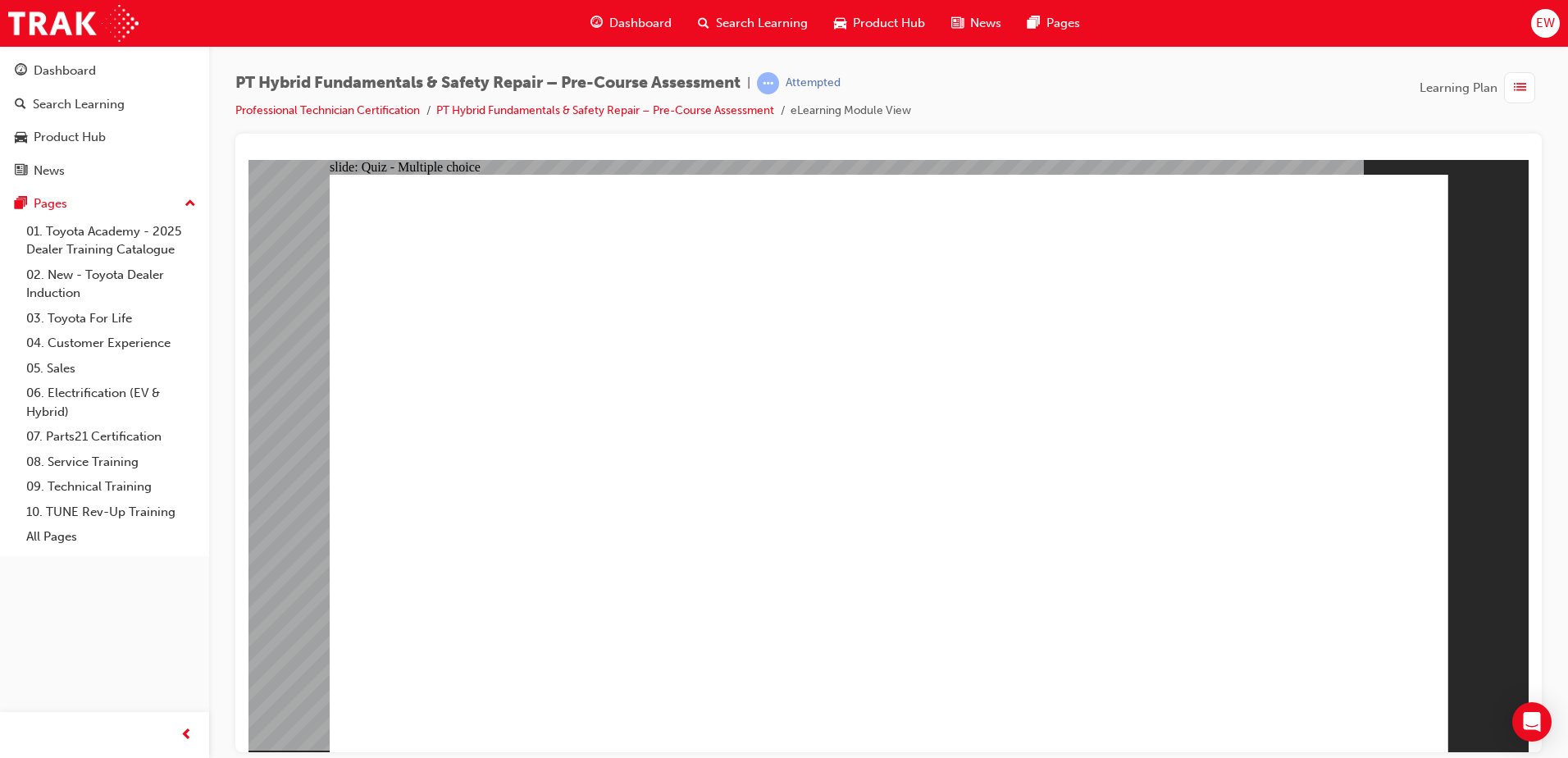
checkbox input "true"
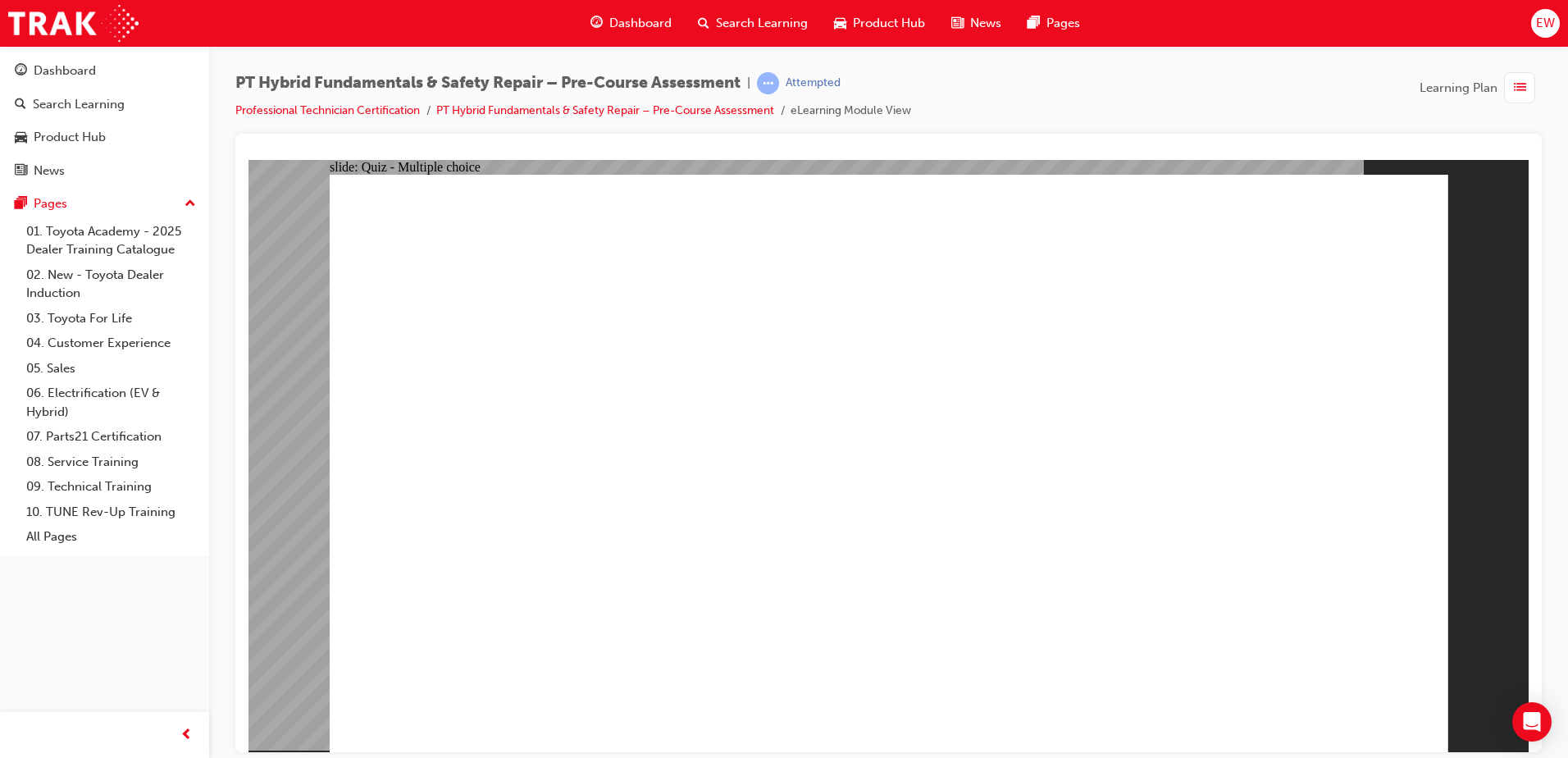
checkbox input "true"
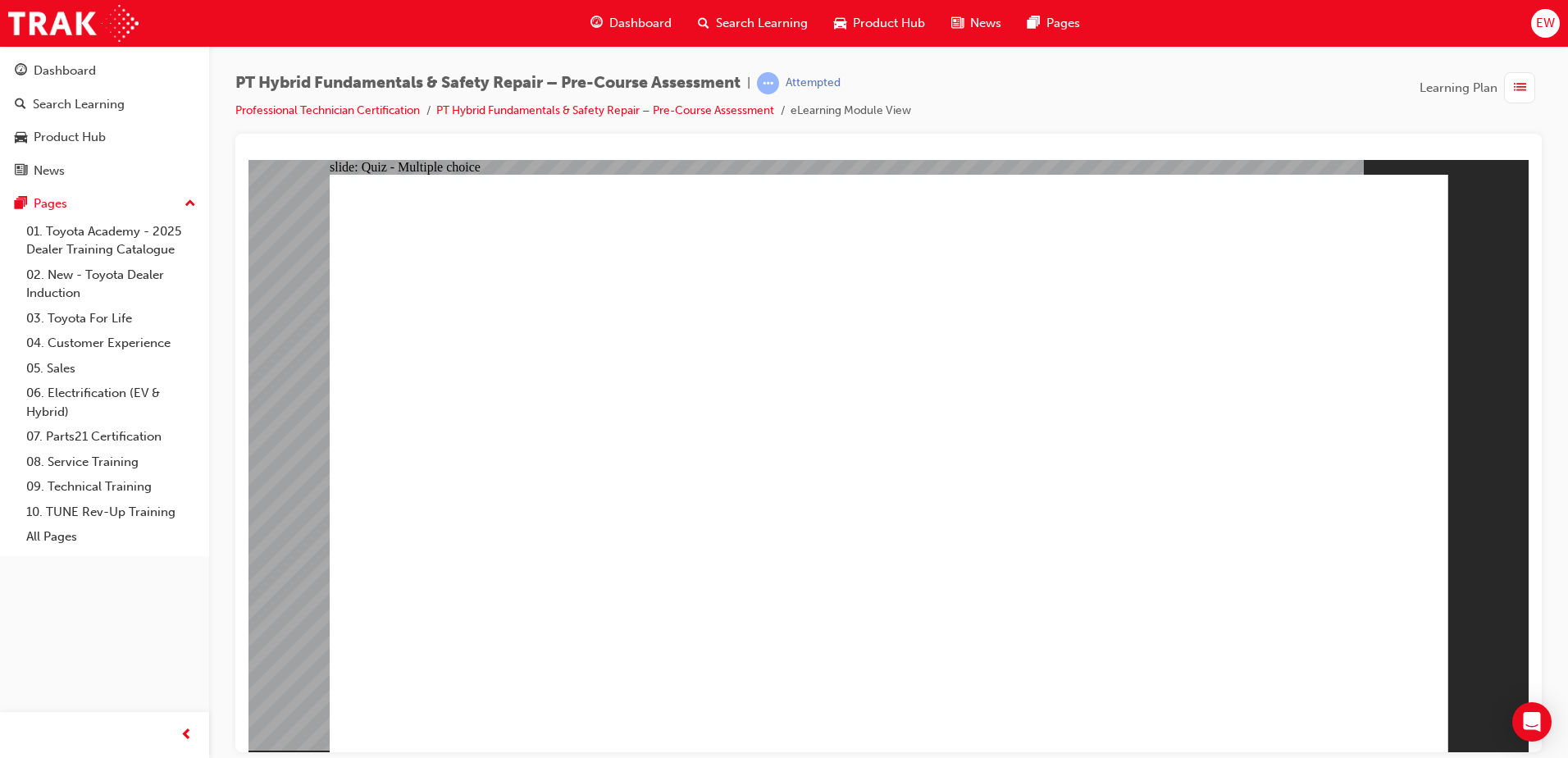
radio input "true"
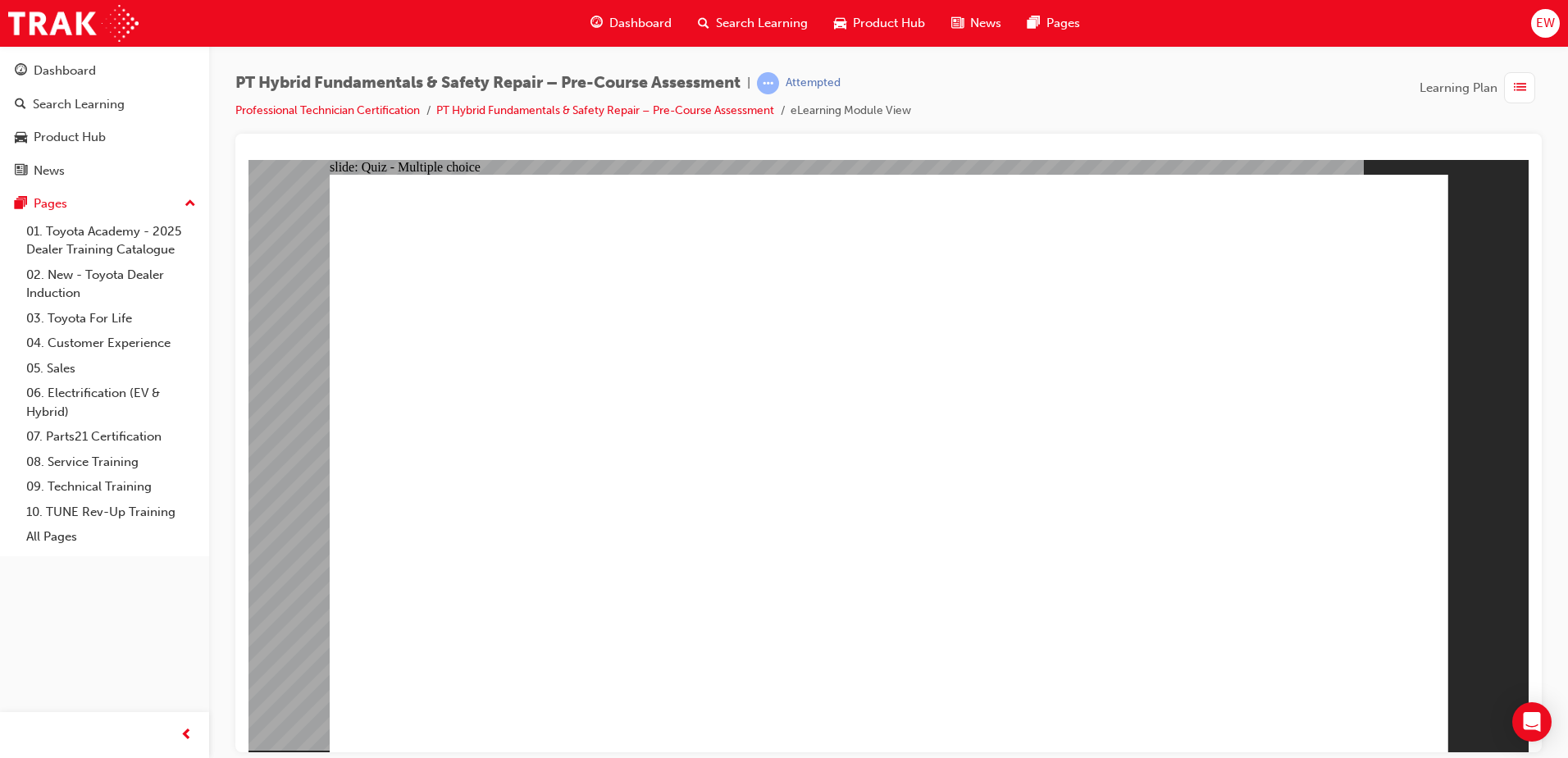
radio input "true"
drag, startPoint x: 1394, startPoint y: 711, endPoint x: 1340, endPoint y: 688, distance: 58.7
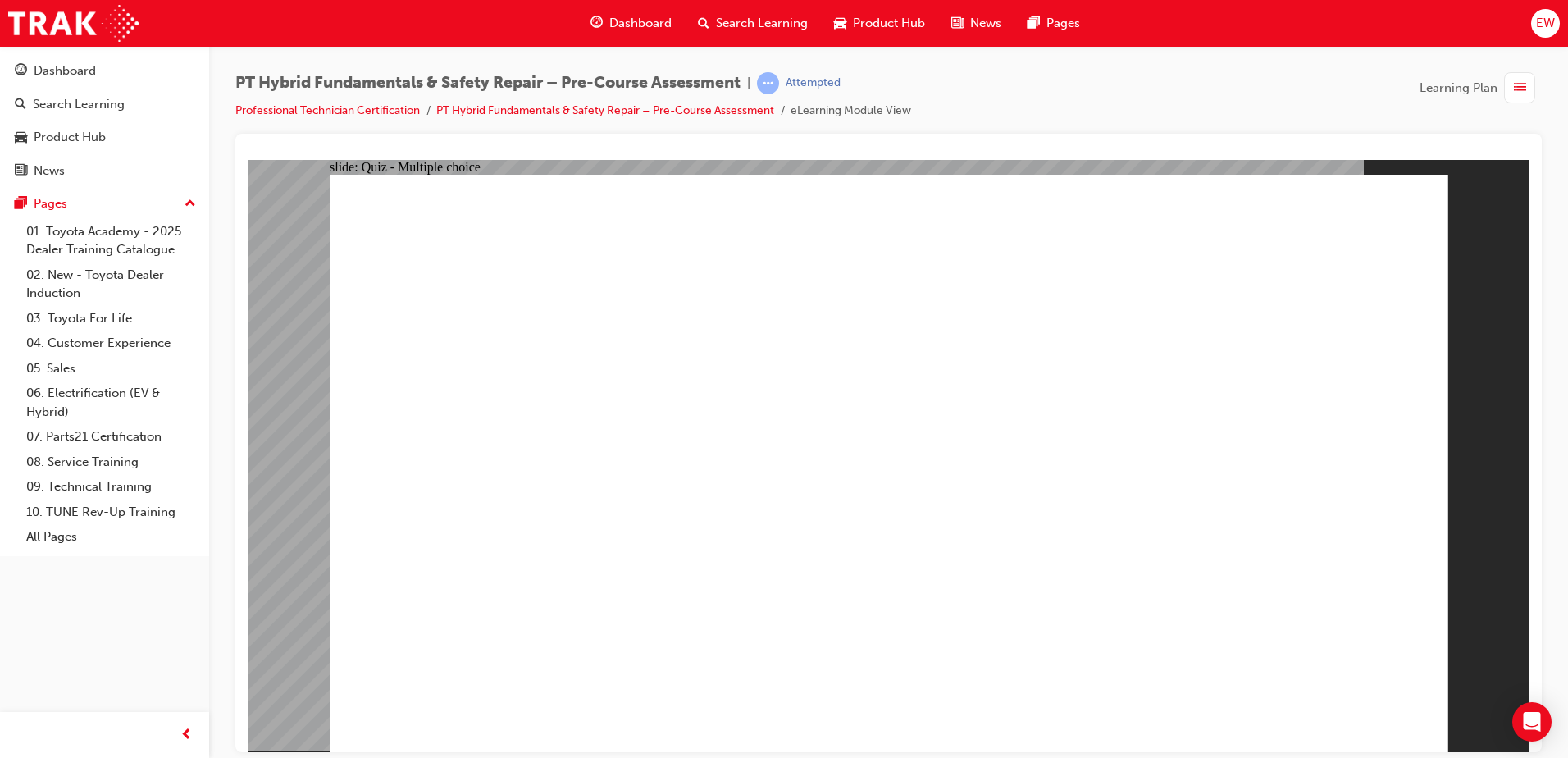
radio input "true"
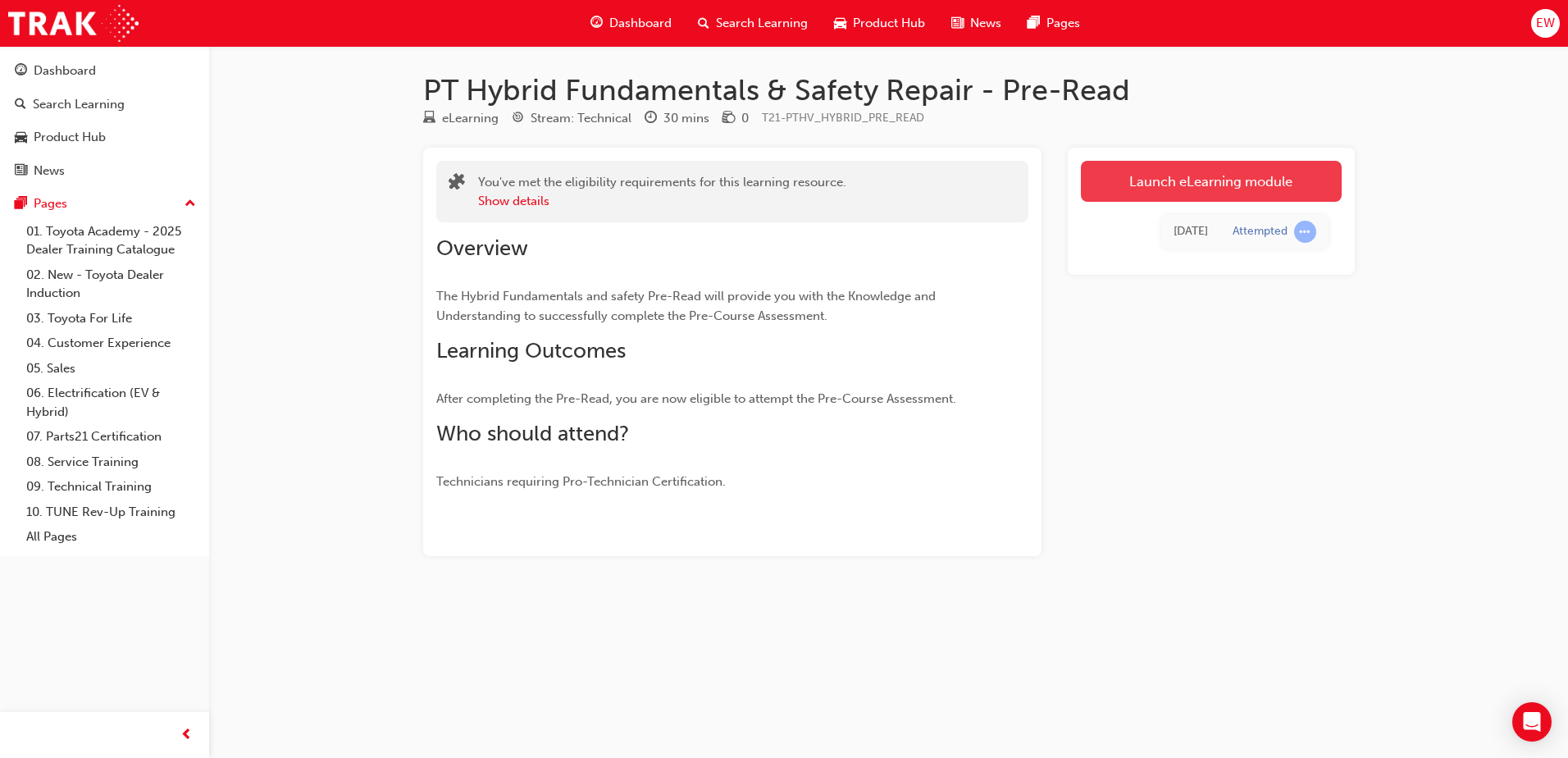
click at [1124, 192] on link "Launch eLearning module" at bounding box center [1211, 182] width 261 height 41
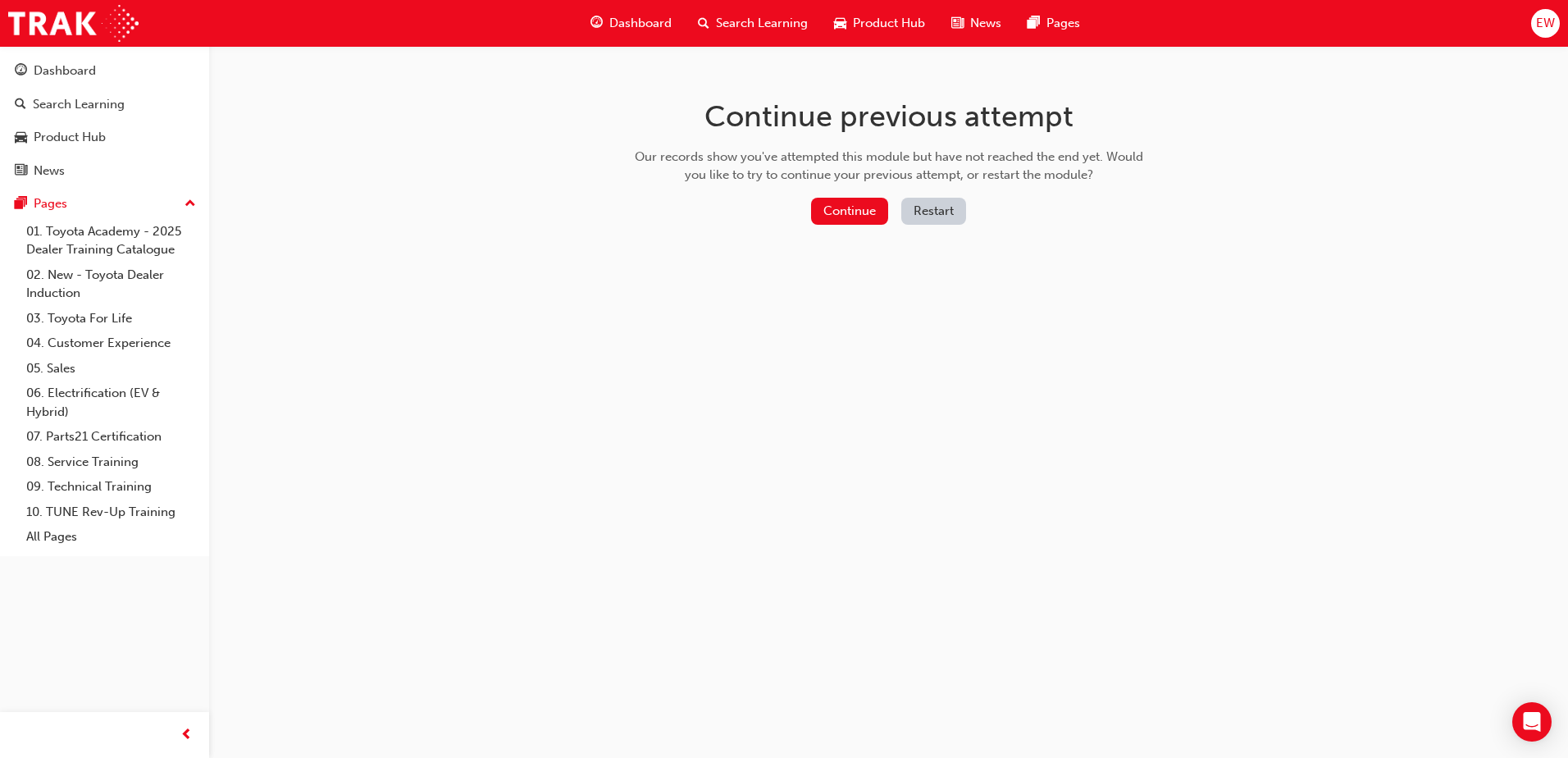
click at [924, 217] on button "Restart" at bounding box center [933, 210] width 65 height 27
